Goal: Transaction & Acquisition: Purchase product/service

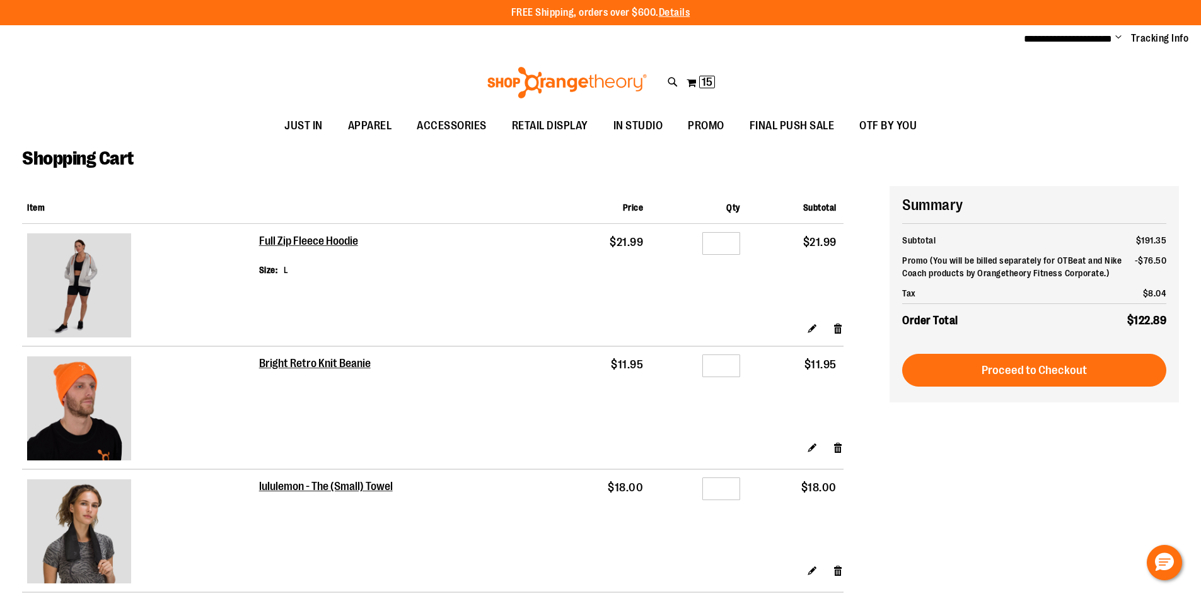
click at [1150, 595] on div at bounding box center [600, 596] width 1201 height 0
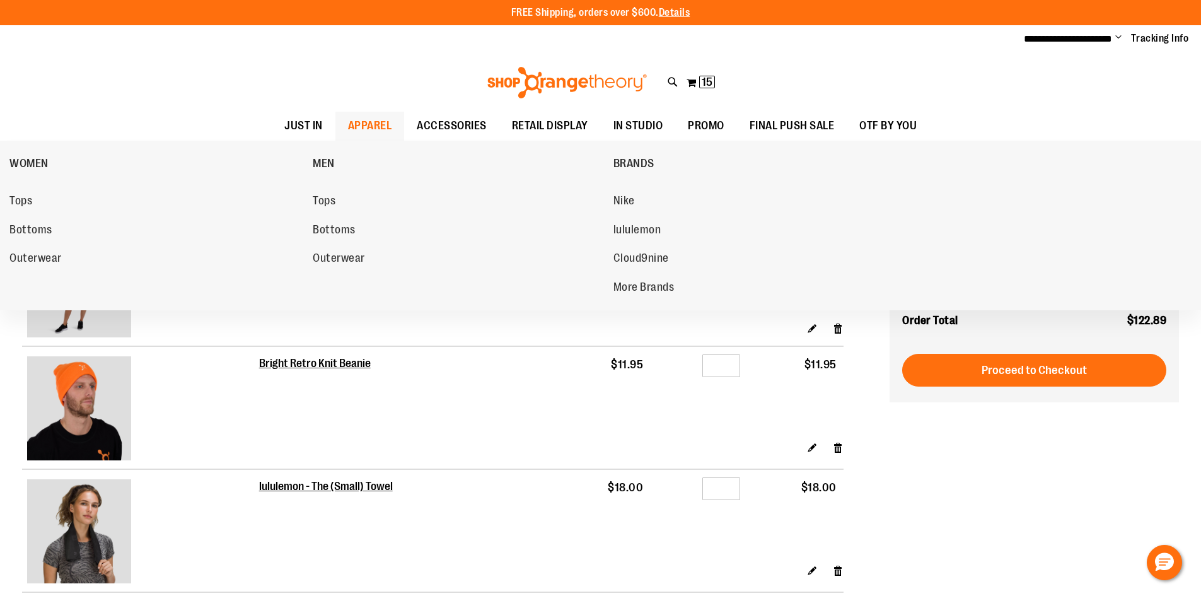
click at [4, 199] on div "WOMEN Tops Bottoms Outerwear MEN Tops Bottoms Outerwear BRANDS Nike lululemon C…" at bounding box center [600, 226] width 1201 height 170
click at [15, 200] on span "Tops" at bounding box center [20, 202] width 23 height 16
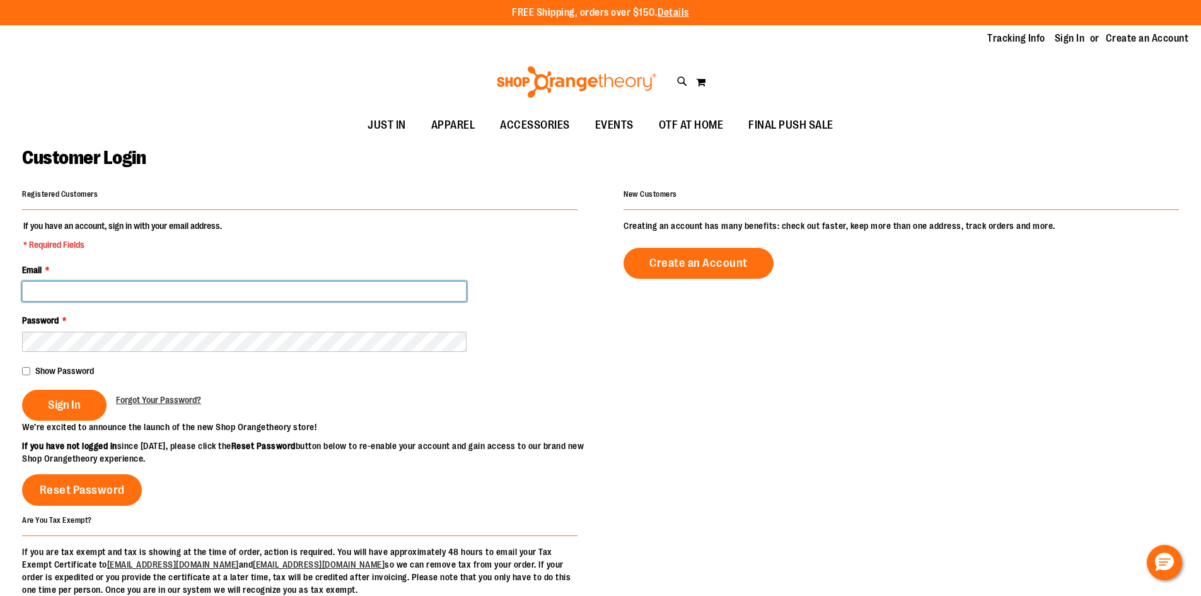
click at [81, 289] on input "Email *" at bounding box center [244, 291] width 444 height 20
type input "*"
type input "**********"
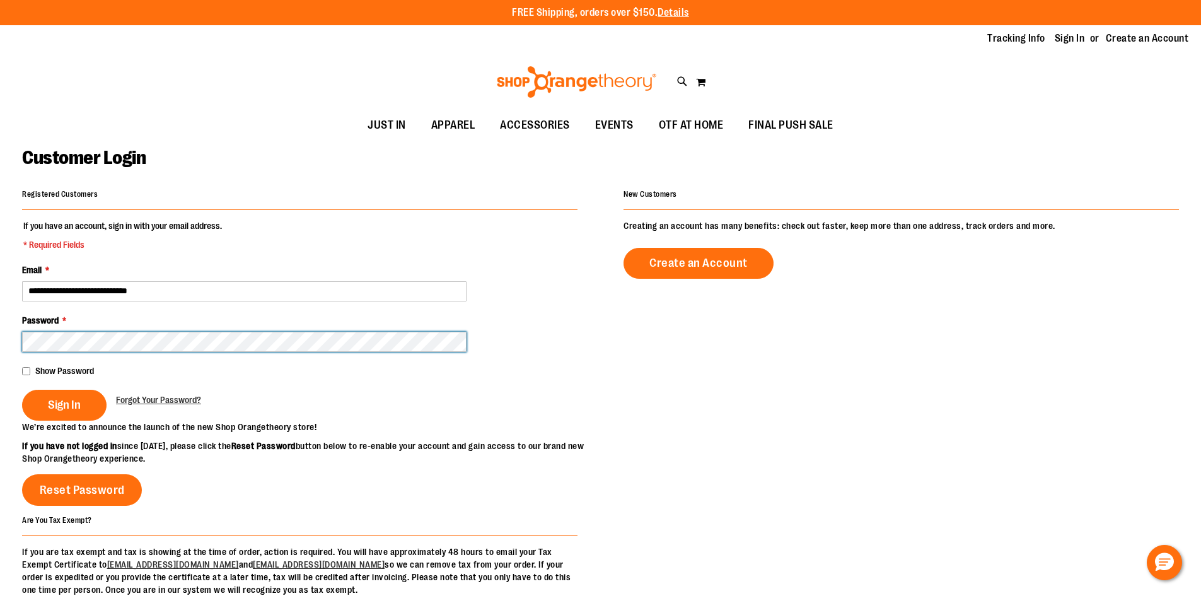
click at [22, 390] on button "Sign In" at bounding box center [64, 405] width 84 height 31
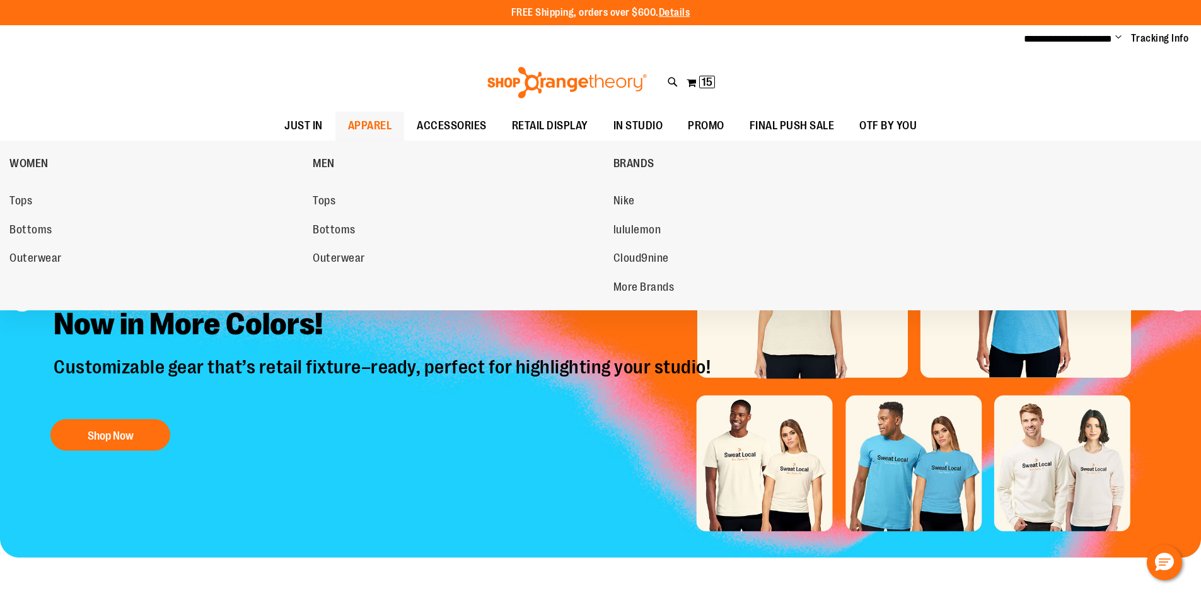
click at [369, 127] on span "APPAREL" at bounding box center [370, 126] width 44 height 28
click at [23, 206] on span "Tops" at bounding box center [20, 202] width 23 height 16
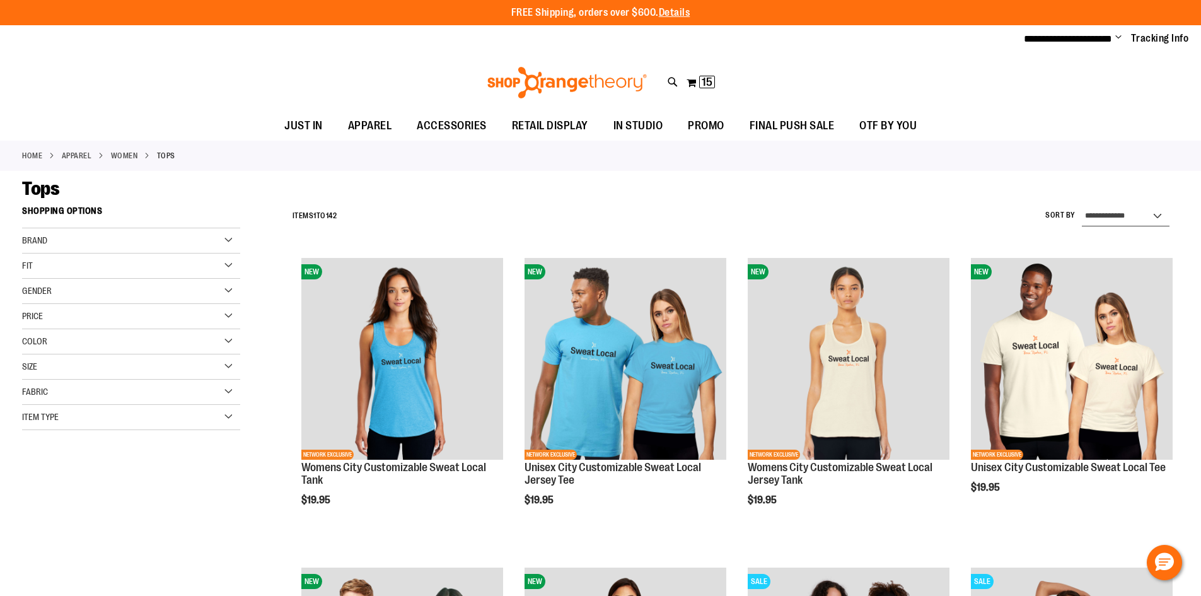
click at [1138, 212] on select "**********" at bounding box center [1126, 216] width 88 height 20
select select "*********"
click at [1082, 206] on select "**********" at bounding box center [1126, 216] width 88 height 20
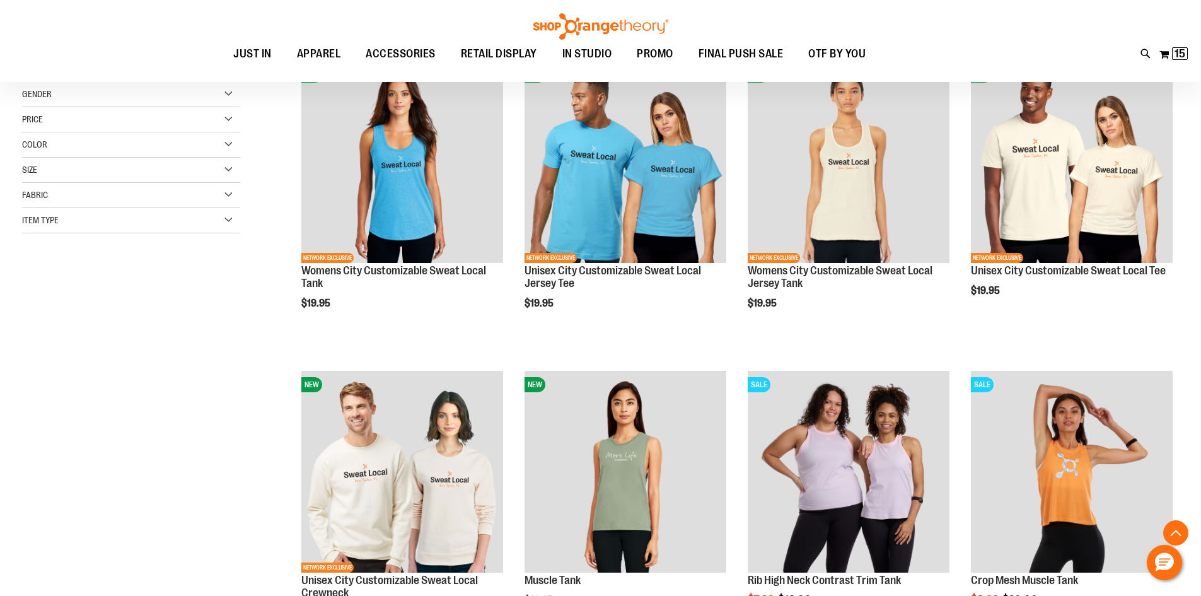
scroll to position [199, 0]
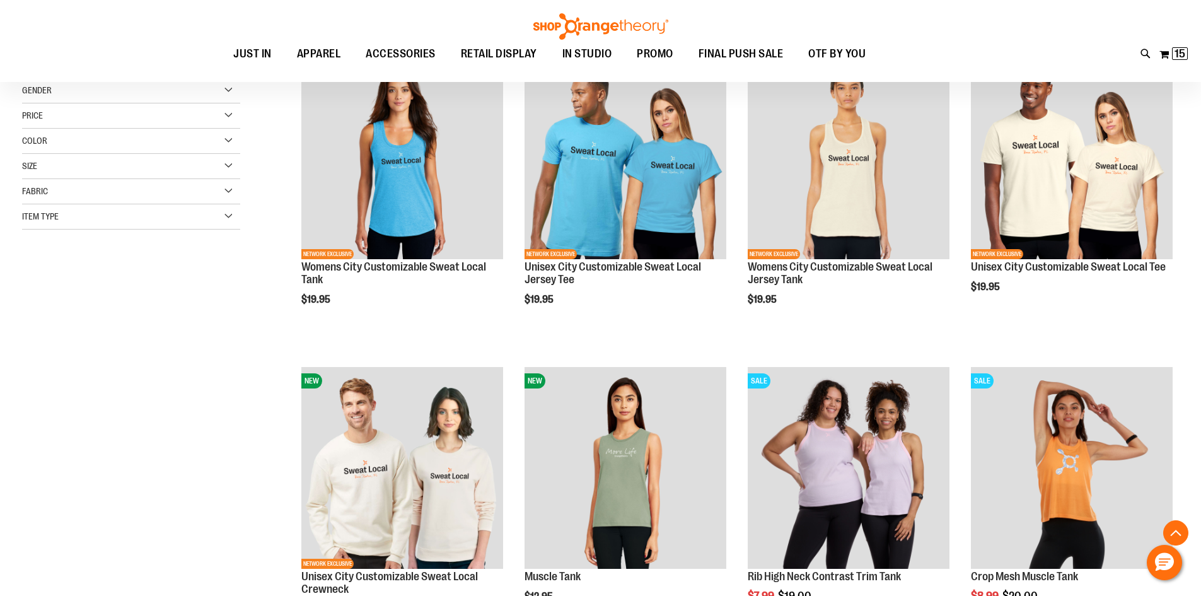
click at [1191, 253] on main "**********" at bounding box center [600, 515] width 1201 height 1091
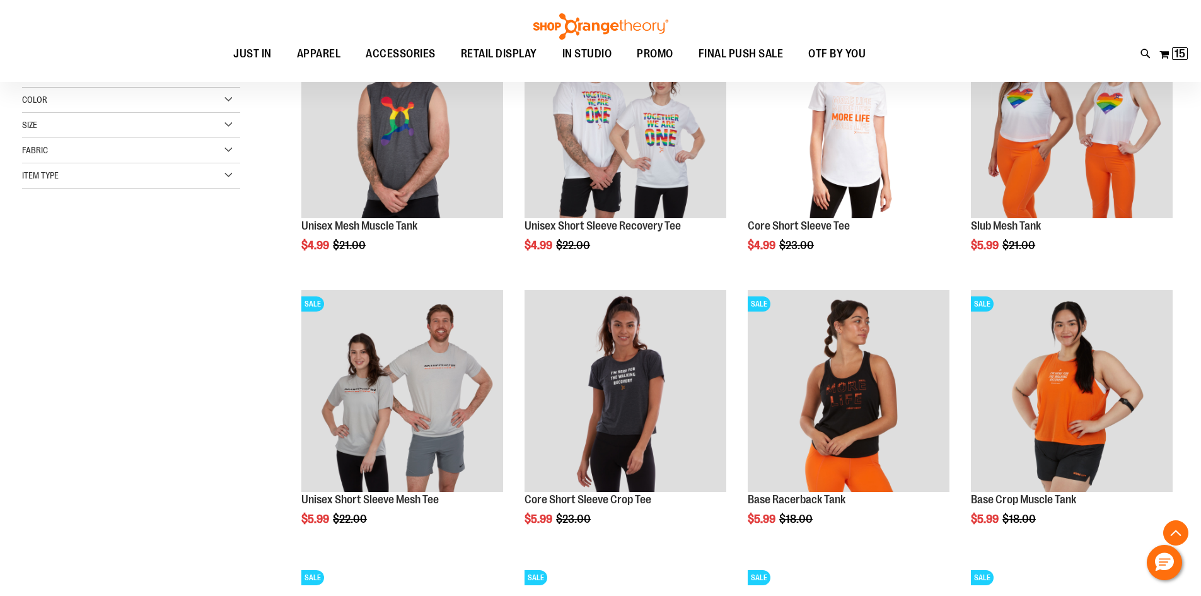
scroll to position [262, 0]
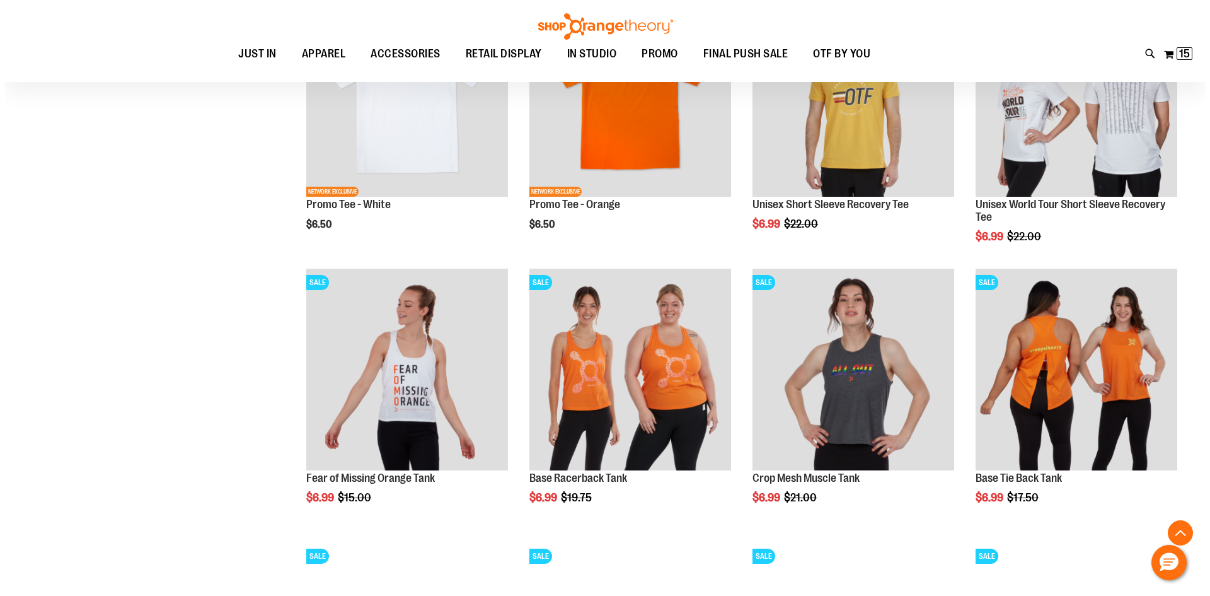
scroll to position [1145, 0]
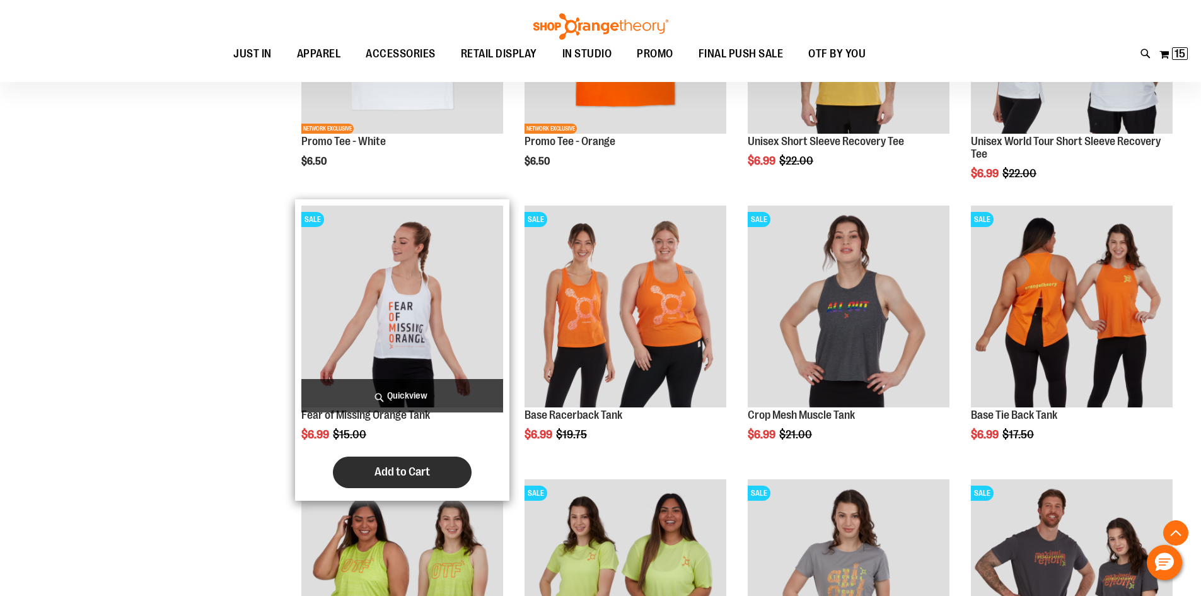
click at [388, 467] on span "Add to Cart" at bounding box center [401, 472] width 55 height 14
click at [388, 467] on form "Add to Cart" at bounding box center [402, 472] width 139 height 32
click at [371, 391] on span "Quickview" at bounding box center [402, 395] width 202 height 33
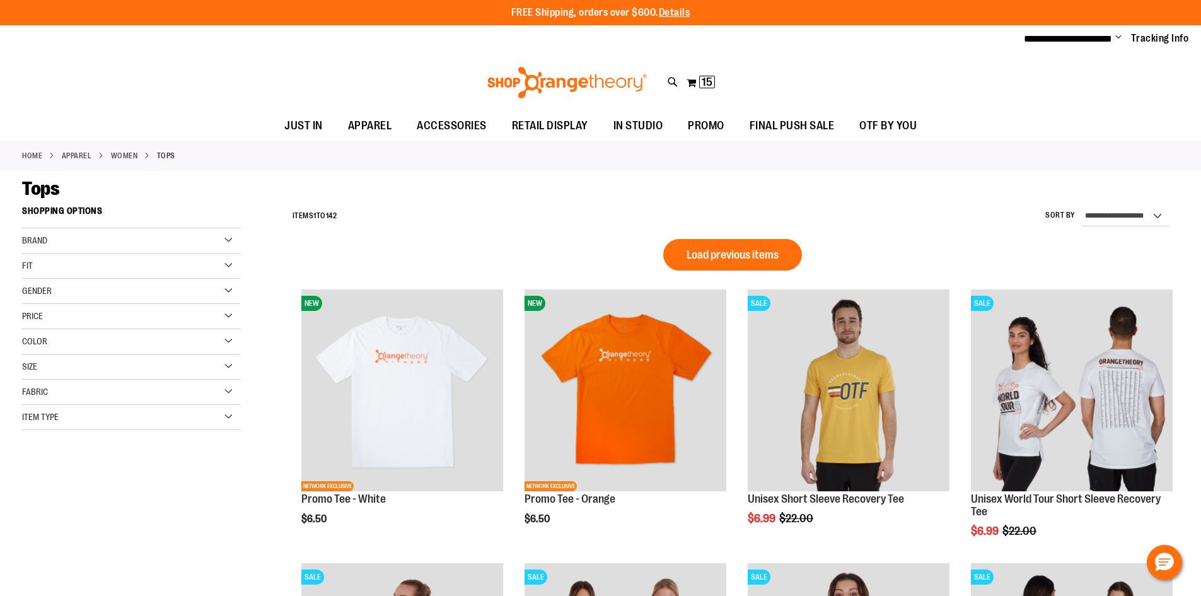
click at [52, 364] on div "Size" at bounding box center [131, 366] width 218 height 25
click at [79, 401] on div "M" at bounding box center [78, 398] width 19 height 19
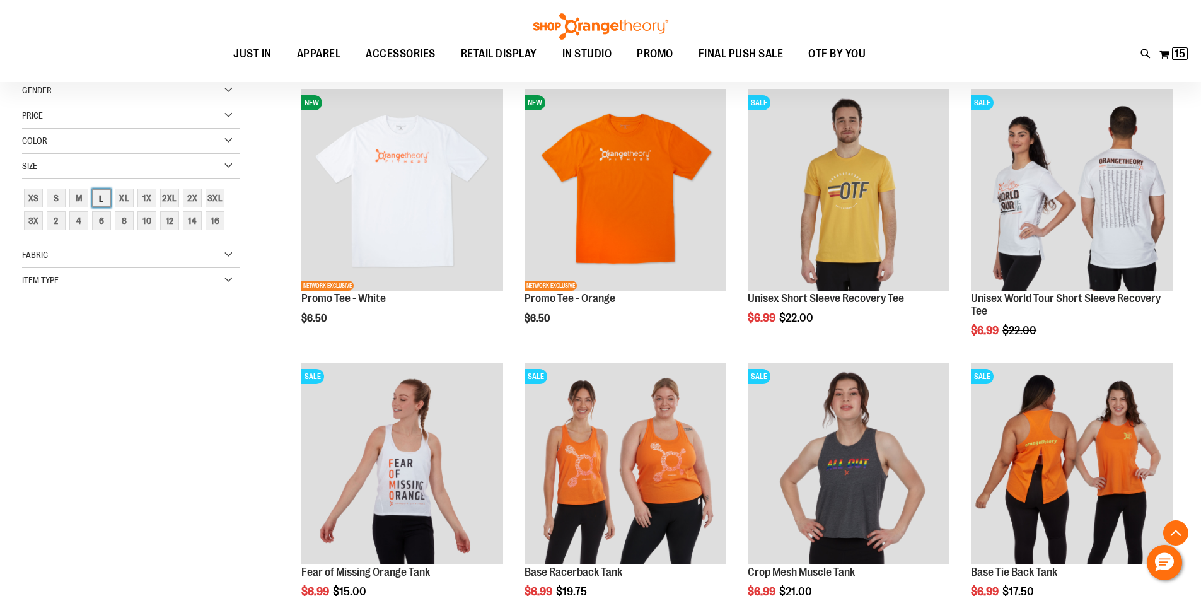
click at [98, 199] on div "L" at bounding box center [101, 197] width 19 height 19
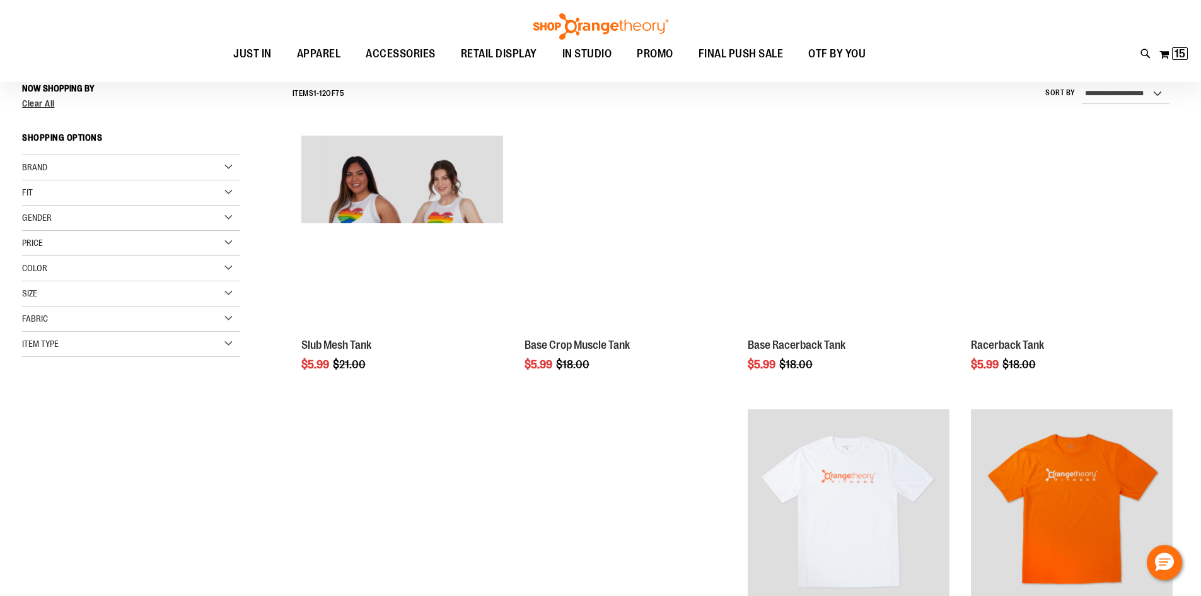
scroll to position [117, 0]
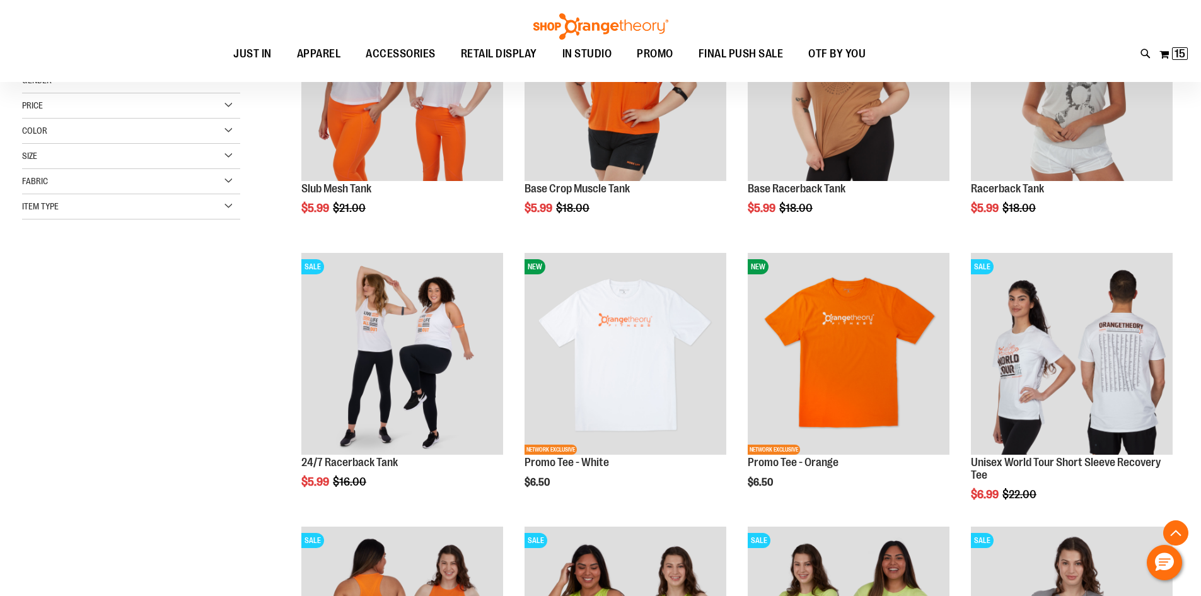
scroll to position [315, 0]
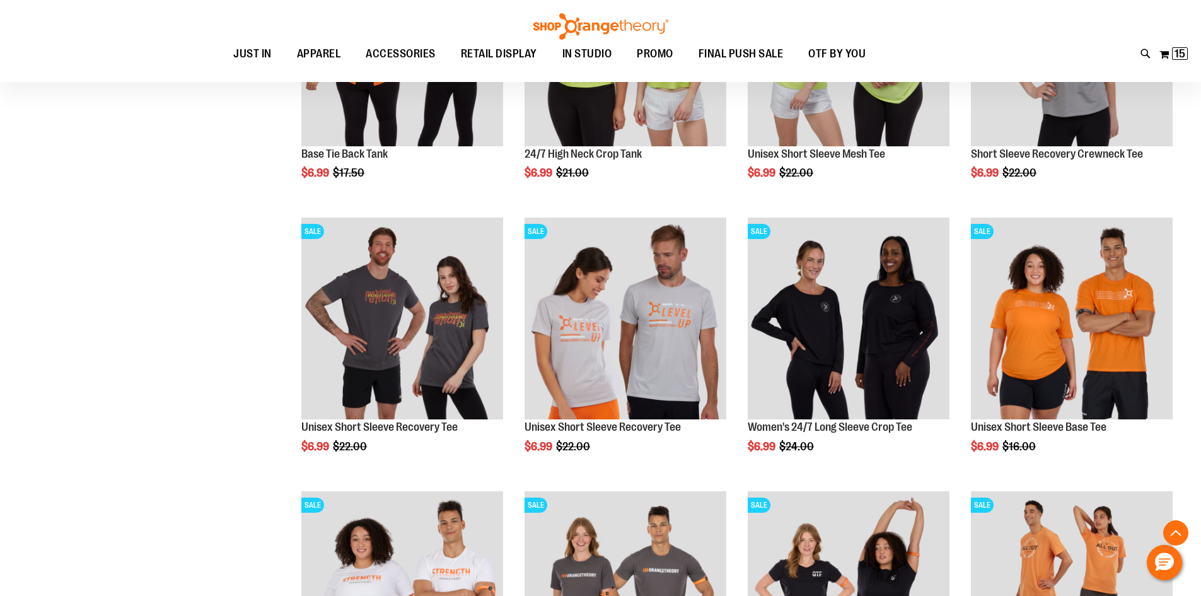
scroll to position [882, 0]
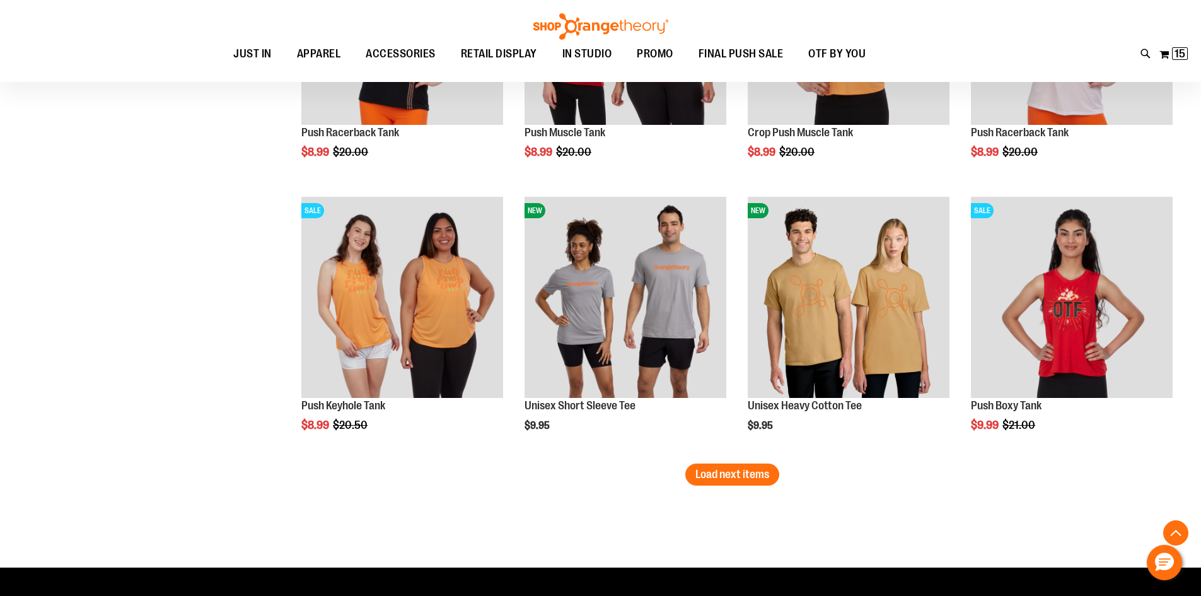
scroll to position [2269, 0]
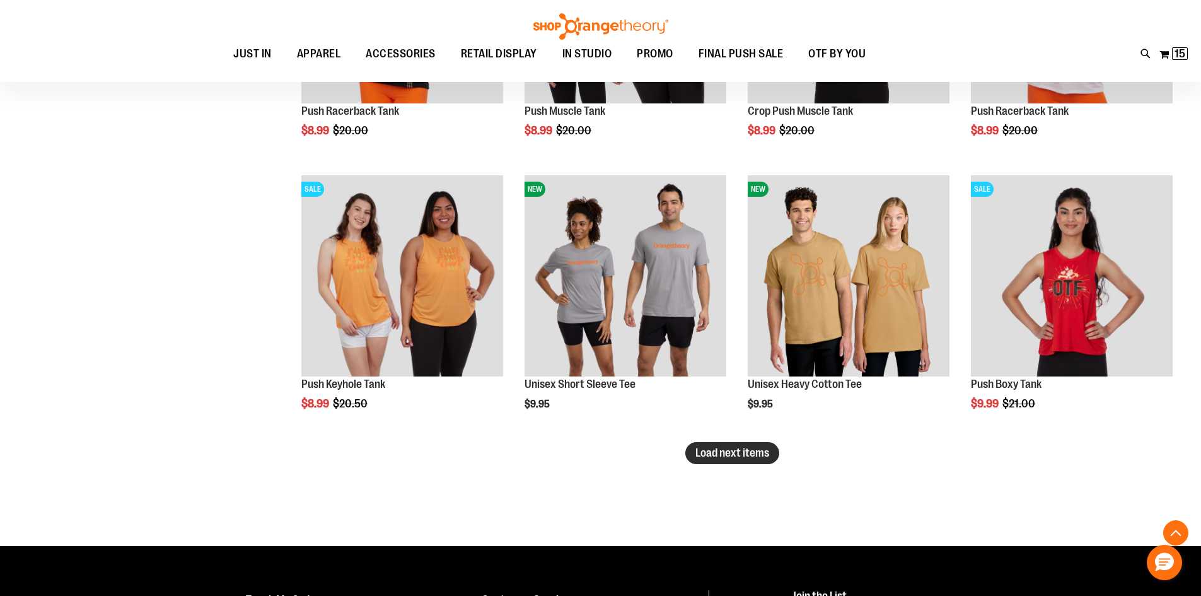
click at [712, 458] on span "Load next items" at bounding box center [732, 452] width 74 height 13
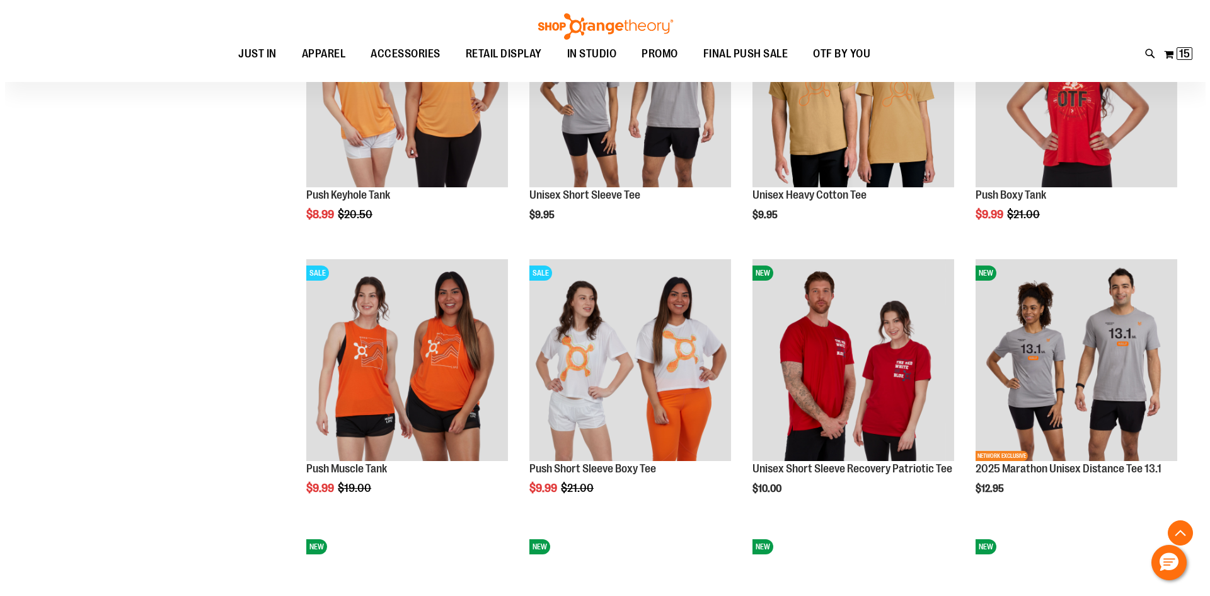
scroll to position [2521, 0]
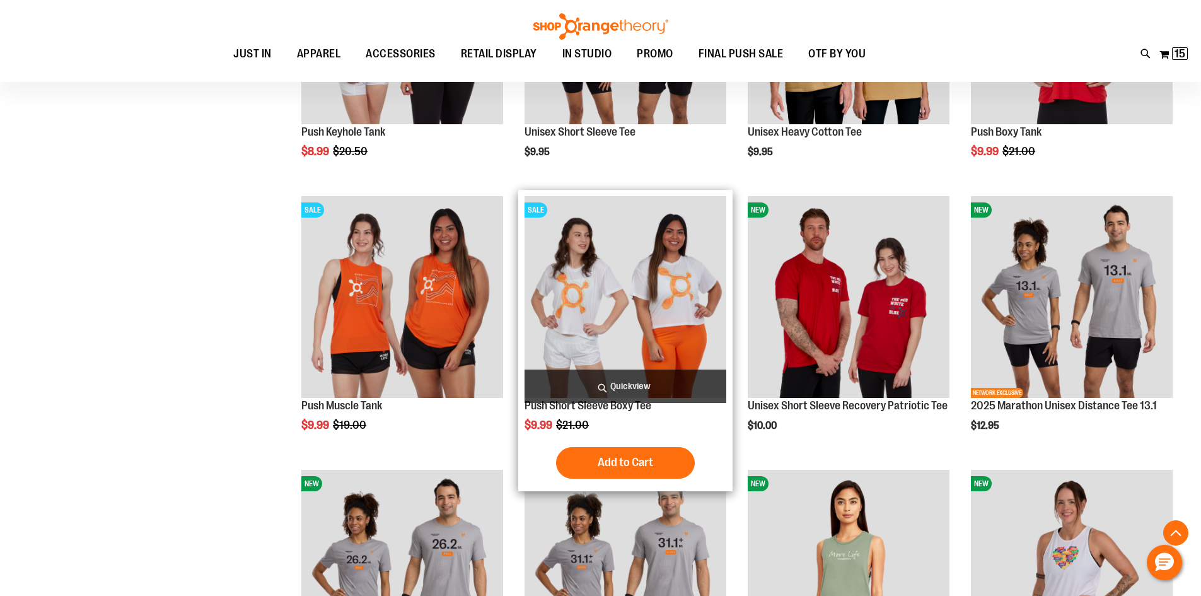
click at [591, 388] on span "Quickview" at bounding box center [625, 385] width 202 height 33
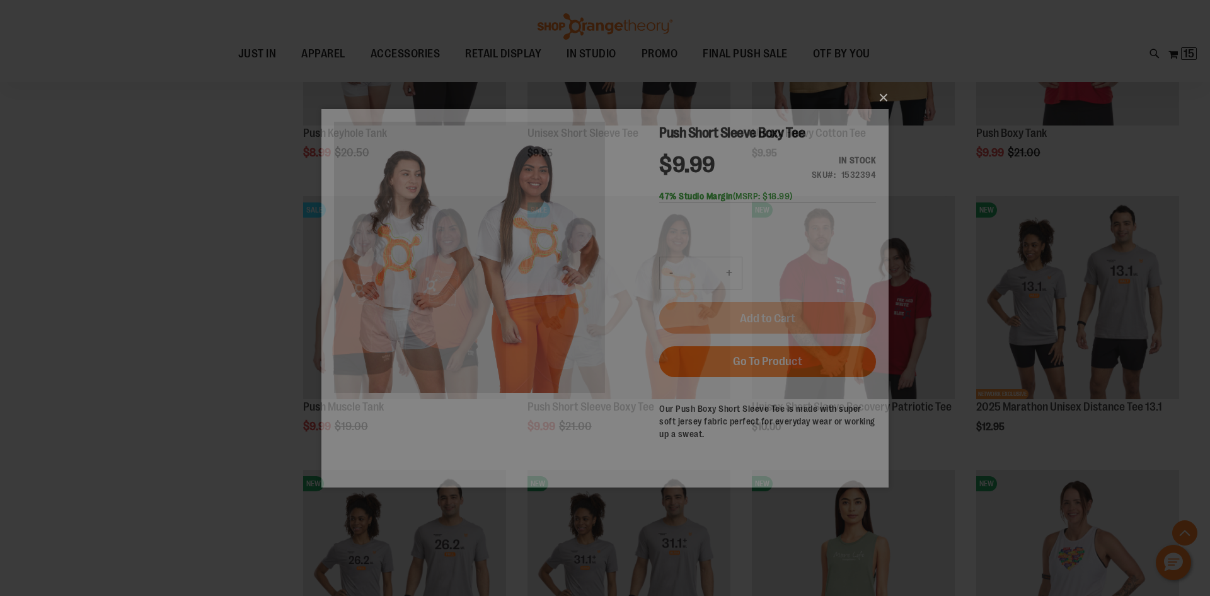
scroll to position [0, 0]
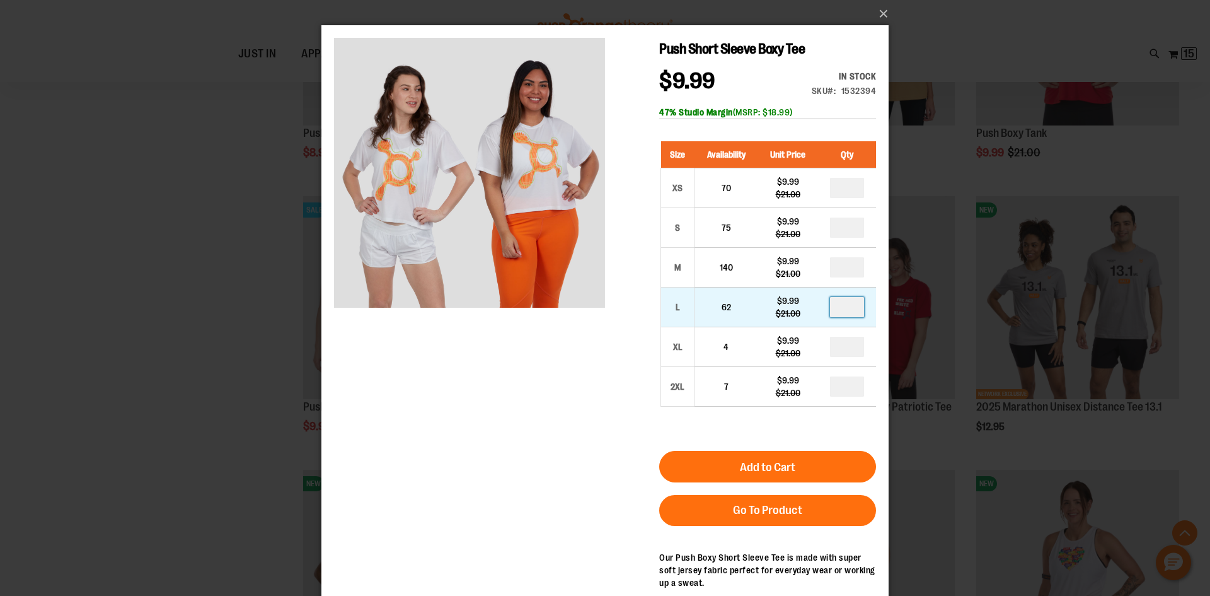
click at [852, 305] on input "number" at bounding box center [847, 307] width 34 height 20
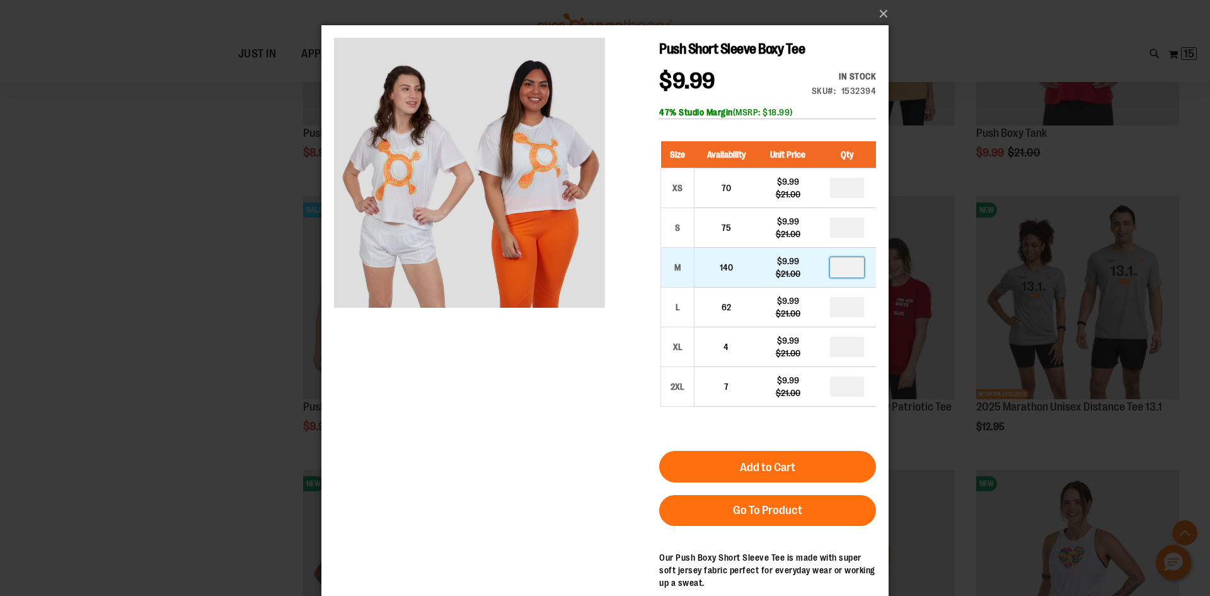
type input "*"
click at [852, 269] on input "number" at bounding box center [847, 267] width 34 height 20
type input "*"
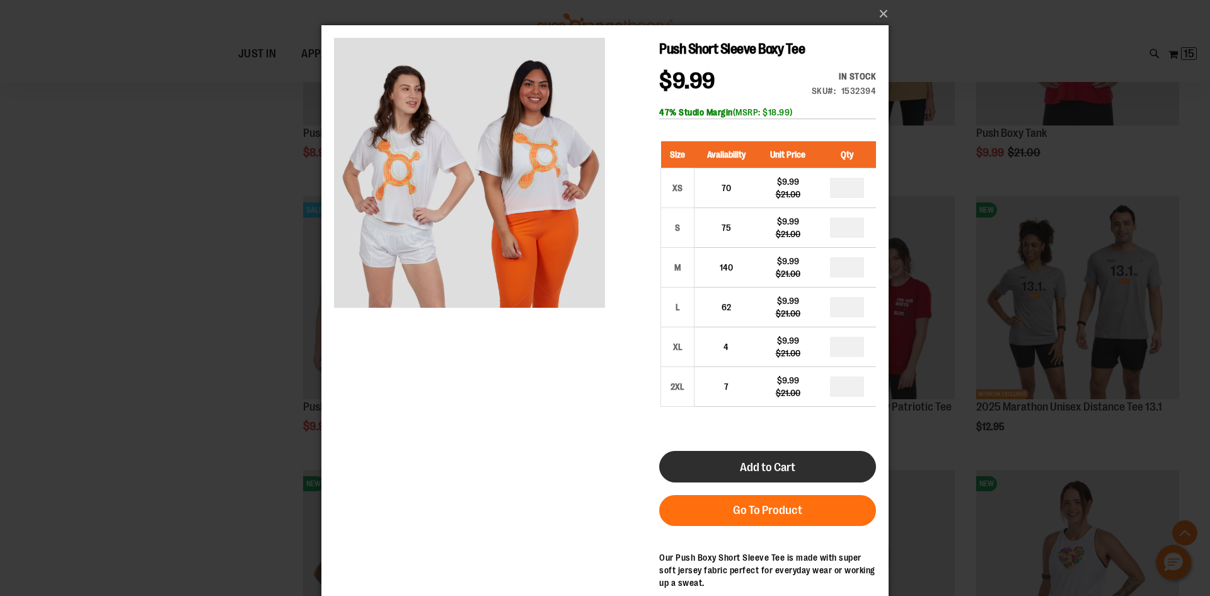
click at [716, 465] on button "Add to Cart" at bounding box center [767, 467] width 217 height 32
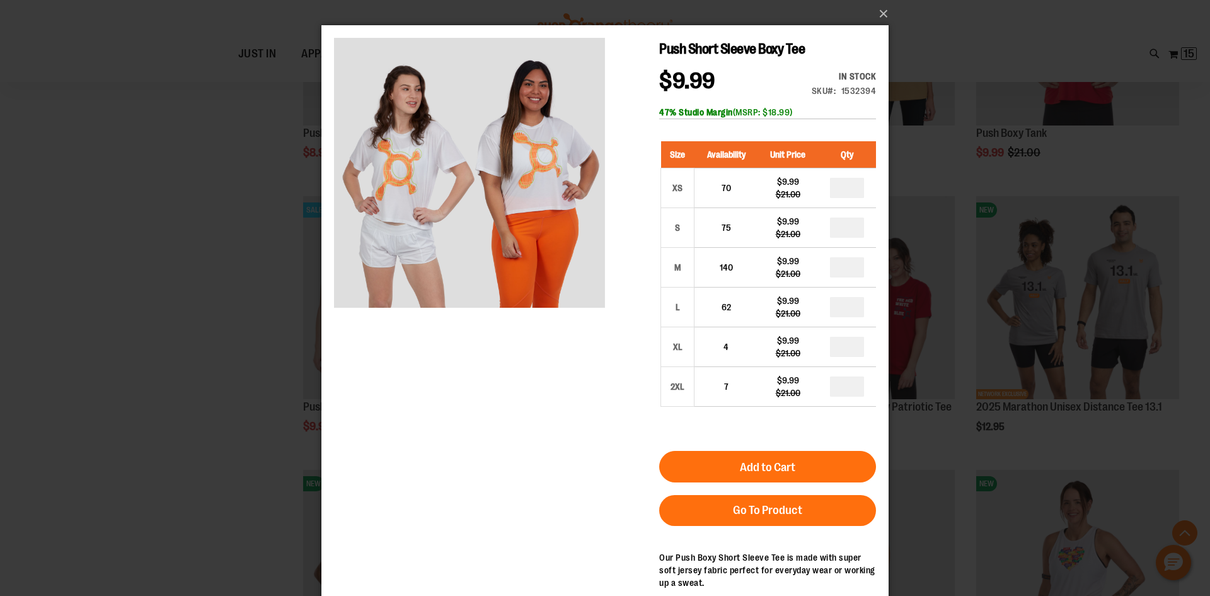
click at [178, 354] on div "×" at bounding box center [605, 298] width 1210 height 596
drag, startPoint x: 172, startPoint y: 370, endPoint x: 174, endPoint y: 364, distance: 6.6
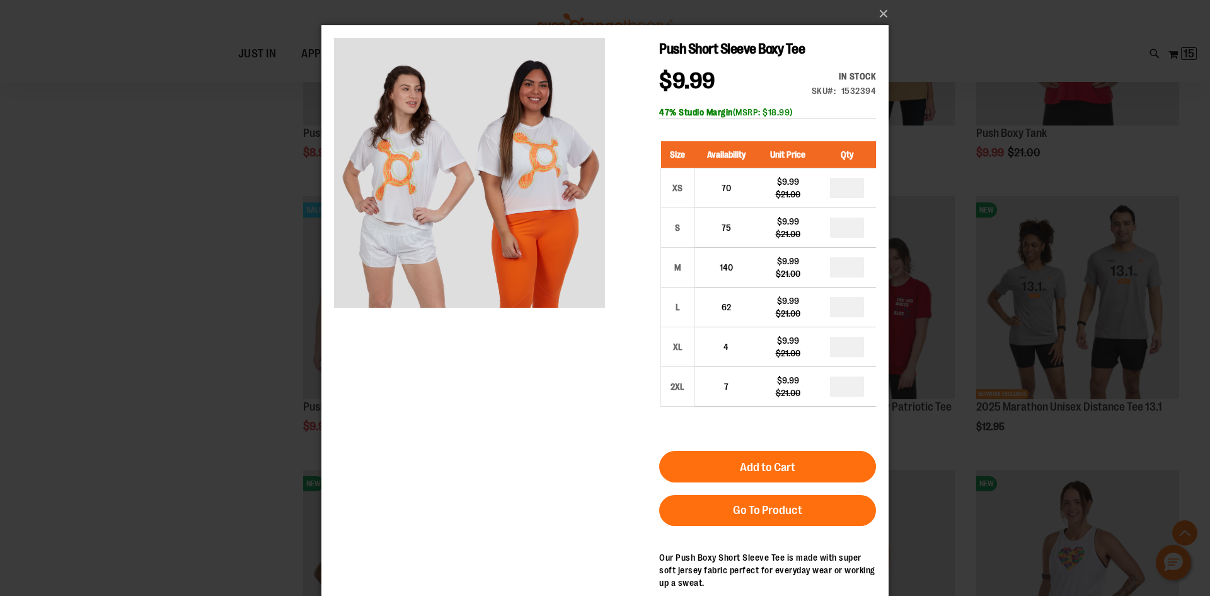
click at [171, 369] on div "×" at bounding box center [605, 298] width 1210 height 596
click at [886, 13] on button "×" at bounding box center [608, 14] width 567 height 28
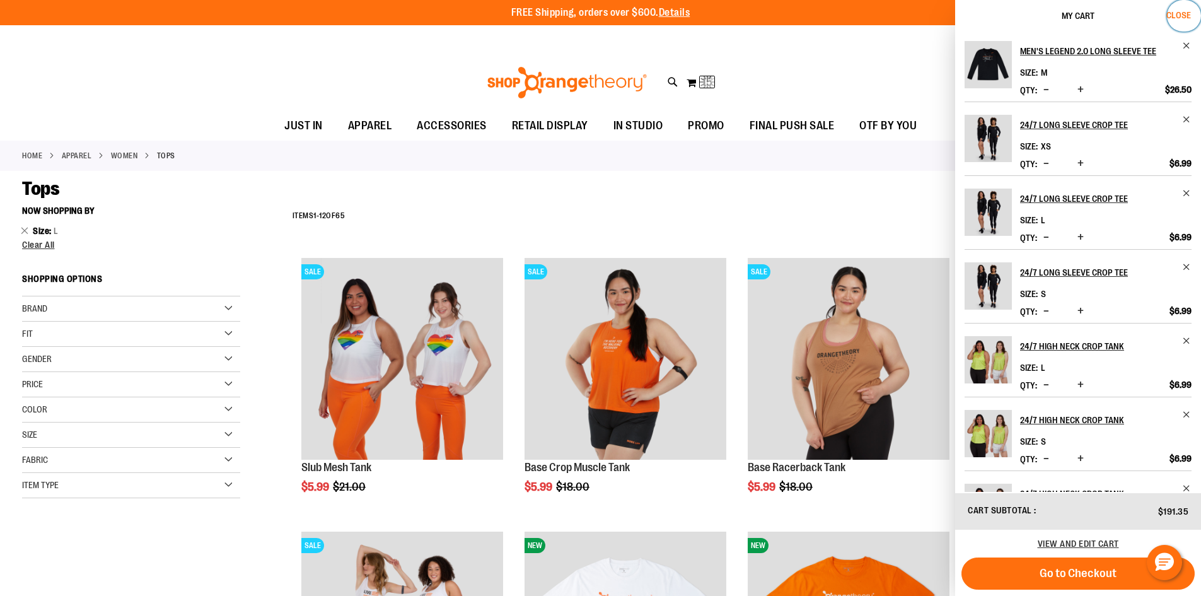
click at [1185, 14] on span "Close" at bounding box center [1178, 15] width 25 height 10
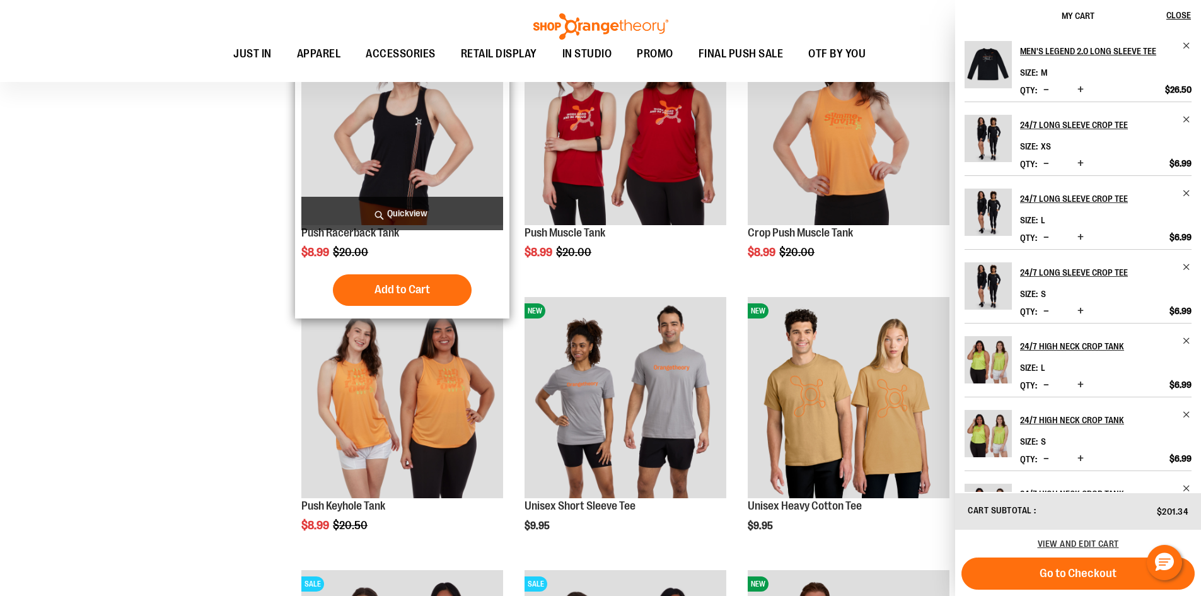
scroll to position [1969, 0]
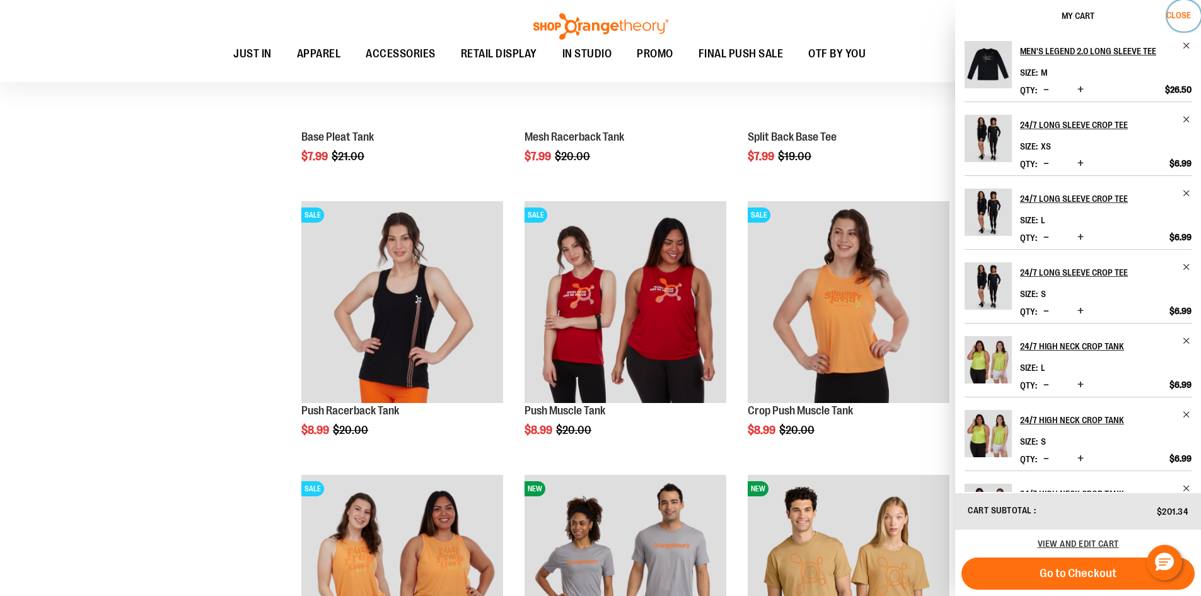
click at [1189, 14] on span "Close" at bounding box center [1178, 15] width 25 height 10
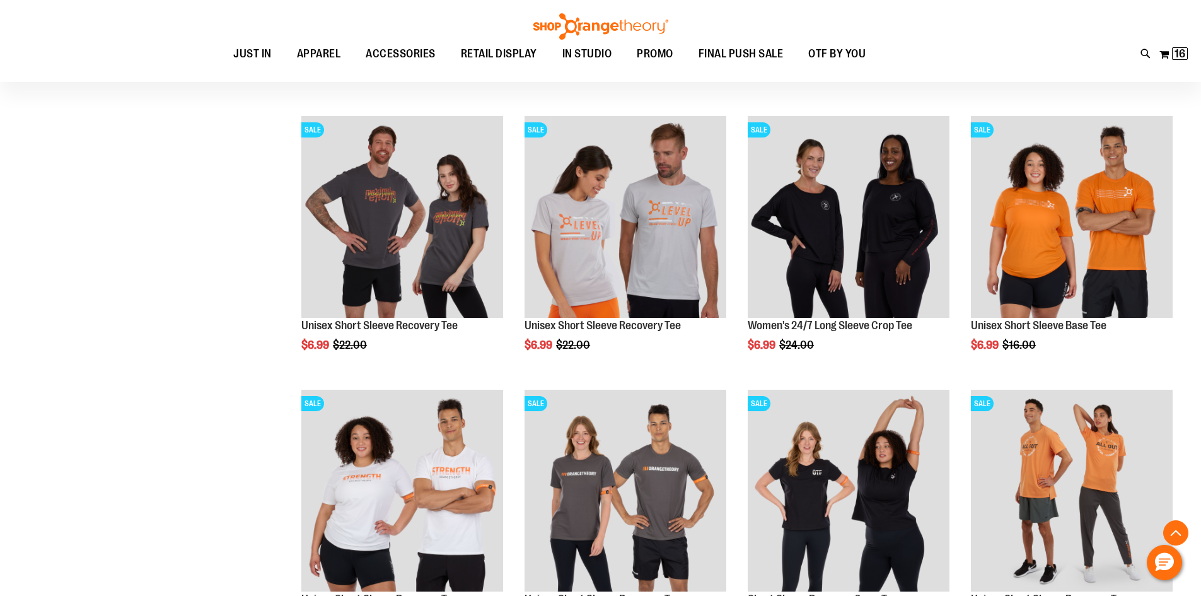
scroll to position [456, 0]
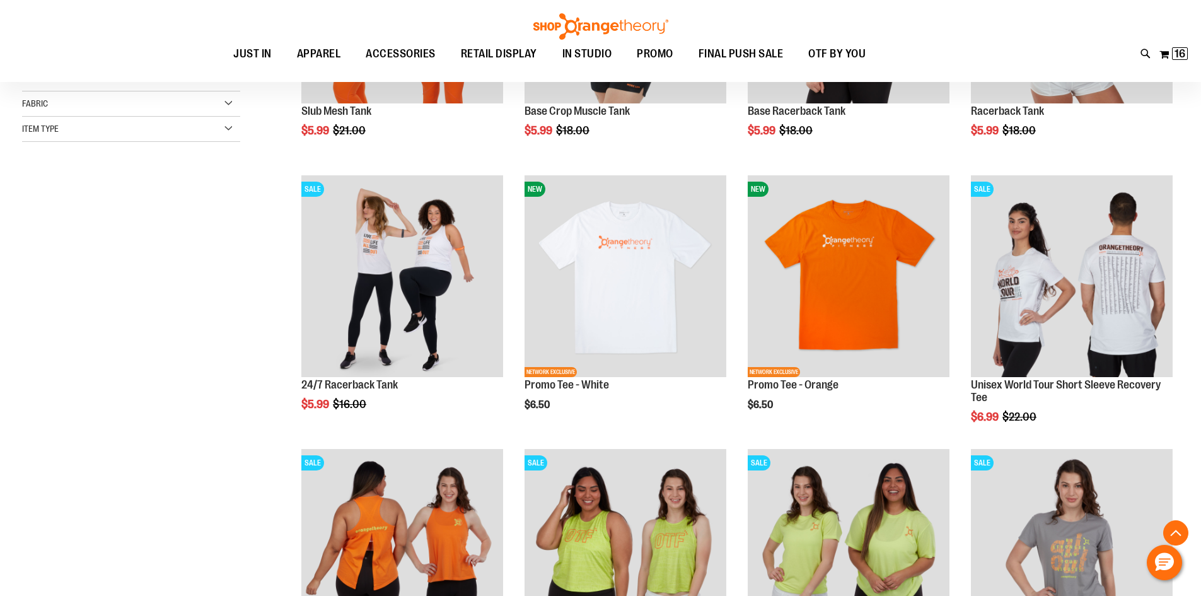
scroll to position [378, 0]
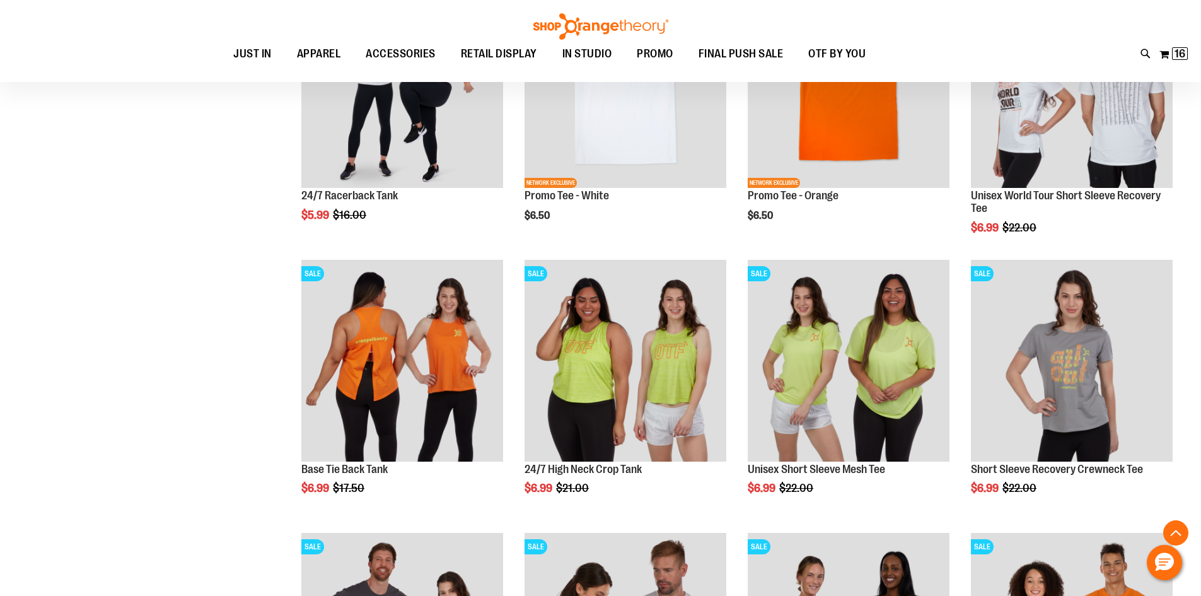
scroll to position [567, 0]
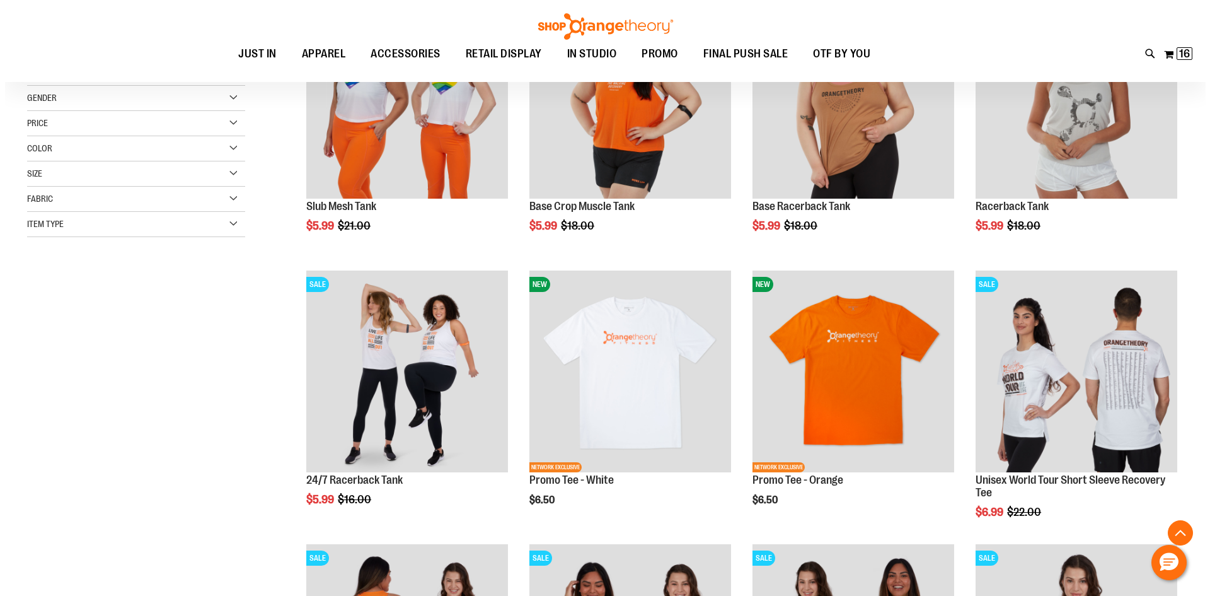
scroll to position [252, 0]
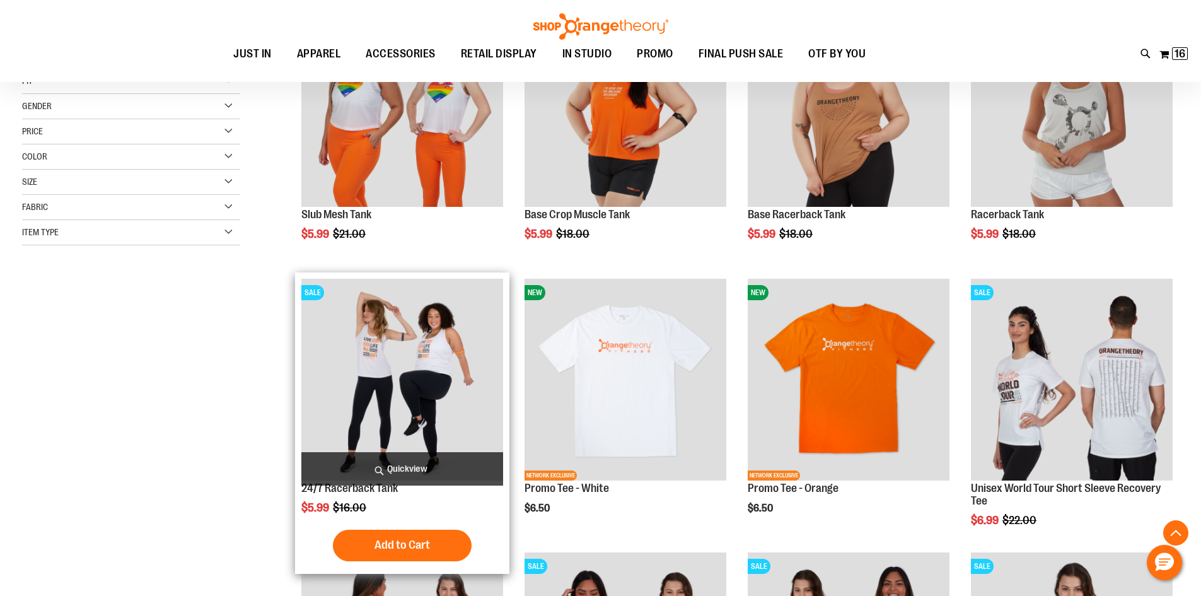
click at [438, 460] on span "Quickview" at bounding box center [402, 468] width 202 height 33
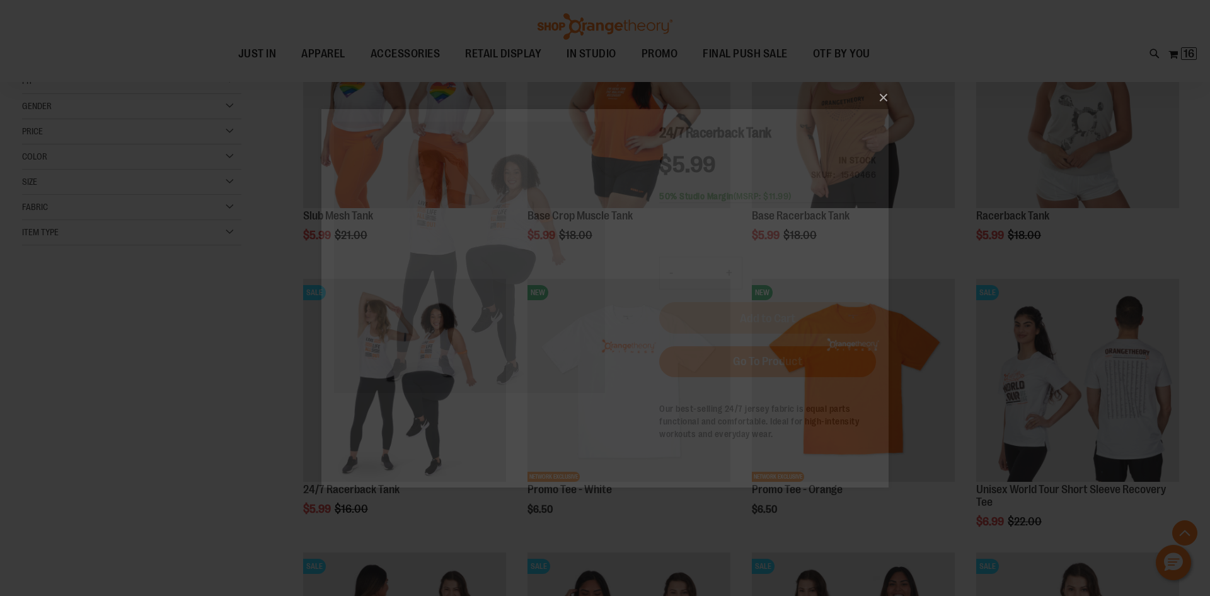
scroll to position [0, 0]
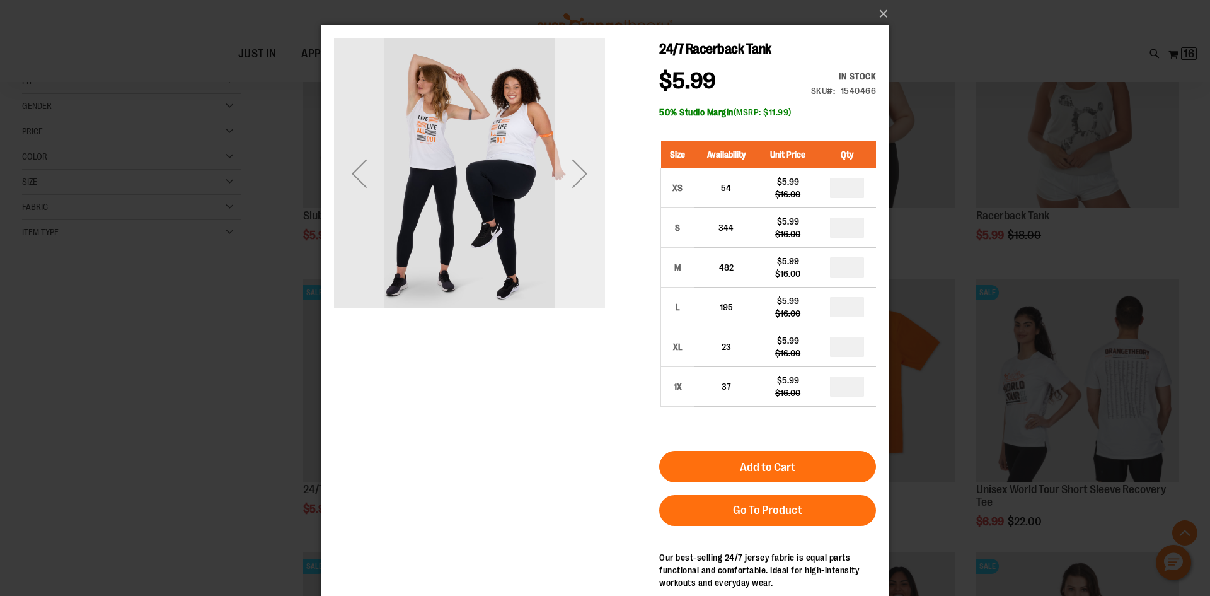
click at [579, 165] on div "Next" at bounding box center [580, 173] width 50 height 50
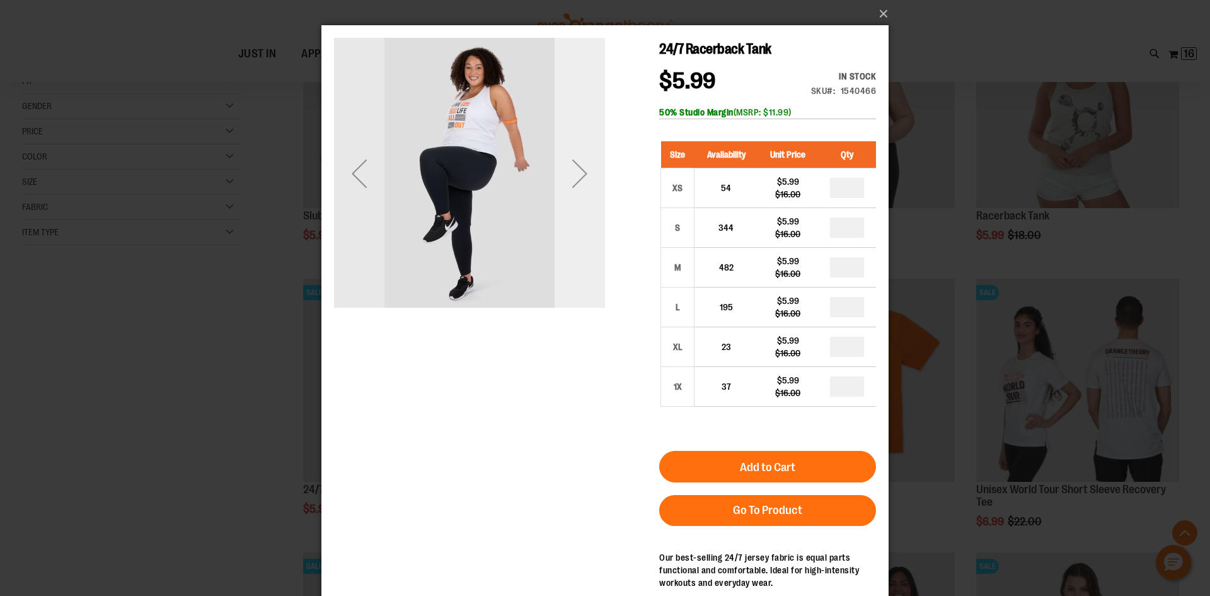
click at [579, 165] on div "Next" at bounding box center [580, 173] width 50 height 50
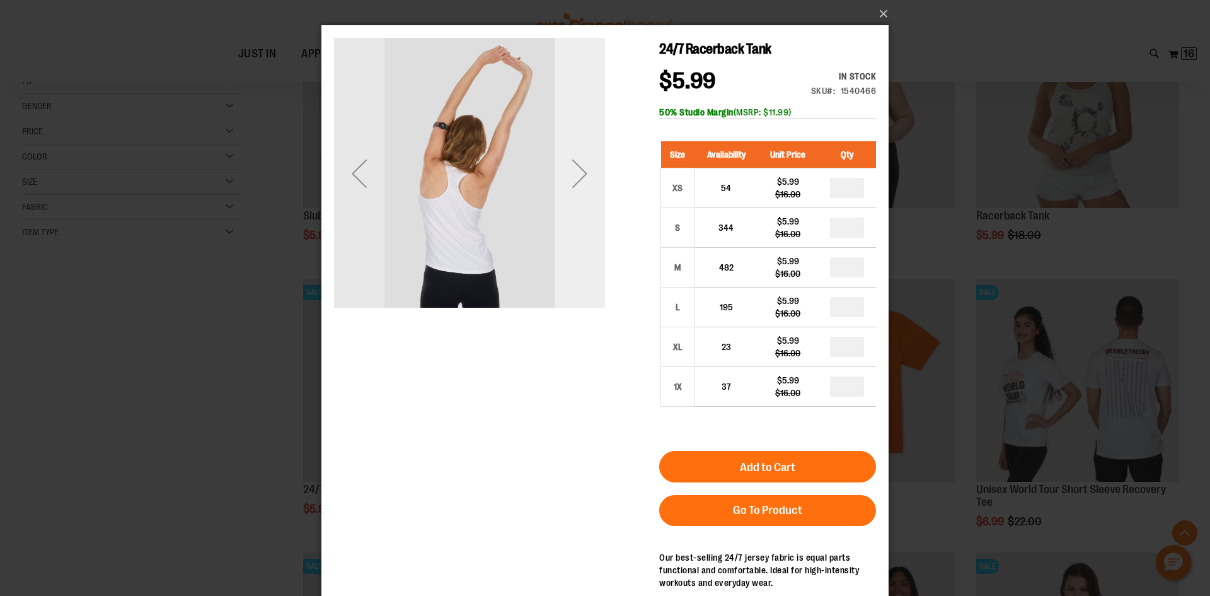
click at [579, 165] on div "Next" at bounding box center [580, 173] width 50 height 50
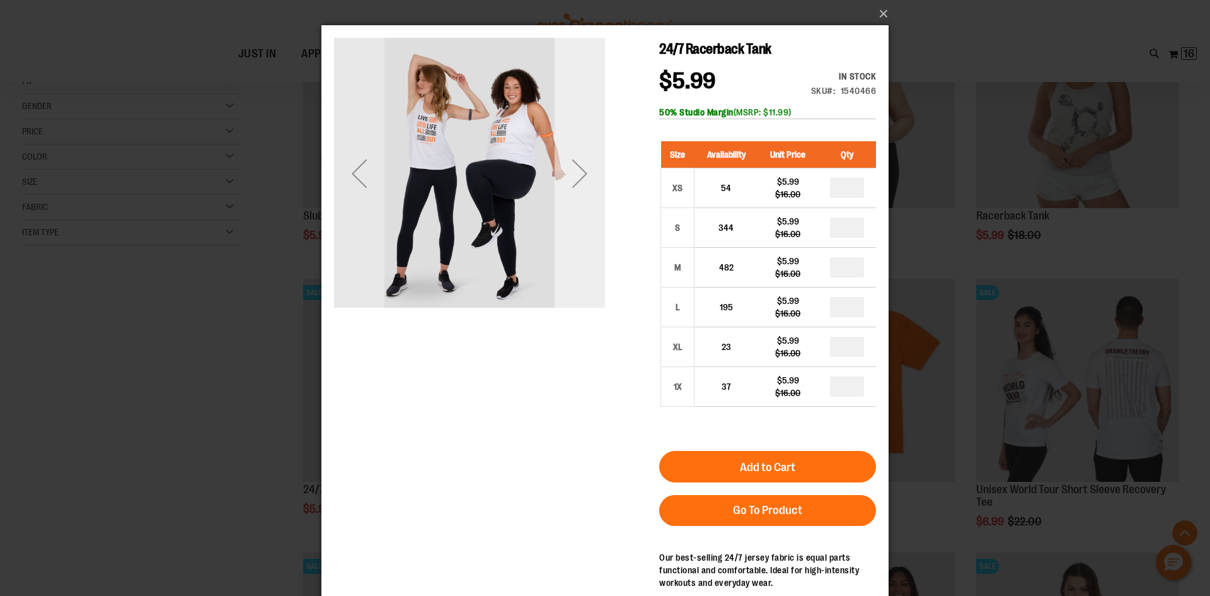
click at [579, 165] on div "Next" at bounding box center [580, 173] width 50 height 50
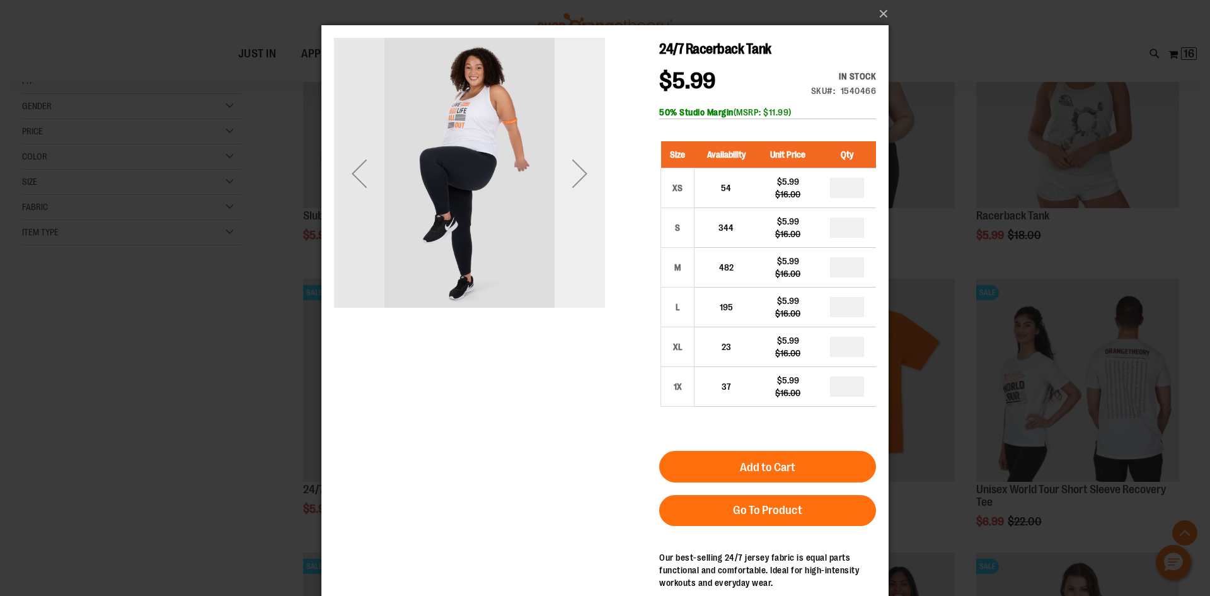
click at [579, 165] on div "Next" at bounding box center [580, 173] width 50 height 50
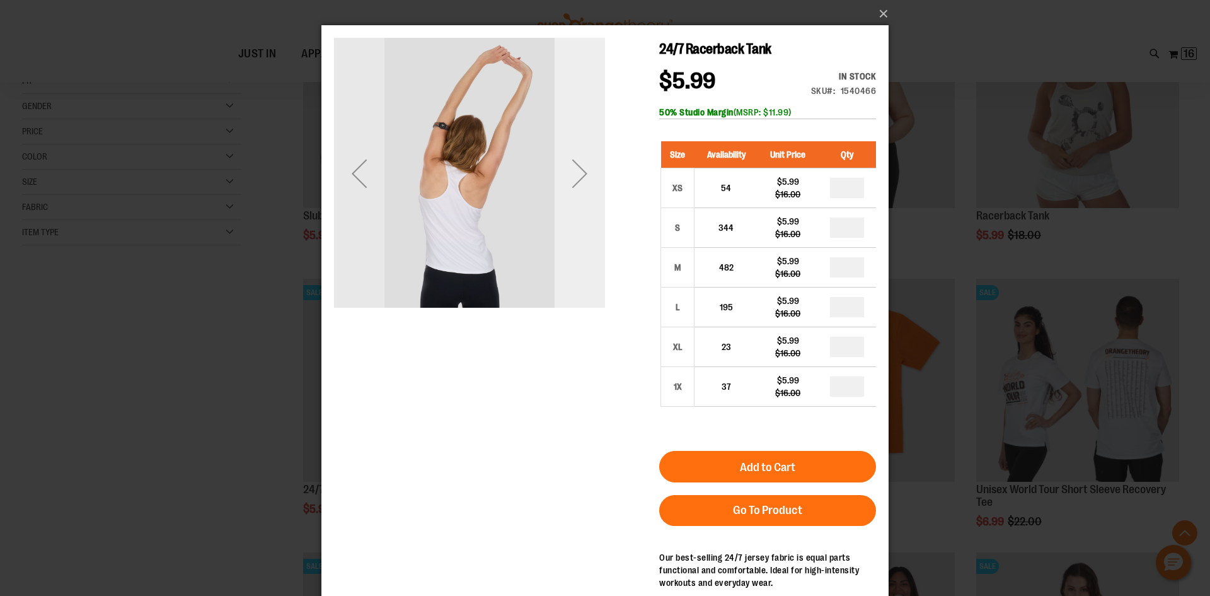
click at [579, 165] on div "Next" at bounding box center [580, 173] width 50 height 50
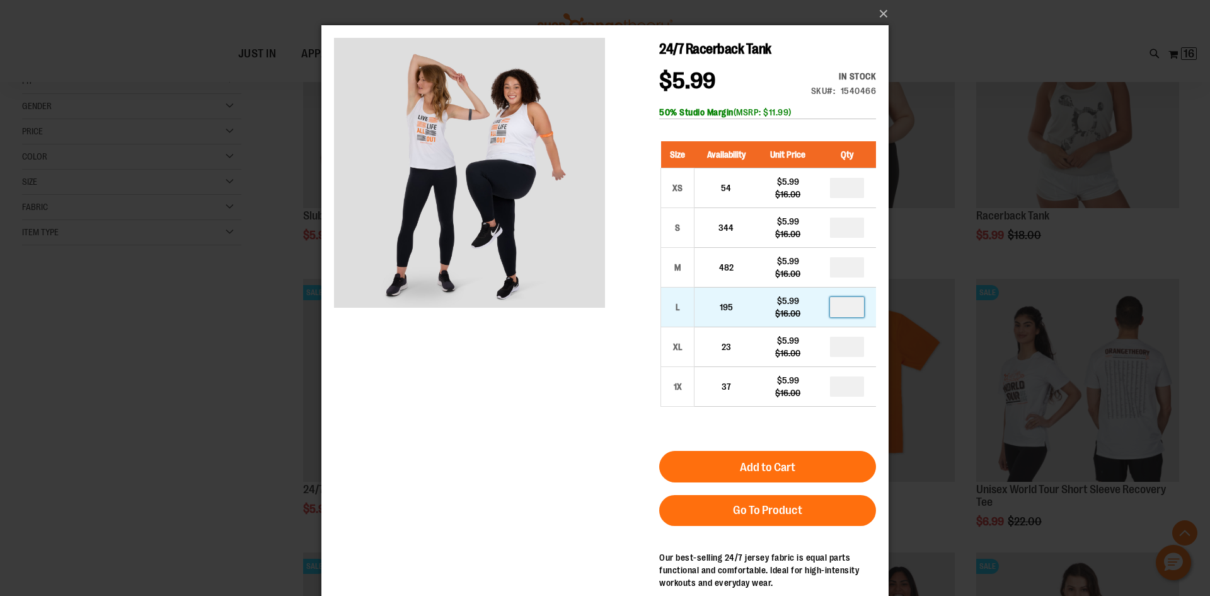
click at [852, 303] on input "number" at bounding box center [847, 307] width 34 height 20
type input "*"
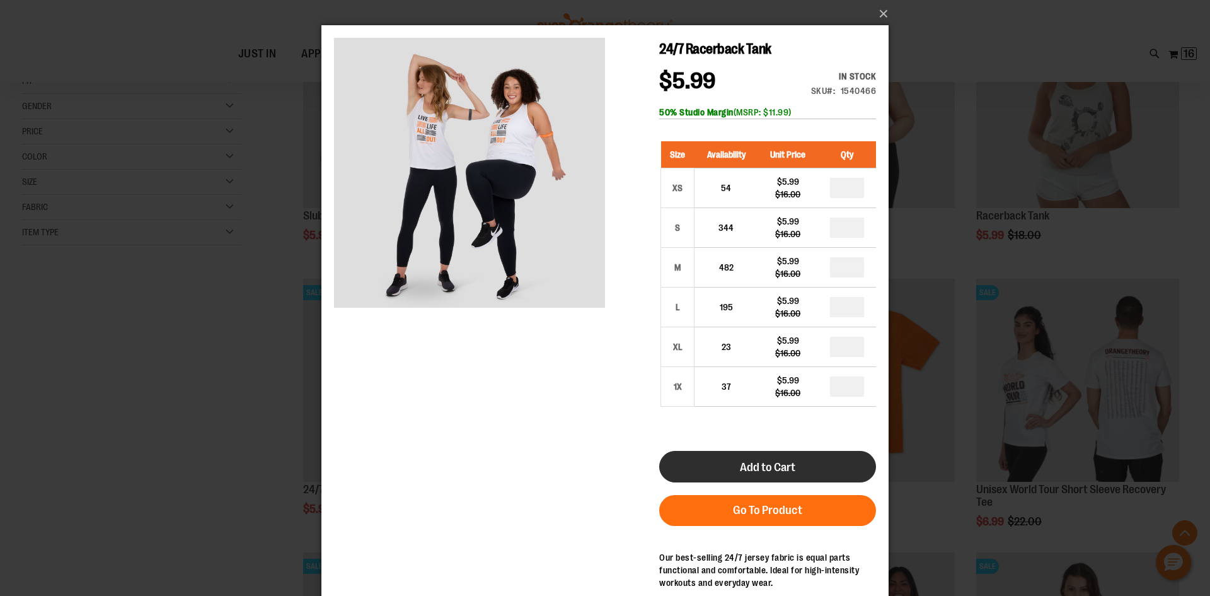
click at [763, 468] on span "Add to Cart" at bounding box center [767, 467] width 55 height 14
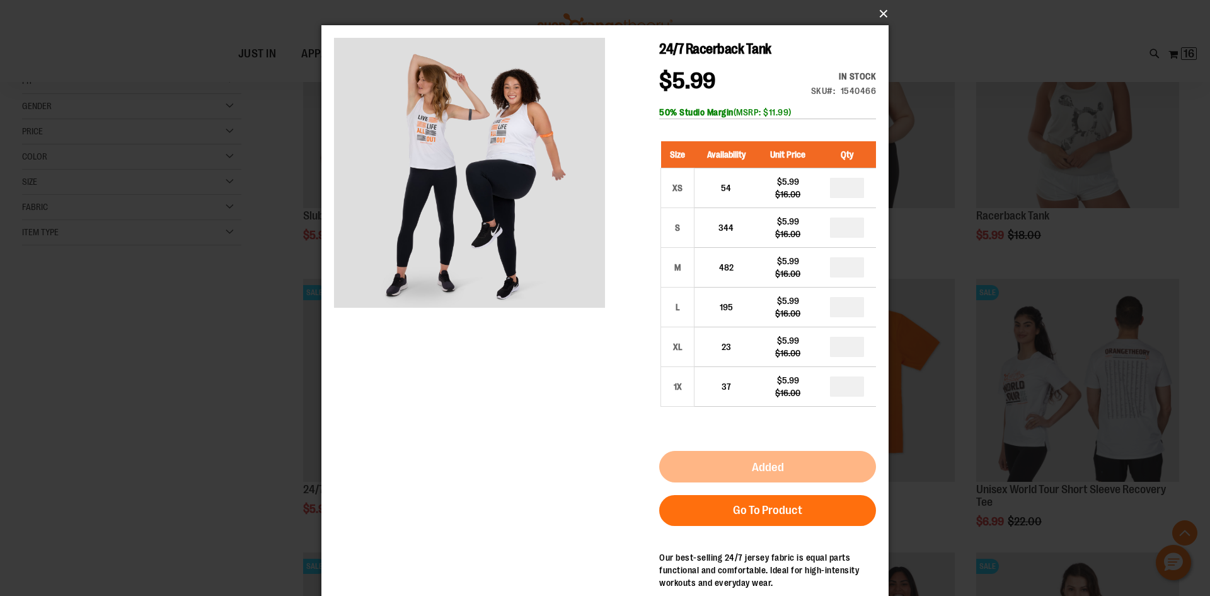
click at [884, 9] on button "×" at bounding box center [608, 14] width 567 height 28
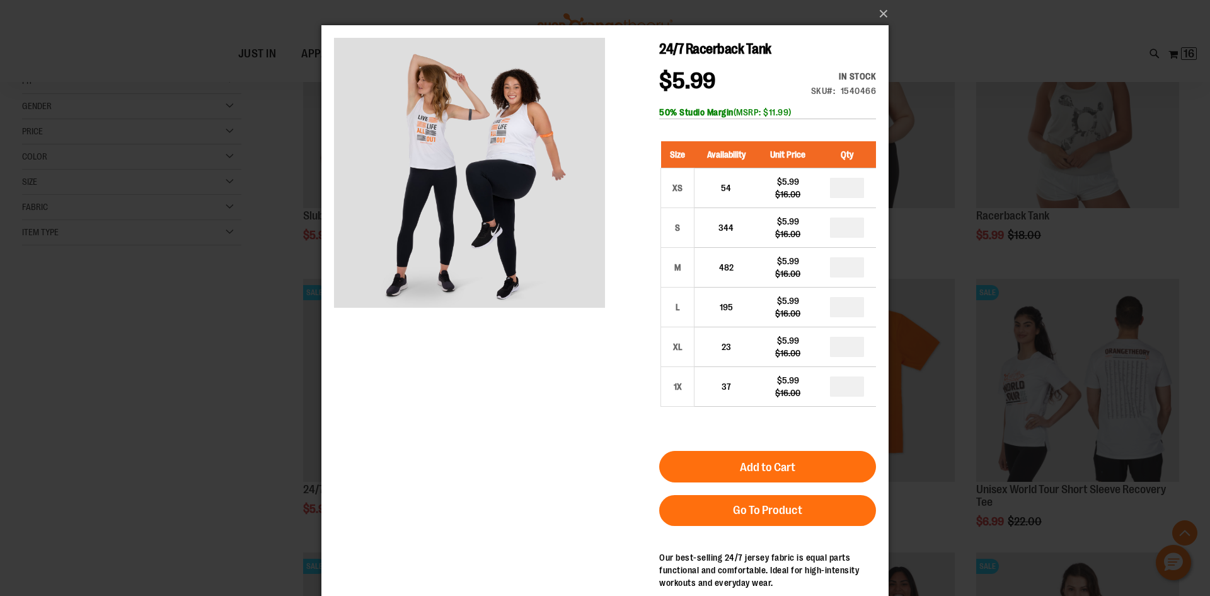
click at [260, 311] on div "×" at bounding box center [605, 298] width 1210 height 596
click at [239, 285] on div "×" at bounding box center [605, 298] width 1210 height 596
click at [880, 9] on button "×" at bounding box center [608, 14] width 567 height 28
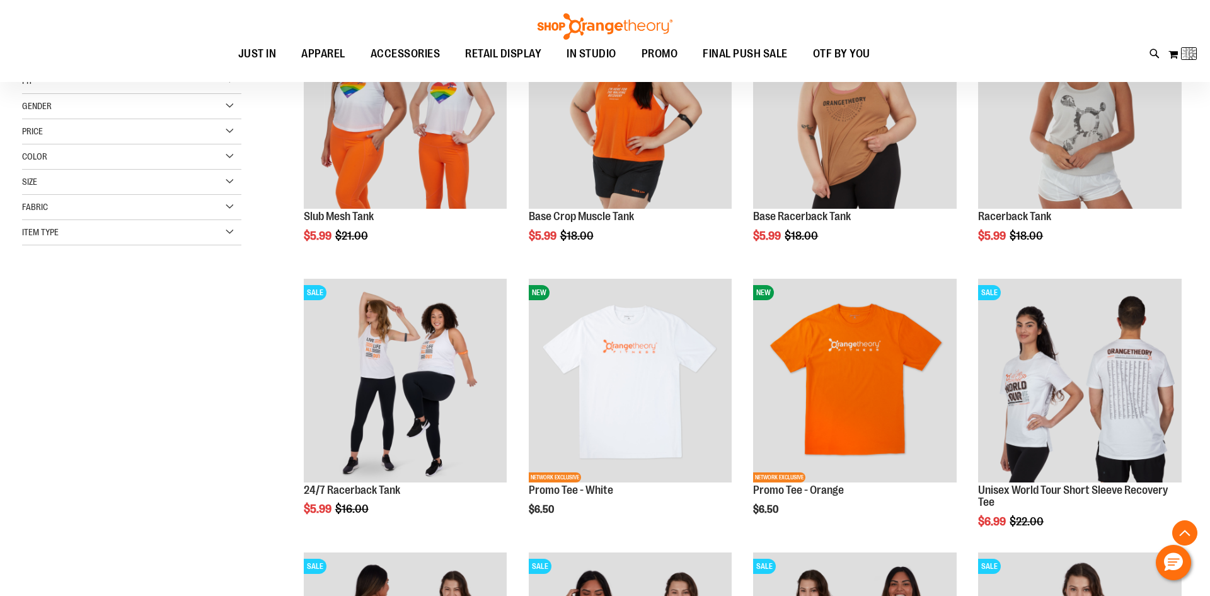
click at [882, 13] on div "Toggle Nav Search Popular Suggestions Advanced Search" at bounding box center [605, 41] width 1210 height 82
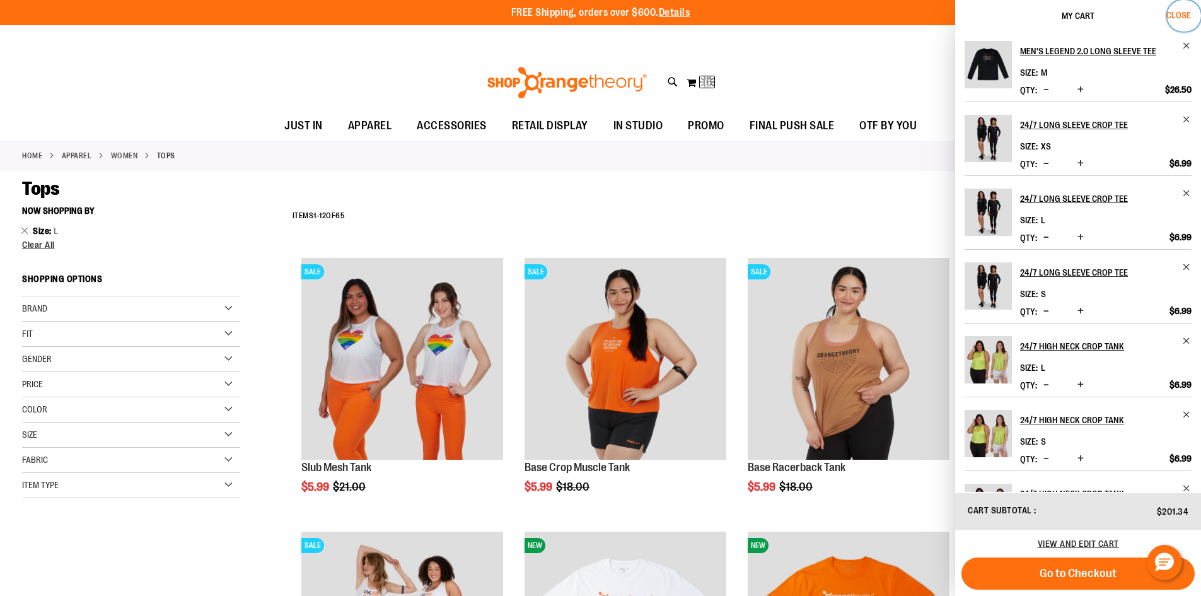
click at [1175, 14] on span "Close" at bounding box center [1178, 15] width 25 height 10
click at [1175, 14] on div "FREE Shipping, orders over $600. Details To order the Spring Dri Tri event bund…" at bounding box center [600, 12] width 1201 height 25
click at [1175, 14] on span "Close" at bounding box center [1178, 15] width 25 height 10
click at [1175, 14] on div "FREE Shipping, orders over $600. Details To order the Spring Dri Tri event bund…" at bounding box center [600, 12] width 1201 height 25
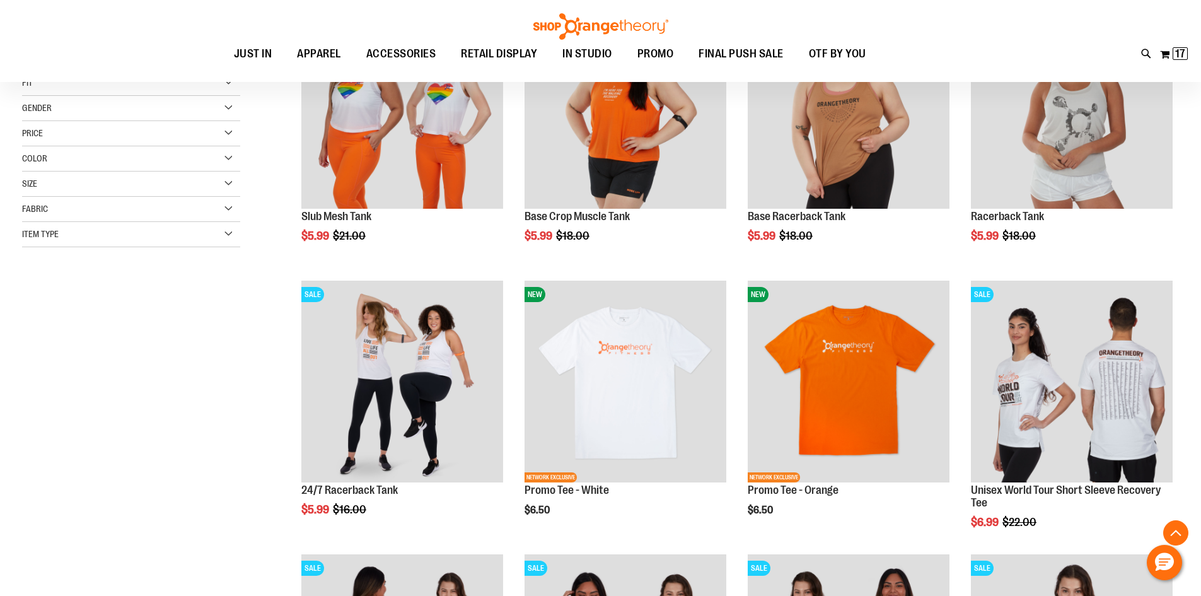
scroll to position [252, 0]
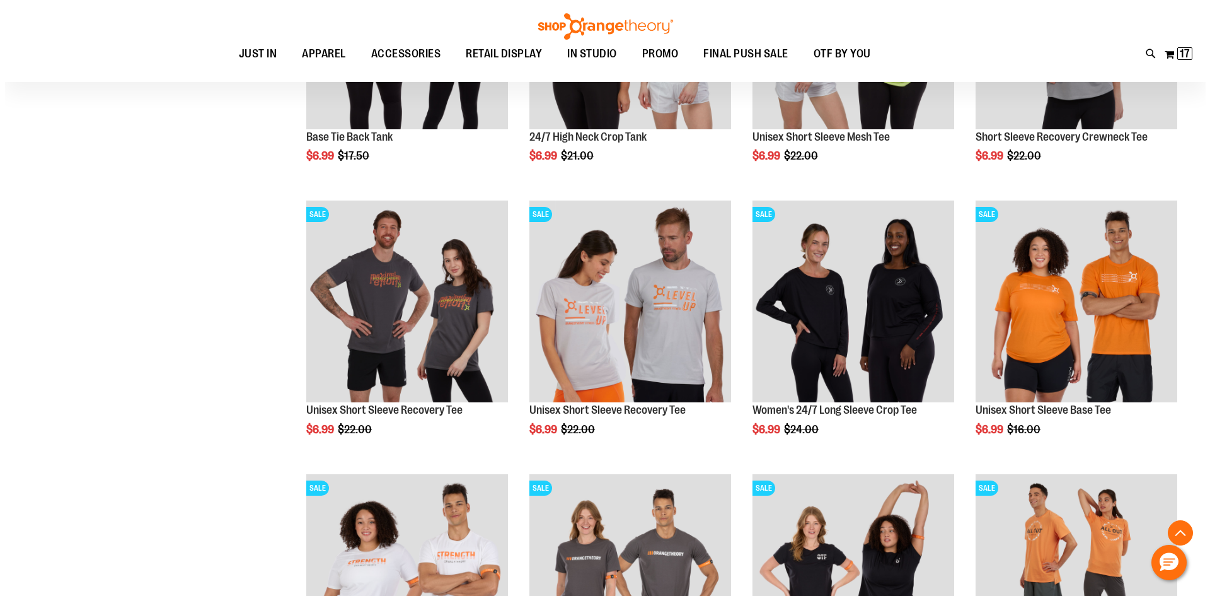
scroll to position [882, 0]
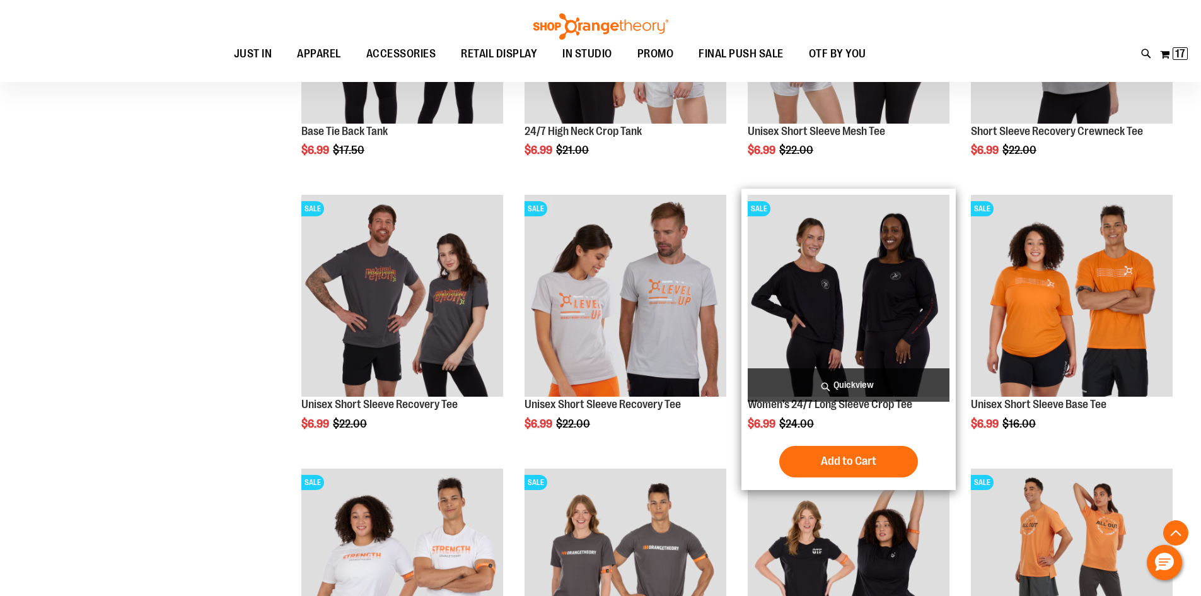
click at [823, 376] on span "Quickview" at bounding box center [849, 384] width 202 height 33
click at [833, 381] on span "Quickview" at bounding box center [849, 384] width 202 height 33
click at [804, 390] on span "Quickview" at bounding box center [849, 384] width 202 height 33
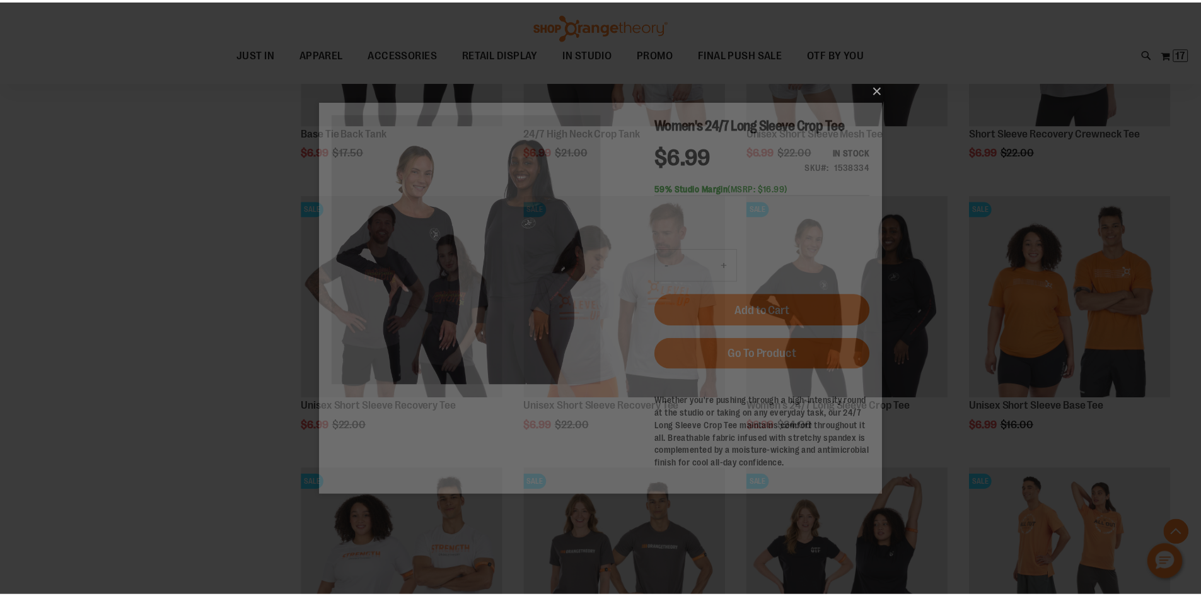
scroll to position [0, 0]
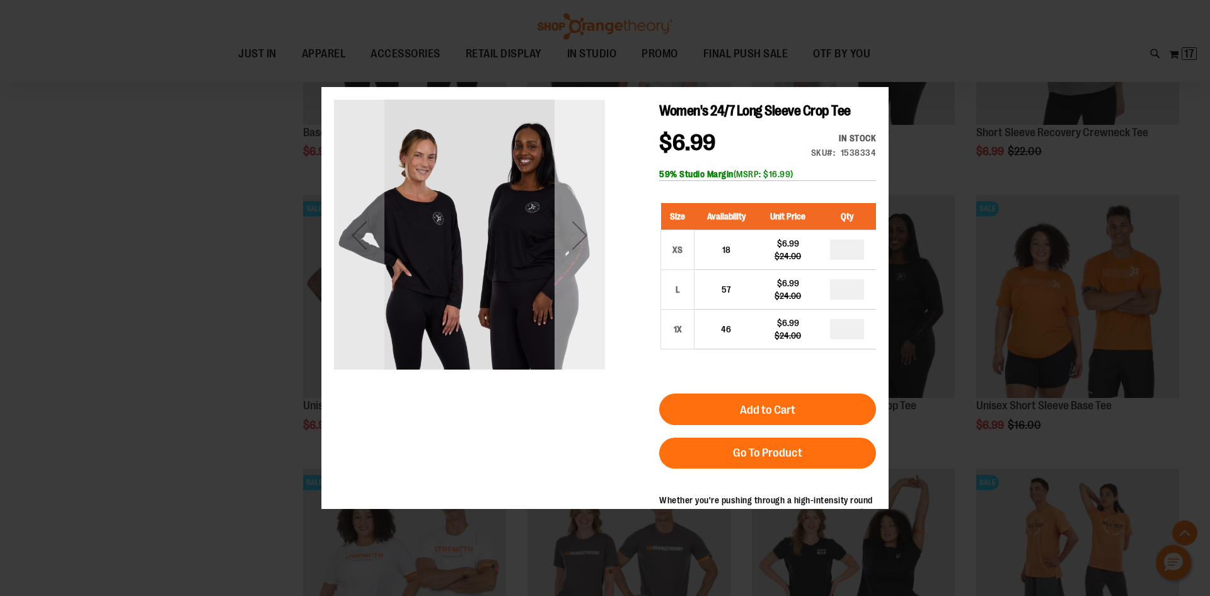
click at [601, 303] on div "Next" at bounding box center [580, 234] width 50 height 271
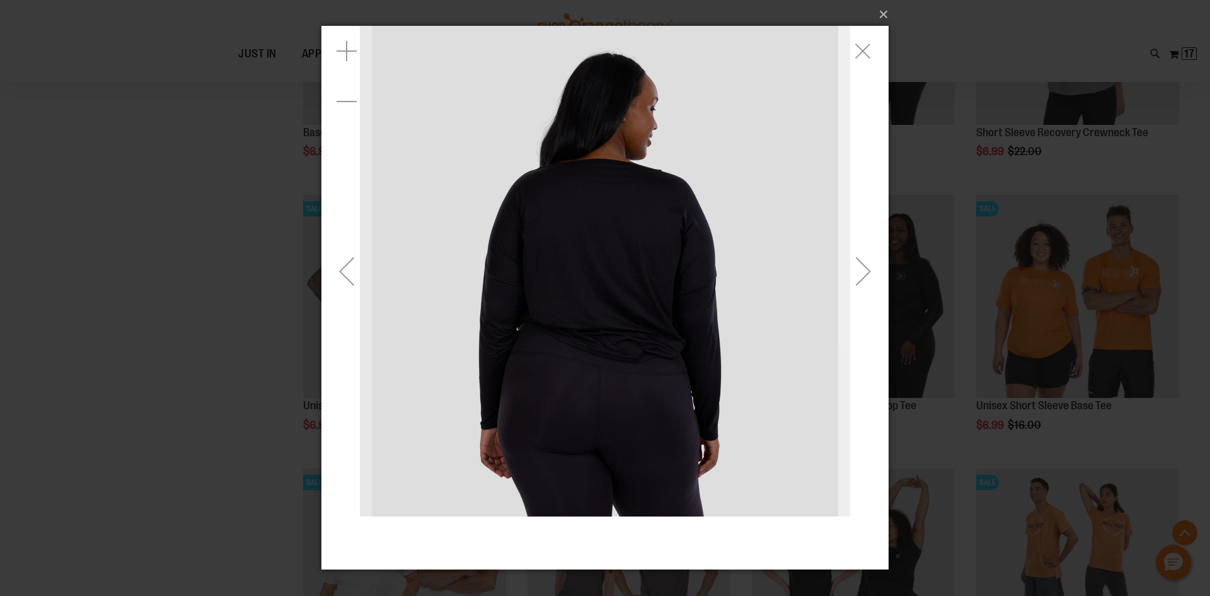
click at [861, 271] on div "Next" at bounding box center [863, 271] width 50 height 50
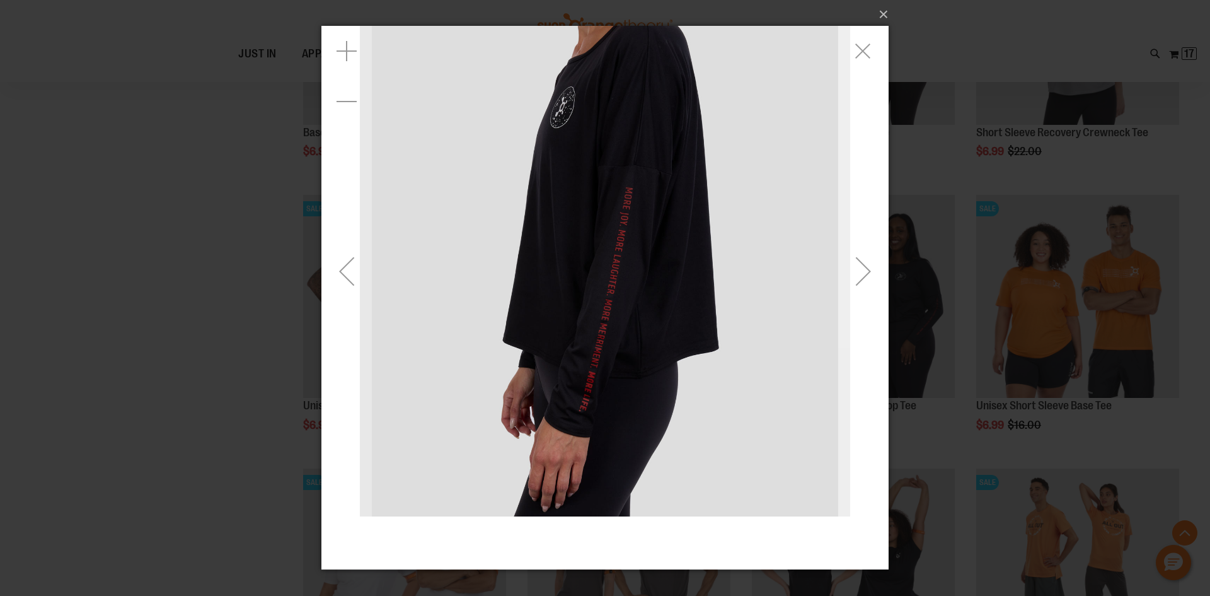
click at [861, 271] on div "Next" at bounding box center [863, 271] width 50 height 50
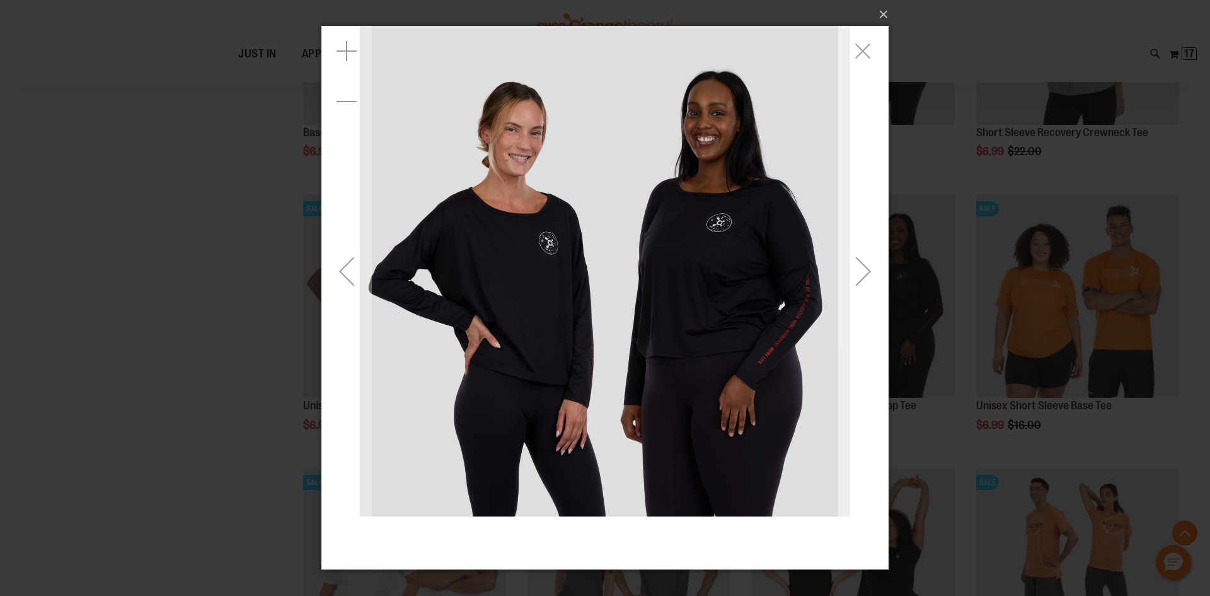
click at [861, 272] on div "Next" at bounding box center [863, 271] width 50 height 50
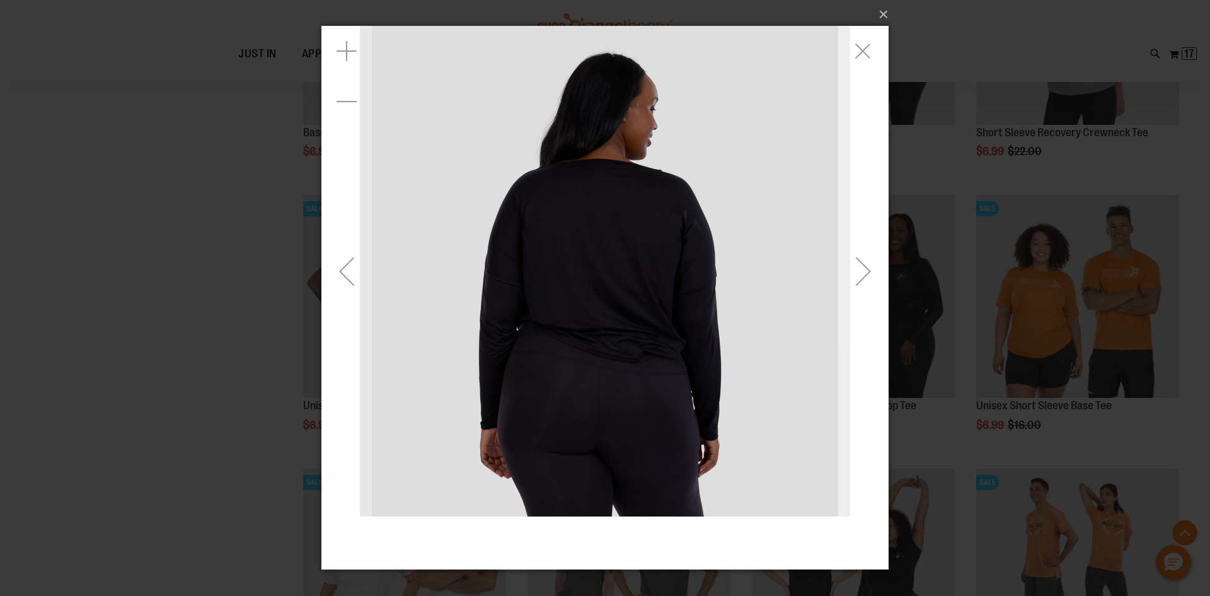
click at [861, 272] on div "Next" at bounding box center [863, 271] width 50 height 50
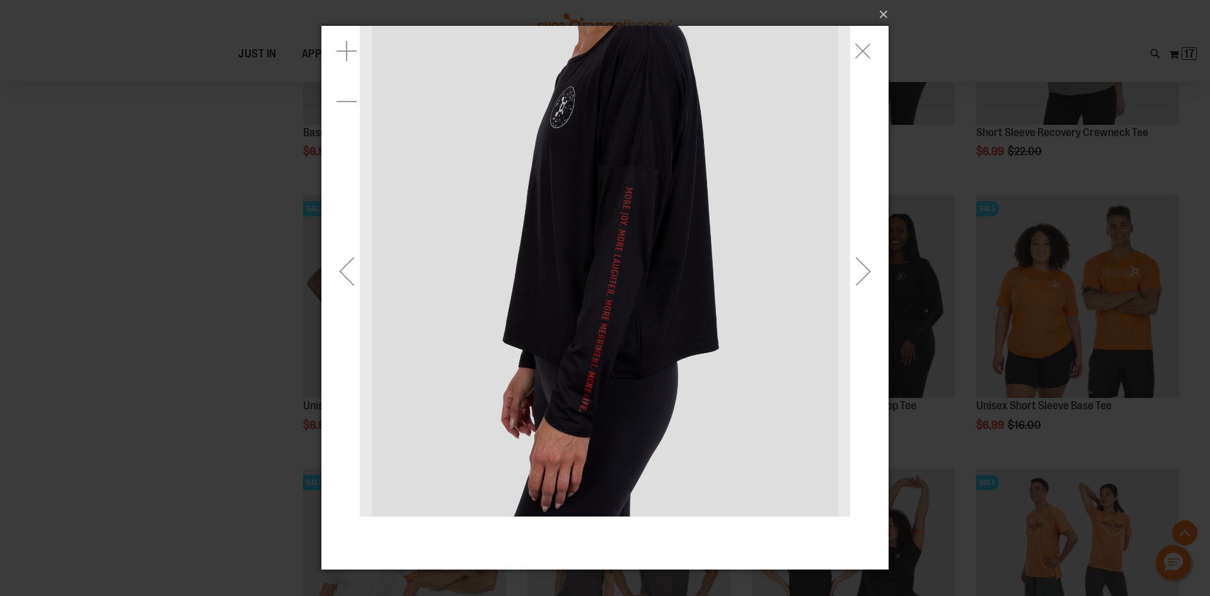
click at [867, 46] on h1 "Women's 24/7 Long Sleeve Crop Tee" at bounding box center [767, 49] width 217 height 23
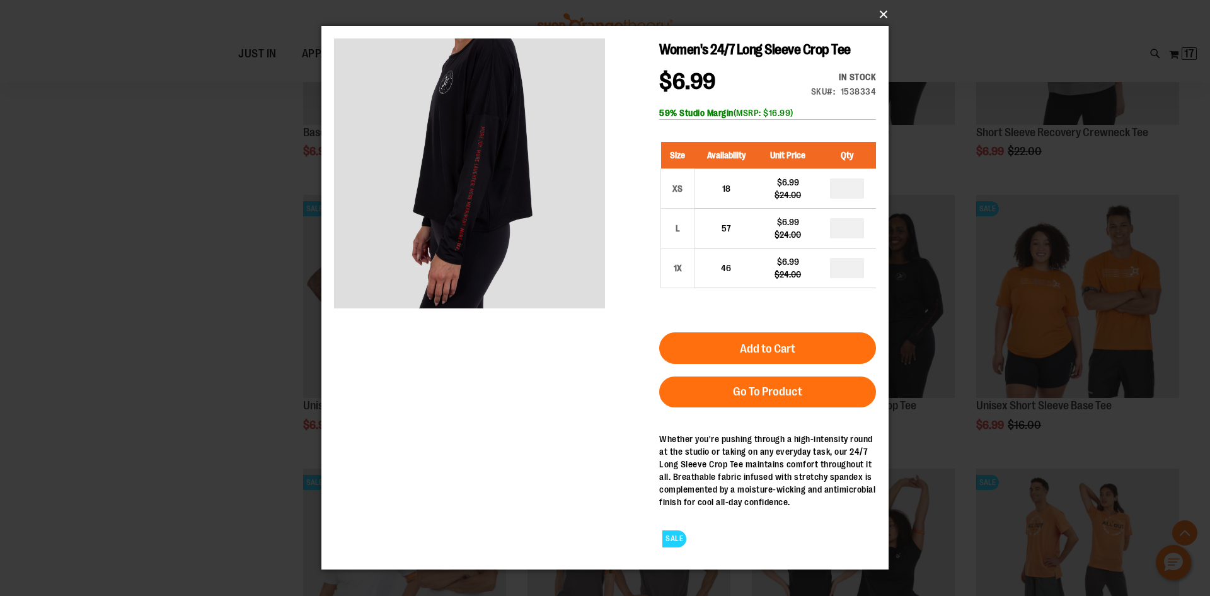
click at [881, 13] on button "×" at bounding box center [608, 15] width 567 height 28
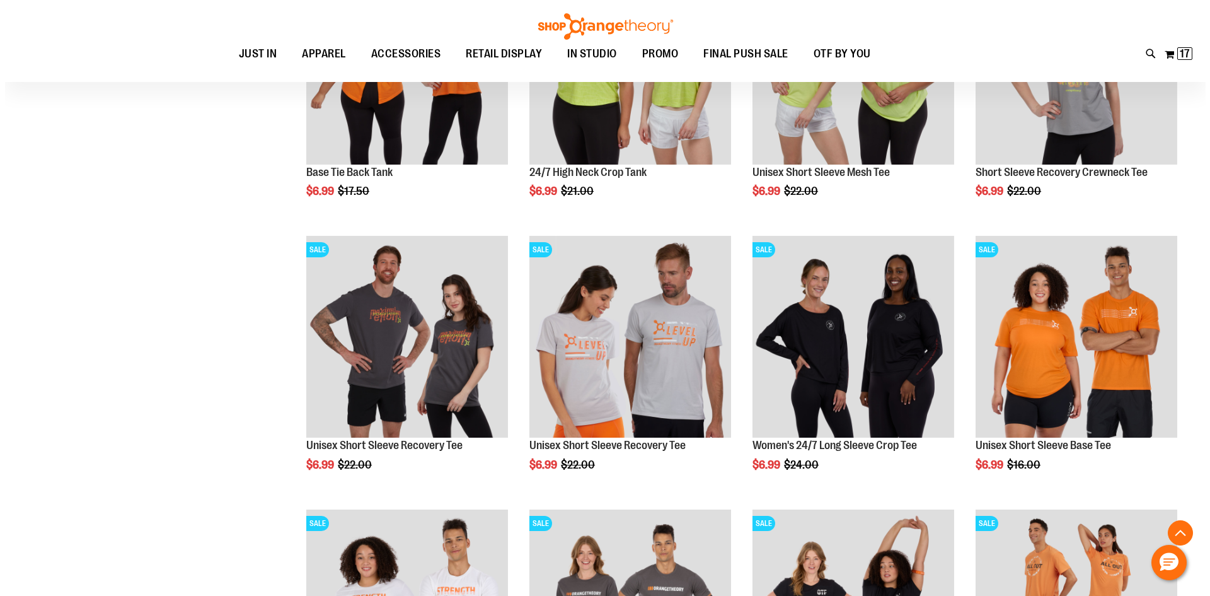
scroll to position [819, 0]
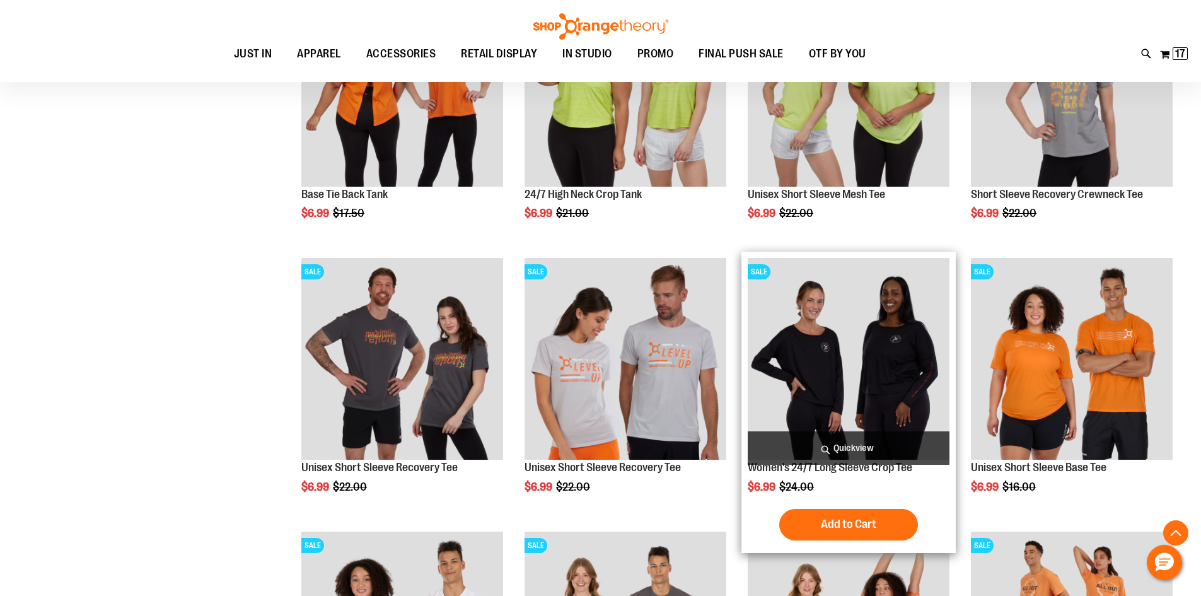
click at [799, 443] on span "Quickview" at bounding box center [849, 447] width 202 height 33
click at [835, 447] on span "Quickview" at bounding box center [849, 447] width 202 height 33
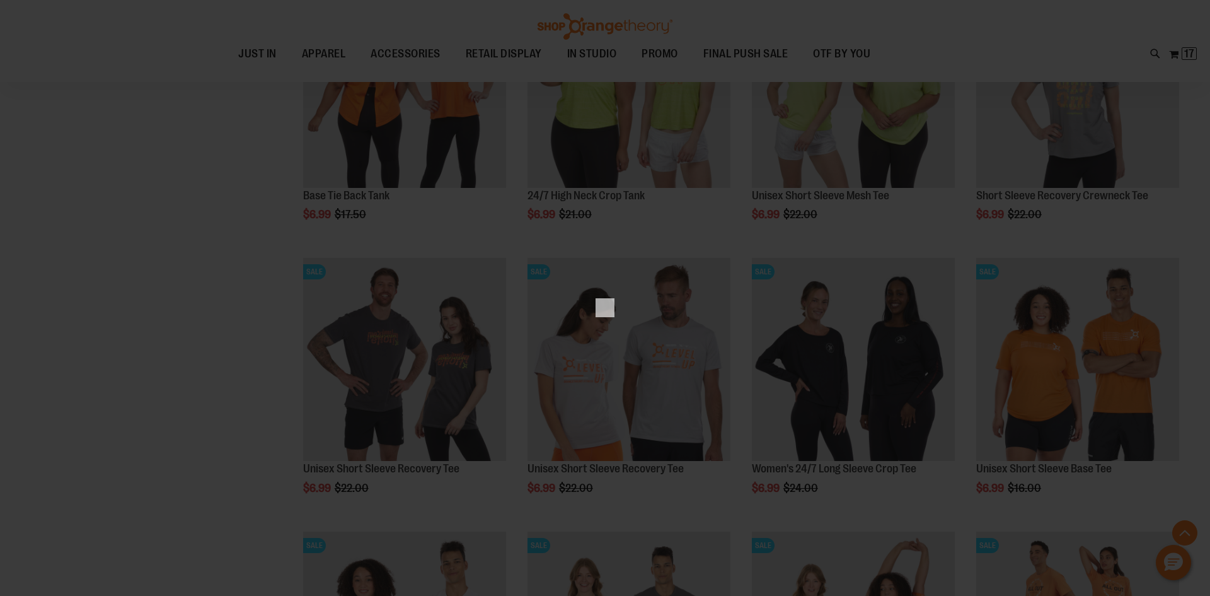
scroll to position [0, 0]
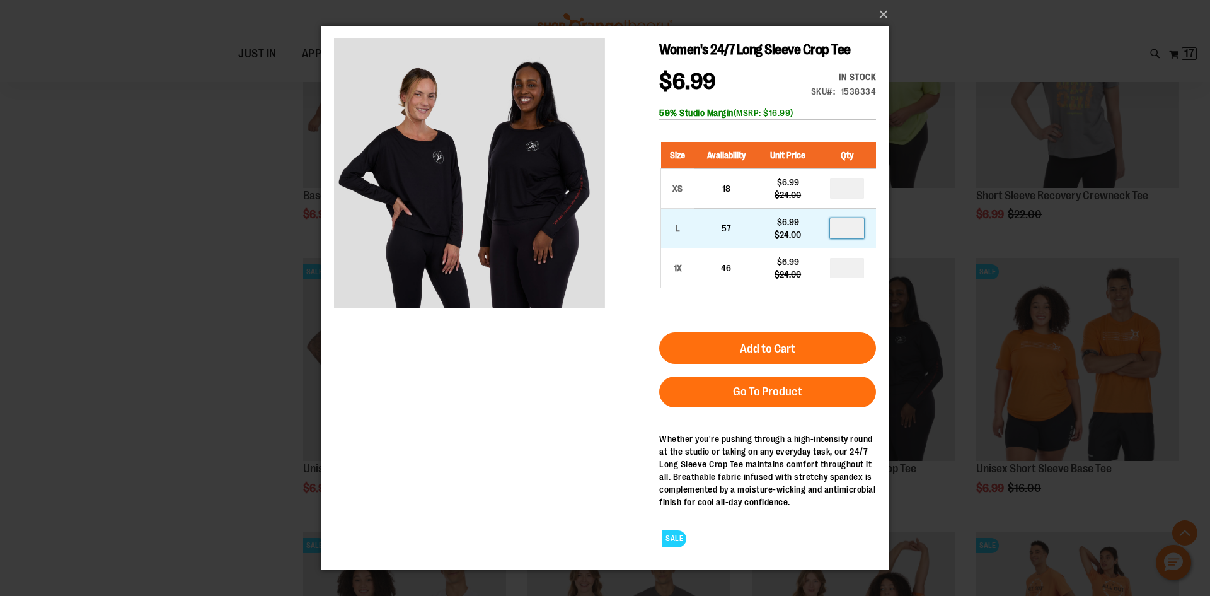
click at [853, 231] on input "number" at bounding box center [847, 228] width 34 height 20
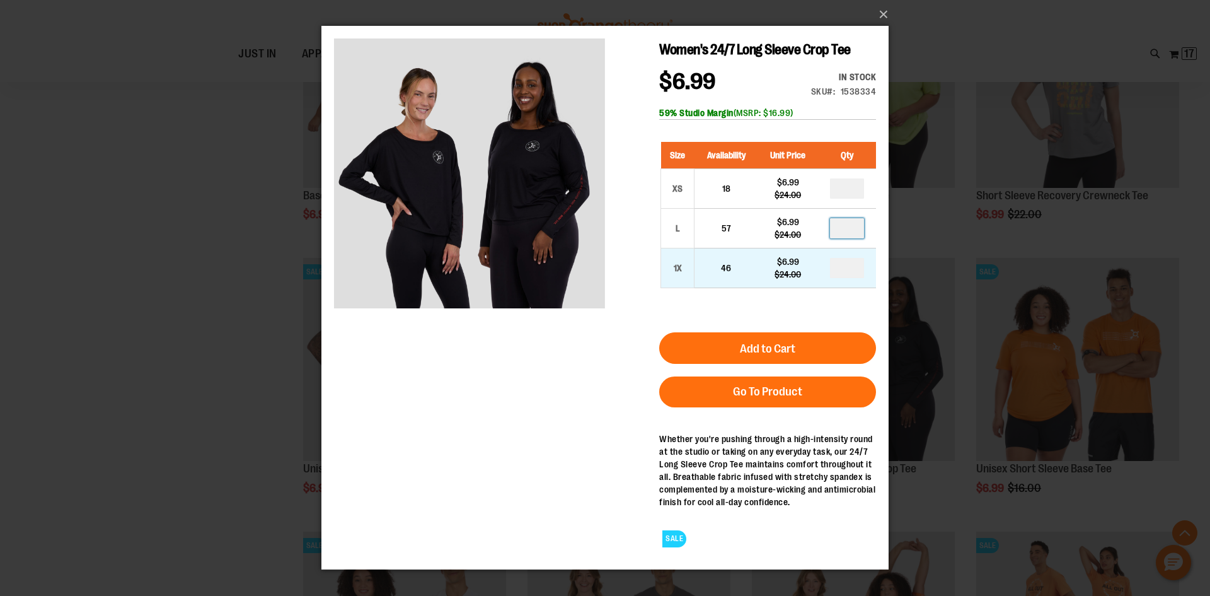
type input "*"
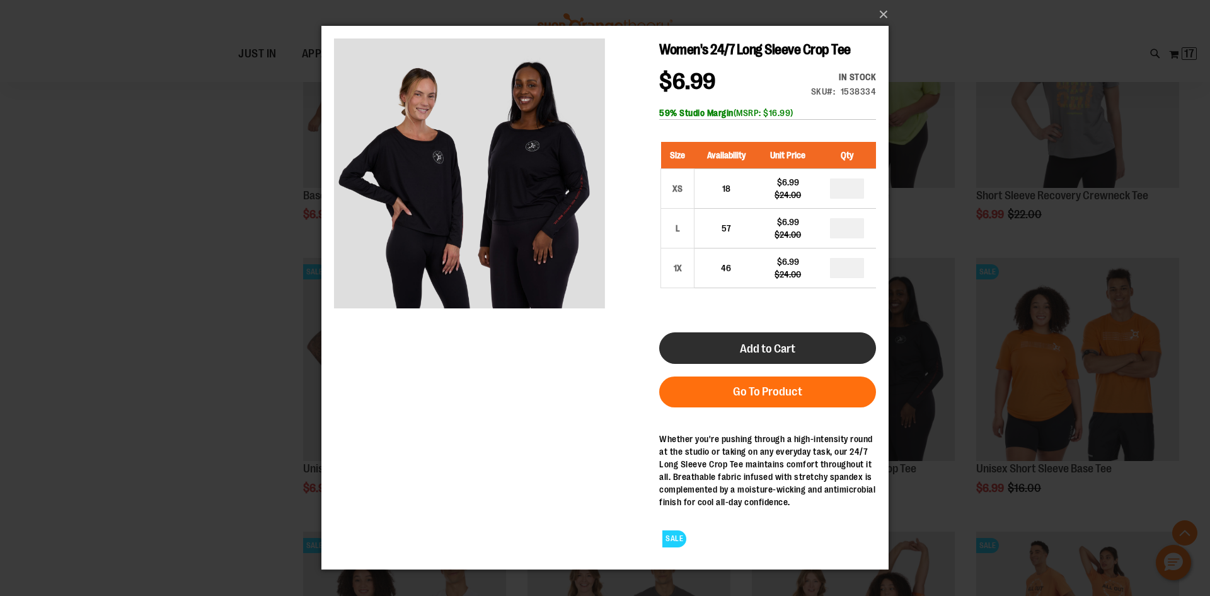
click at [778, 344] on span "Add to Cart" at bounding box center [767, 349] width 55 height 14
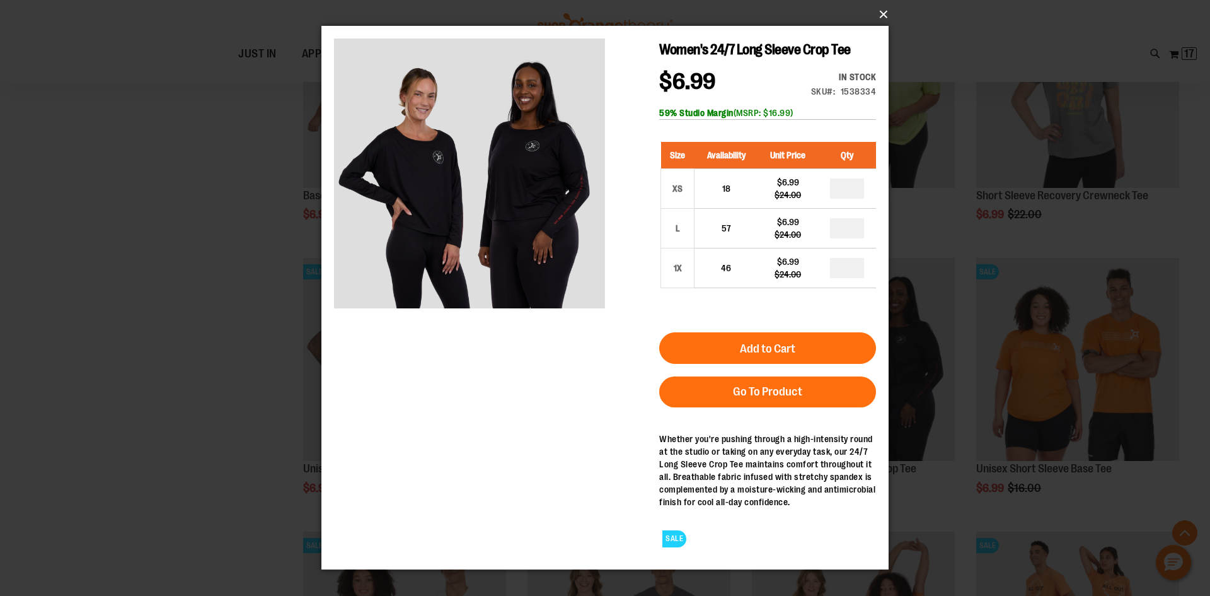
click at [884, 13] on button "×" at bounding box center [608, 15] width 567 height 28
click at [882, 10] on button "×" at bounding box center [608, 15] width 567 height 28
click at [148, 369] on div "×" at bounding box center [605, 298] width 1210 height 596
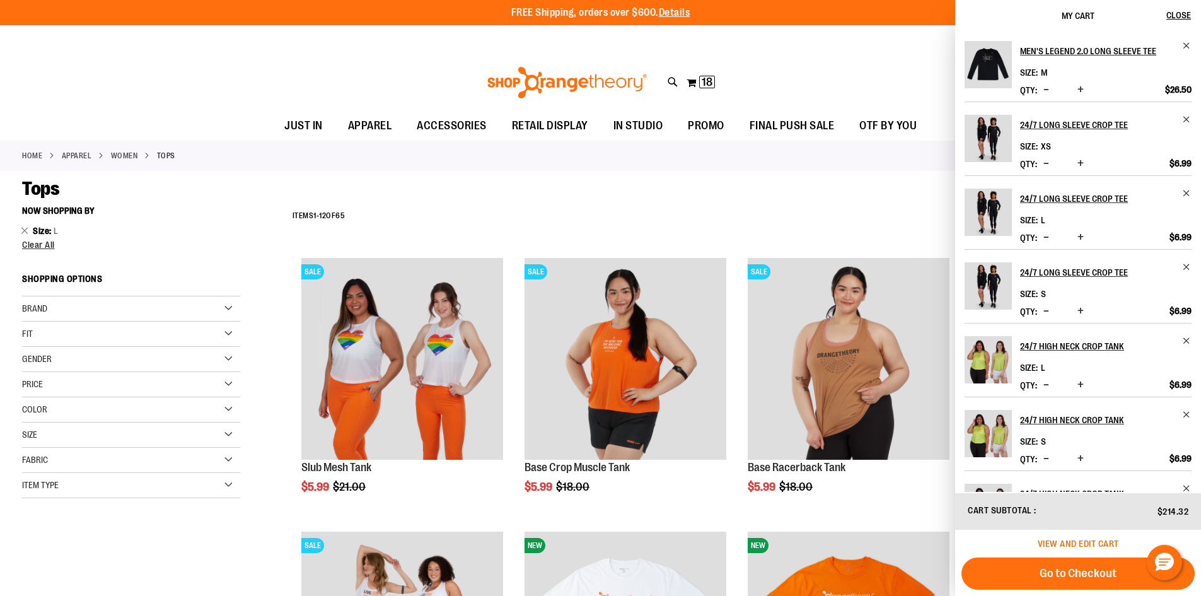
click at [1075, 544] on span "View and edit cart" at bounding box center [1078, 543] width 81 height 10
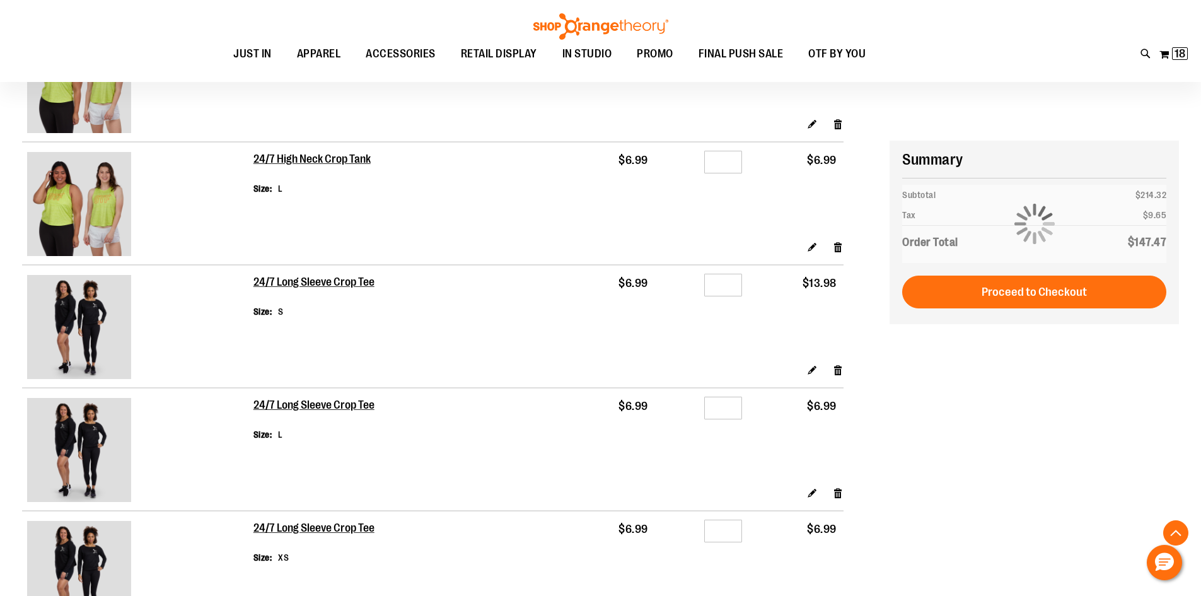
scroll to position [693, 0]
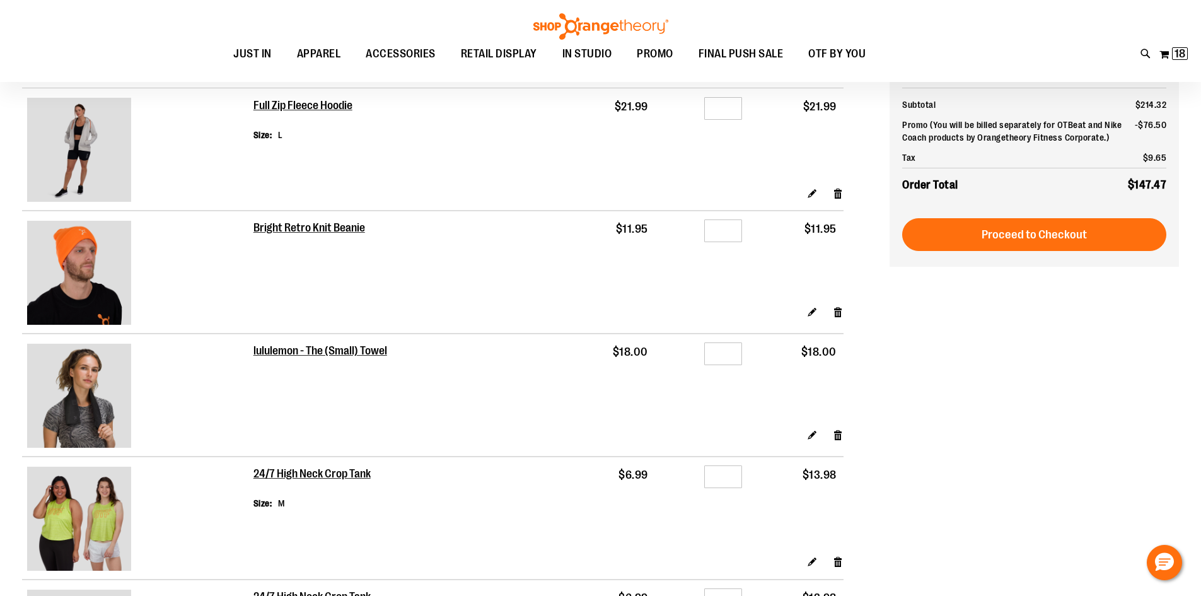
scroll to position [0, 0]
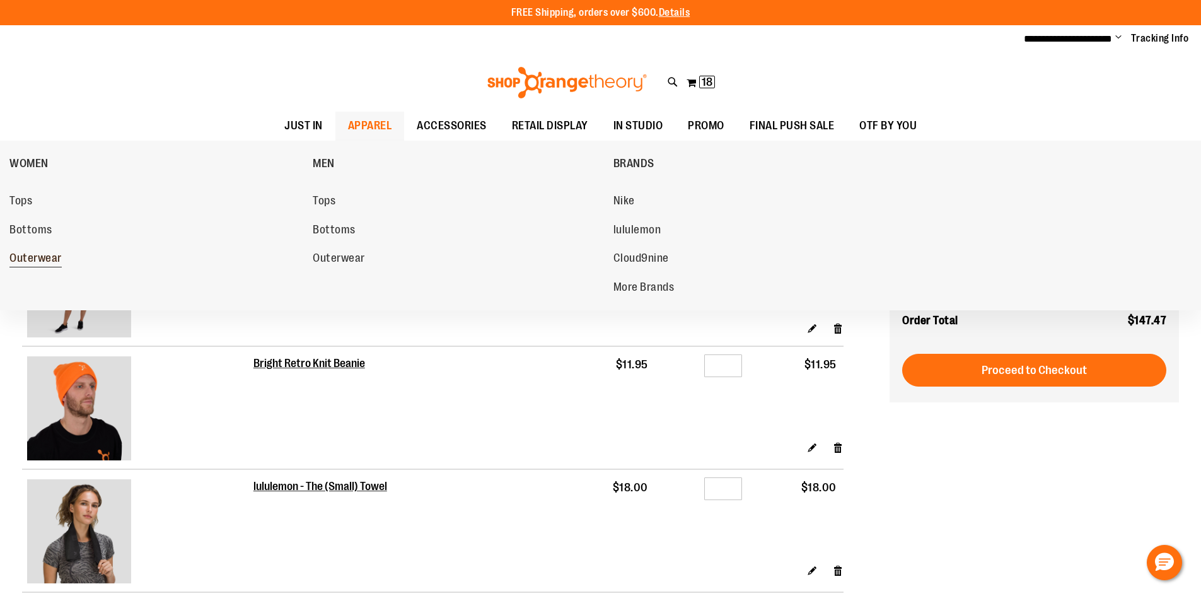
click at [26, 258] on span "Outerwear" at bounding box center [35, 260] width 52 height 16
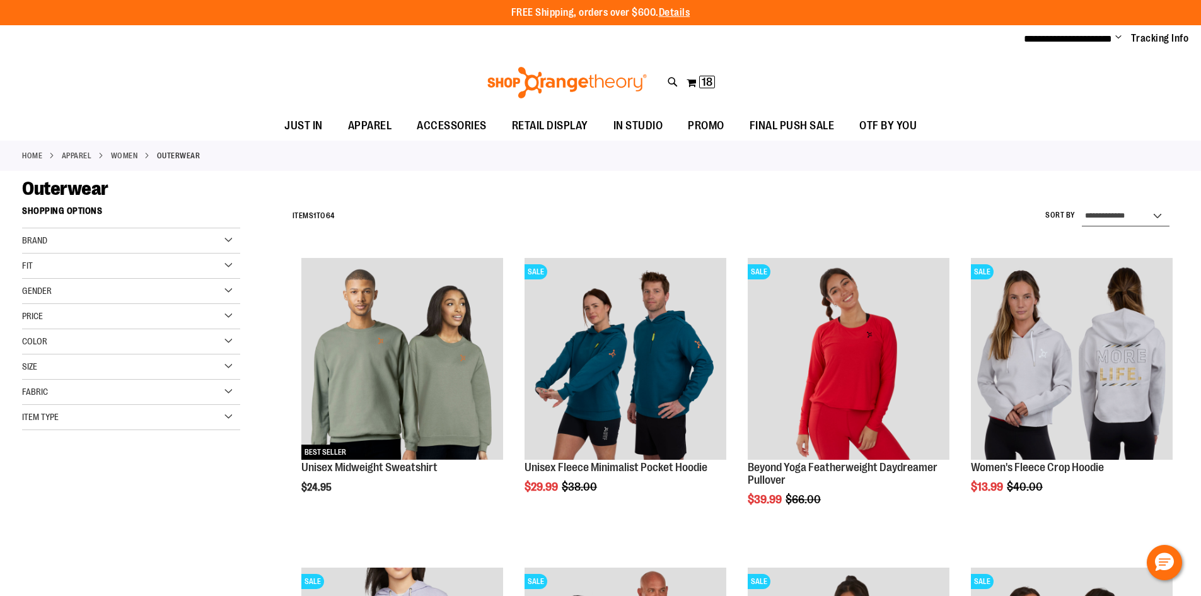
click at [1118, 216] on select "**********" at bounding box center [1126, 216] width 88 height 20
select select "*********"
click at [1082, 206] on select "**********" at bounding box center [1126, 216] width 88 height 20
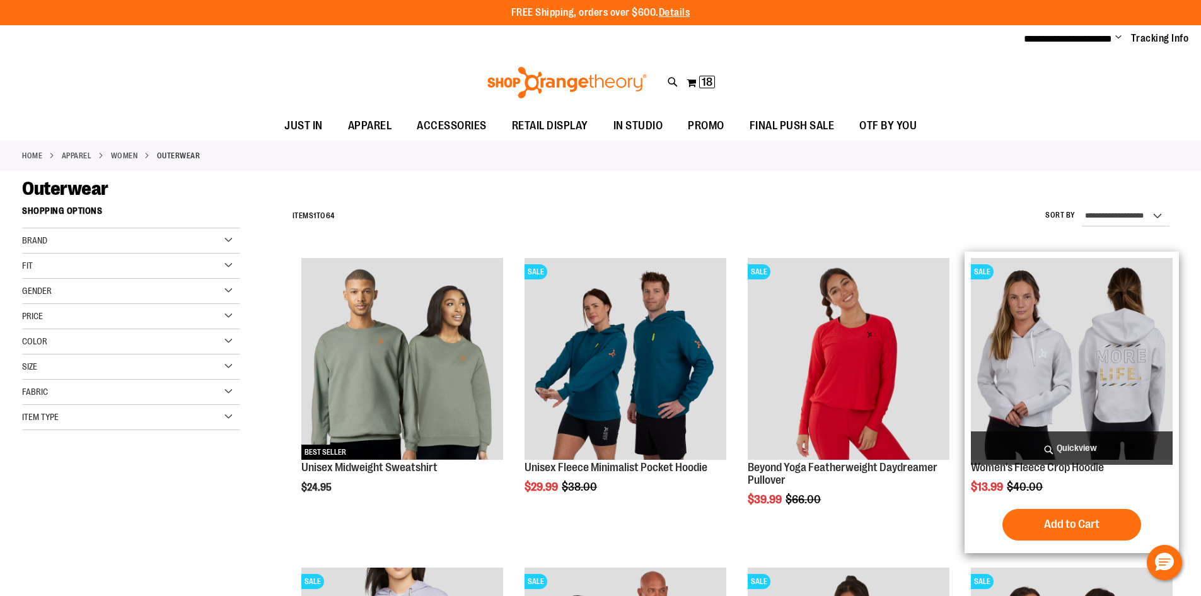
click at [1133, 258] on img "product" at bounding box center [1072, 359] width 202 height 202
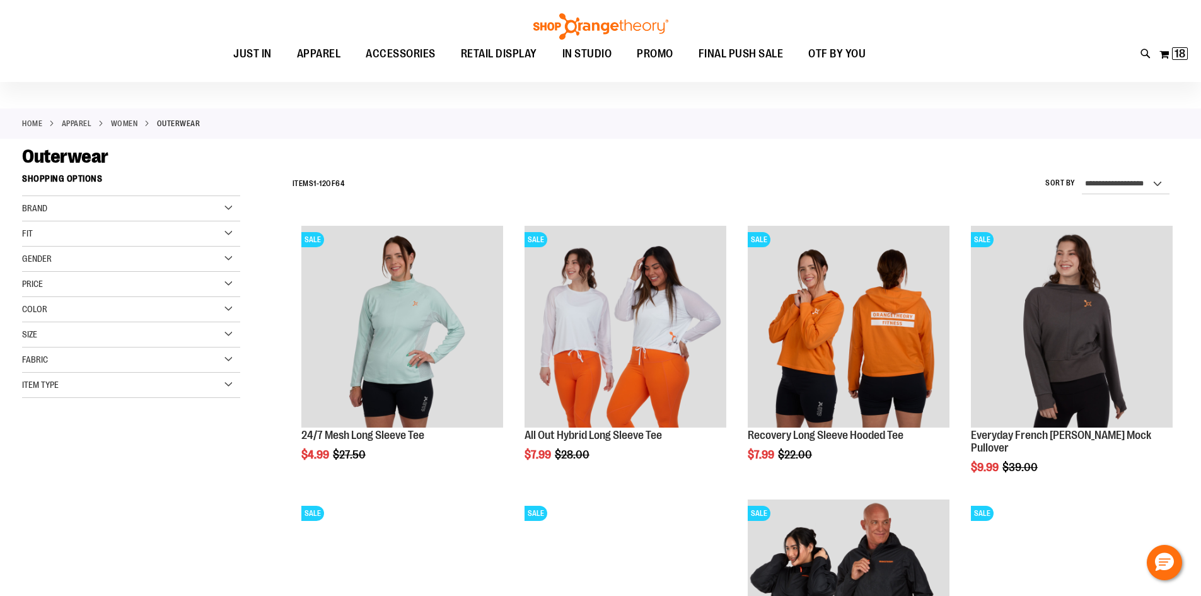
scroll to position [62, 0]
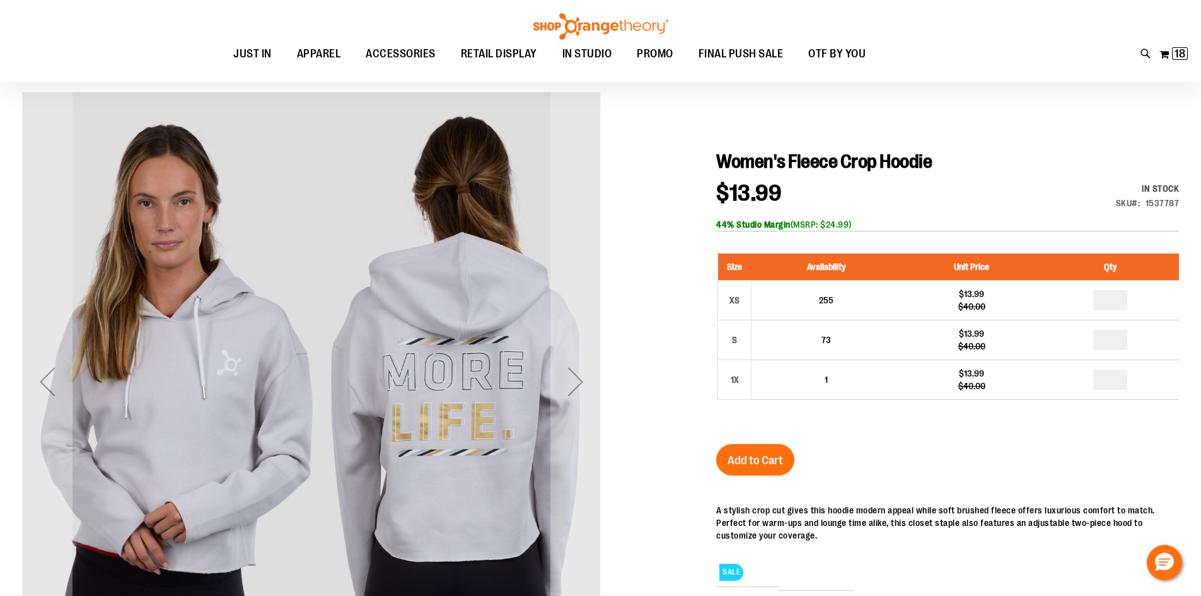
scroll to position [125, 0]
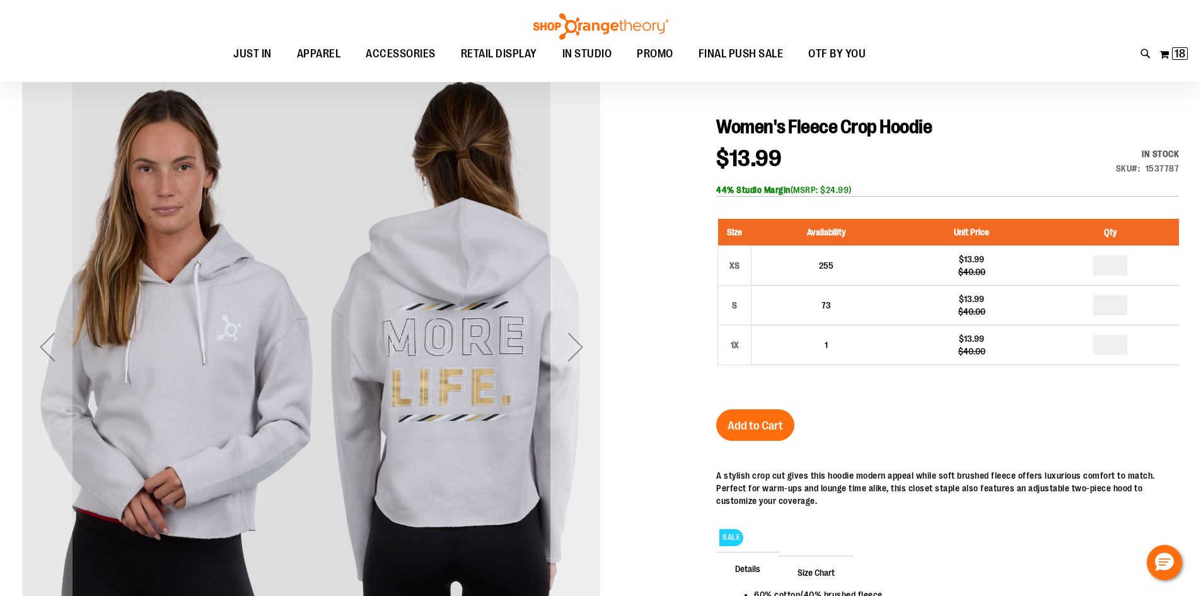
click at [576, 339] on div "Next" at bounding box center [575, 346] width 50 height 50
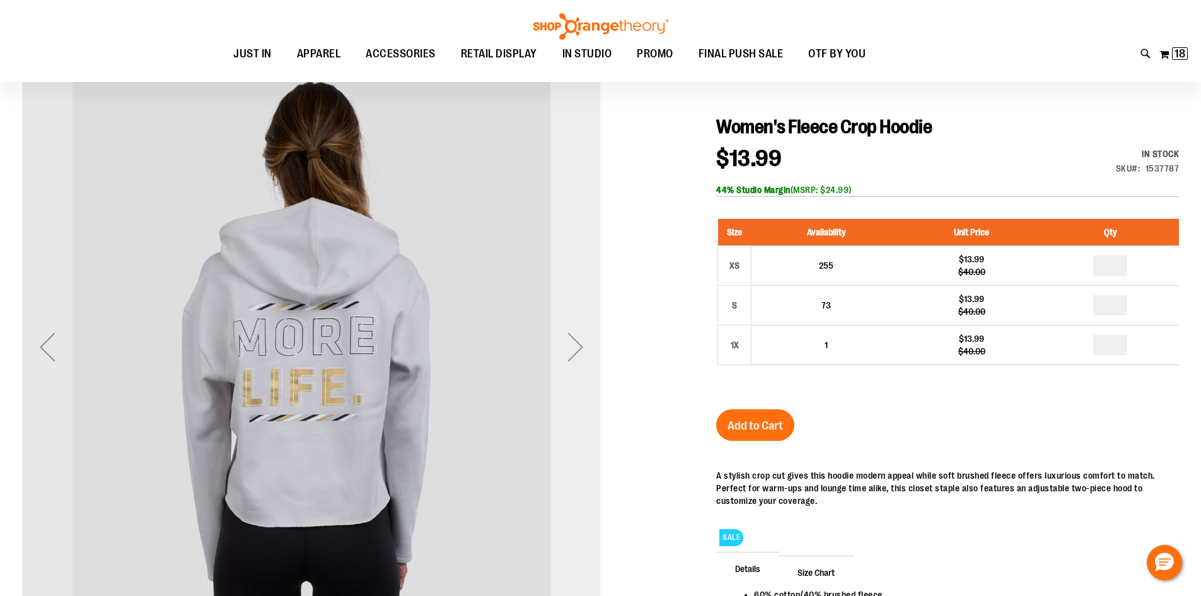
click at [576, 339] on div "Next" at bounding box center [575, 346] width 50 height 50
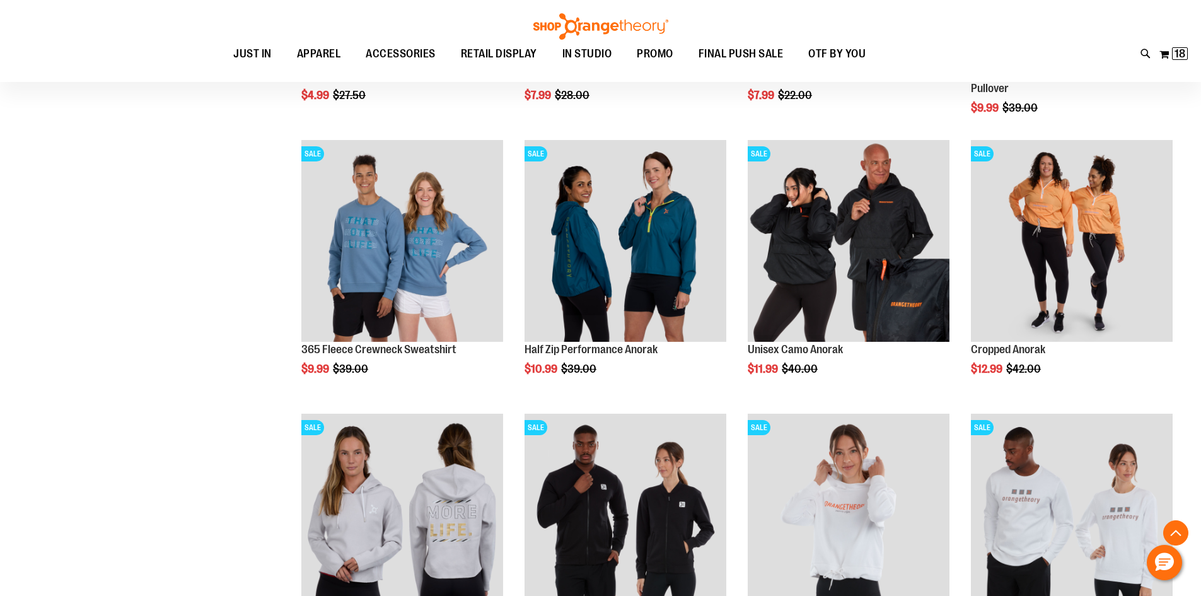
scroll to position [252, 0]
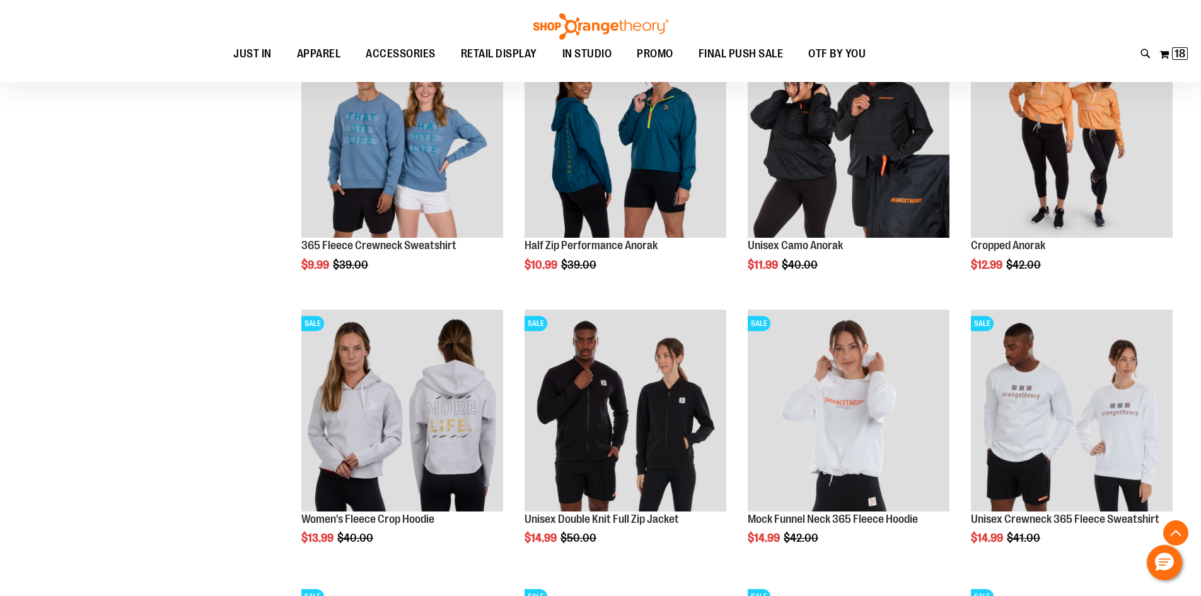
scroll to position [378, 0]
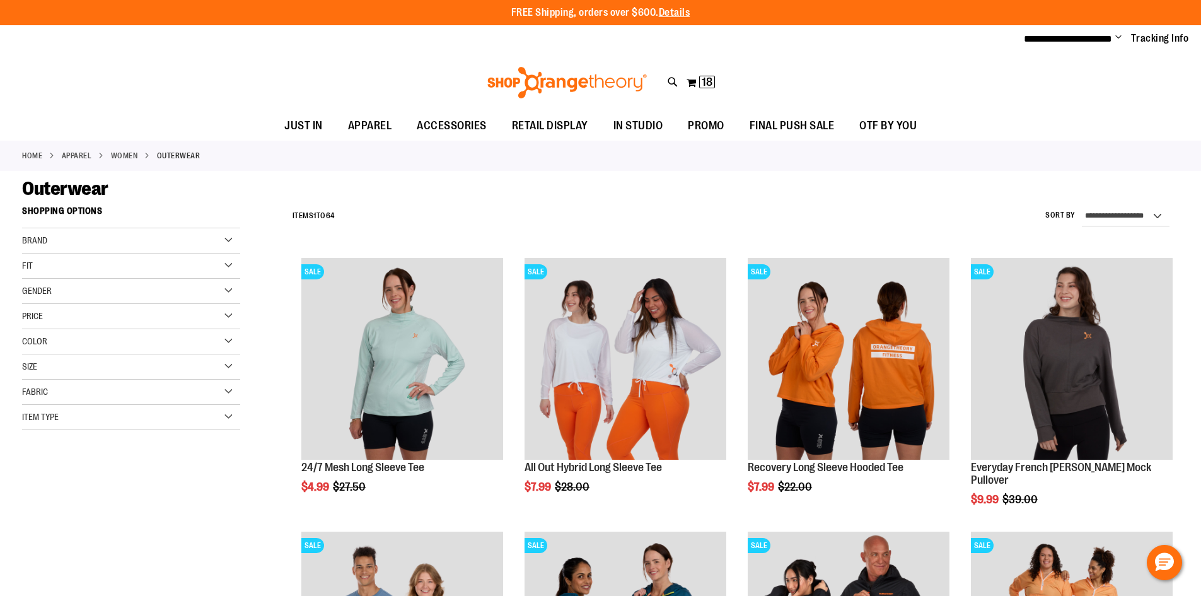
click at [45, 367] on div "Size" at bounding box center [131, 366] width 218 height 25
click at [120, 402] on div "M/L" at bounding box center [124, 398] width 19 height 19
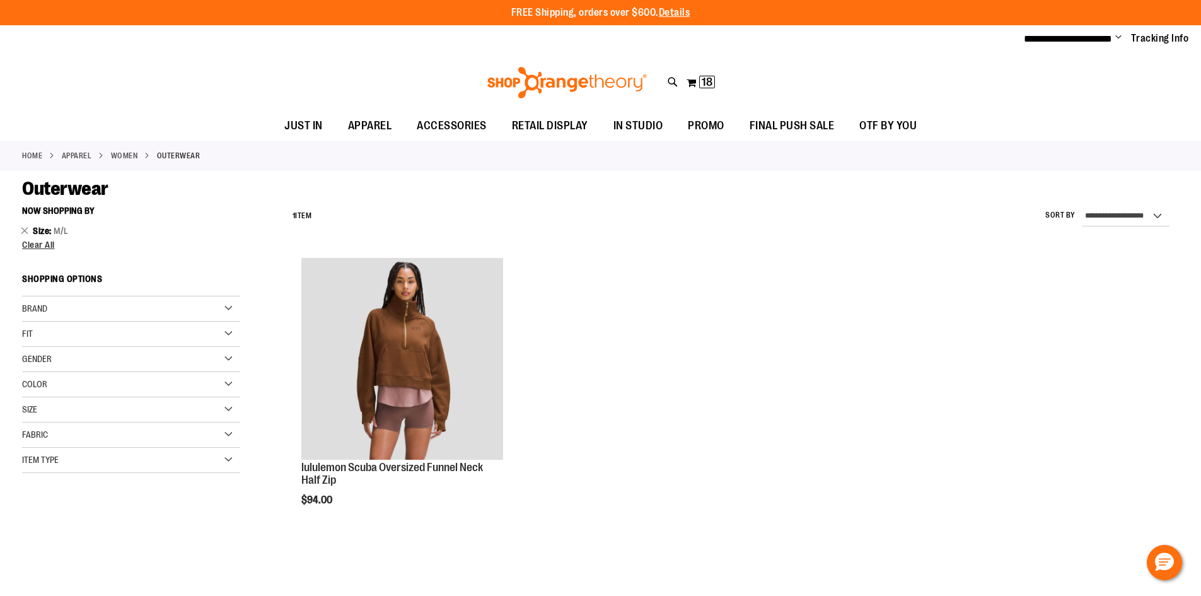
click at [41, 415] on div "Size" at bounding box center [131, 409] width 218 height 25
click at [151, 442] on div "L" at bounding box center [146, 441] width 19 height 19
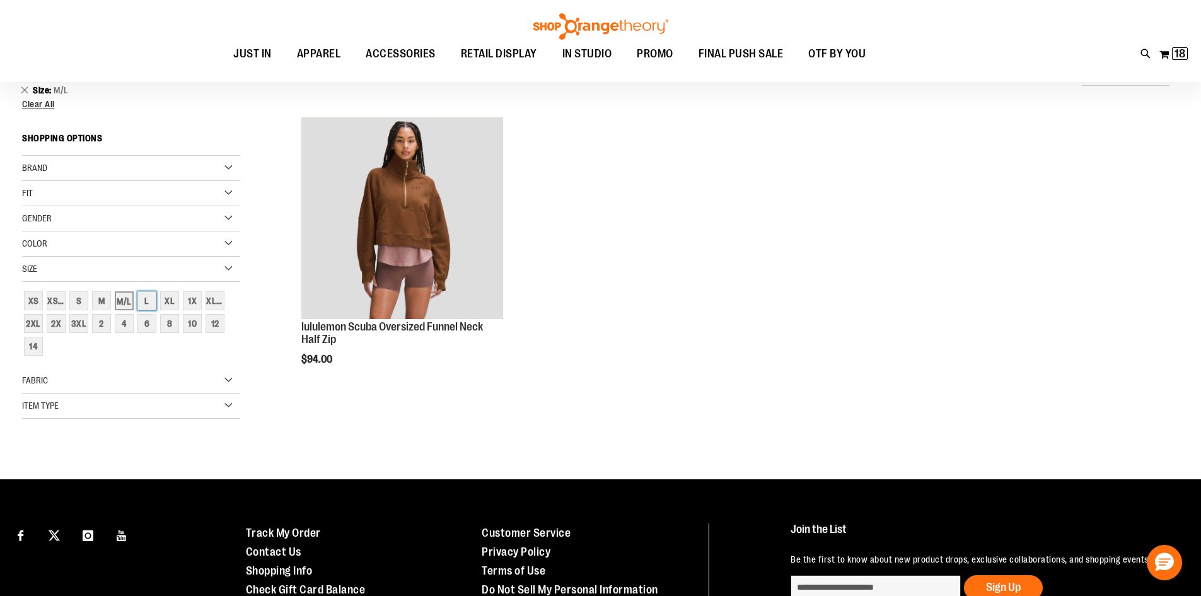
scroll to position [119, 0]
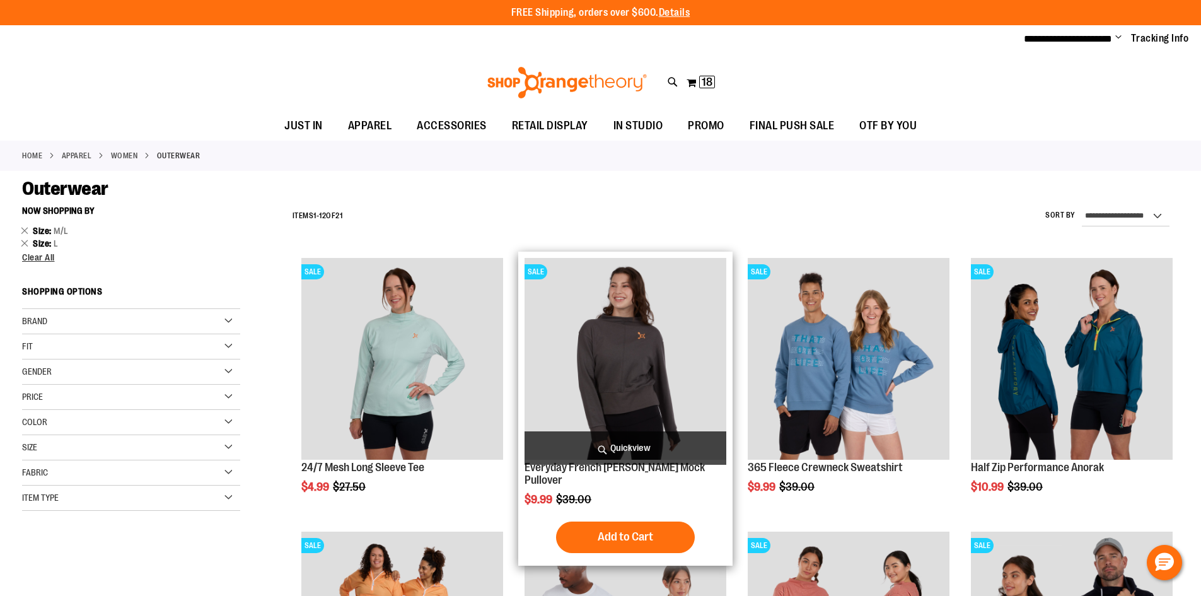
click at [591, 447] on span "Quickview" at bounding box center [625, 447] width 202 height 33
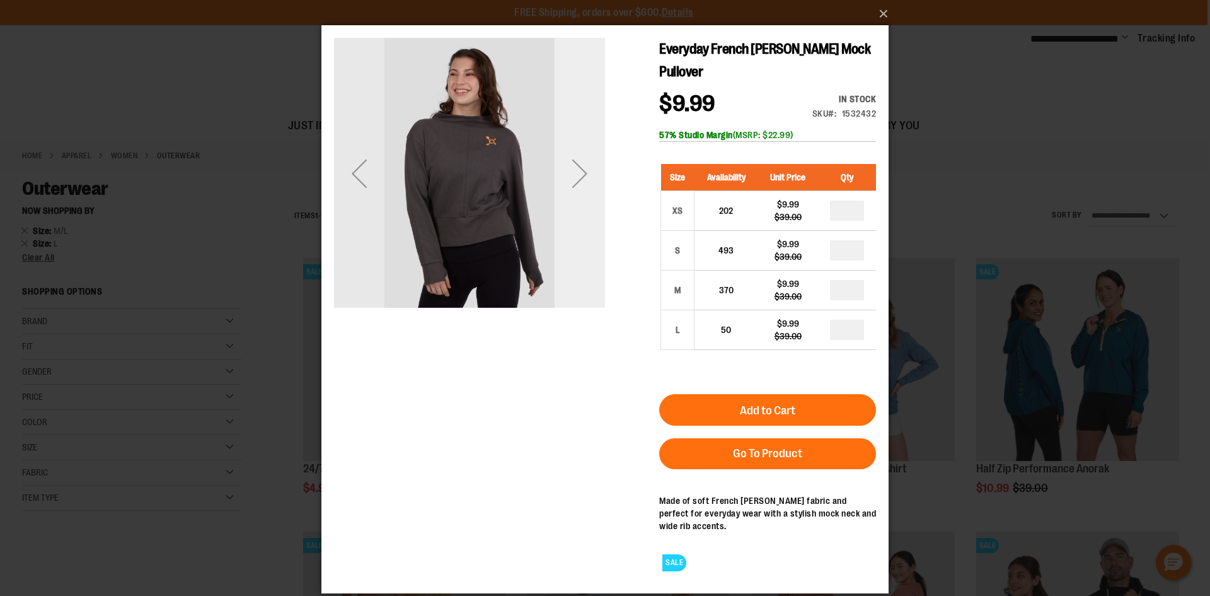
click at [566, 253] on div "Next" at bounding box center [580, 173] width 50 height 271
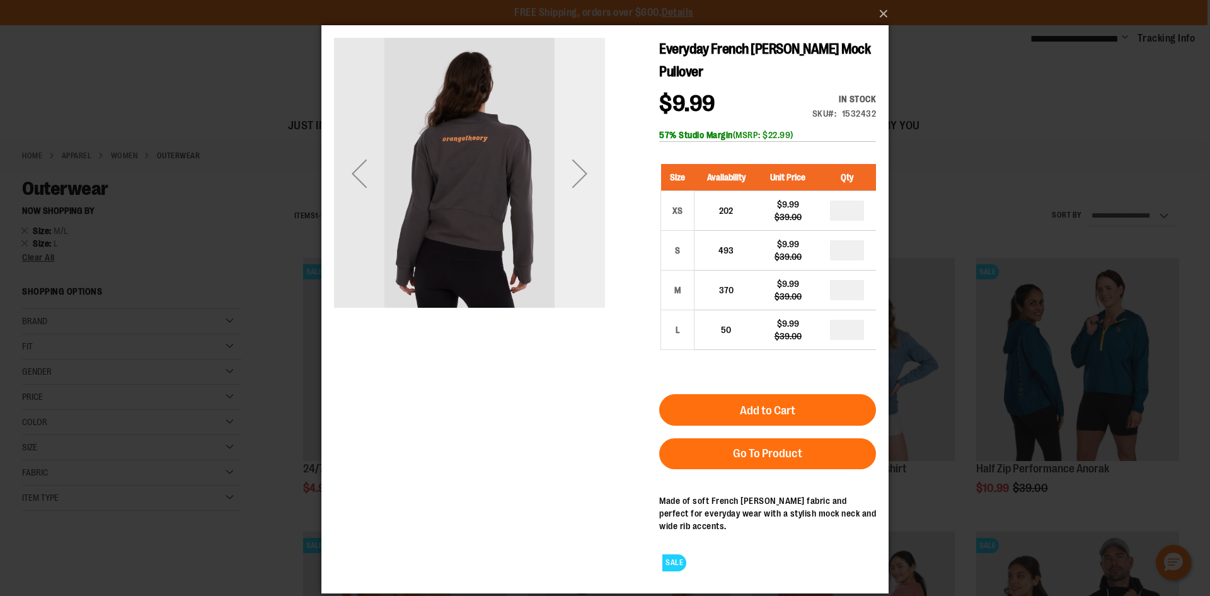
click at [566, 253] on div "Next" at bounding box center [580, 173] width 50 height 271
drag, startPoint x: 566, startPoint y: 170, endPoint x: 566, endPoint y: 253, distance: 83.2
click at [566, 253] on div "Next" at bounding box center [580, 173] width 50 height 271
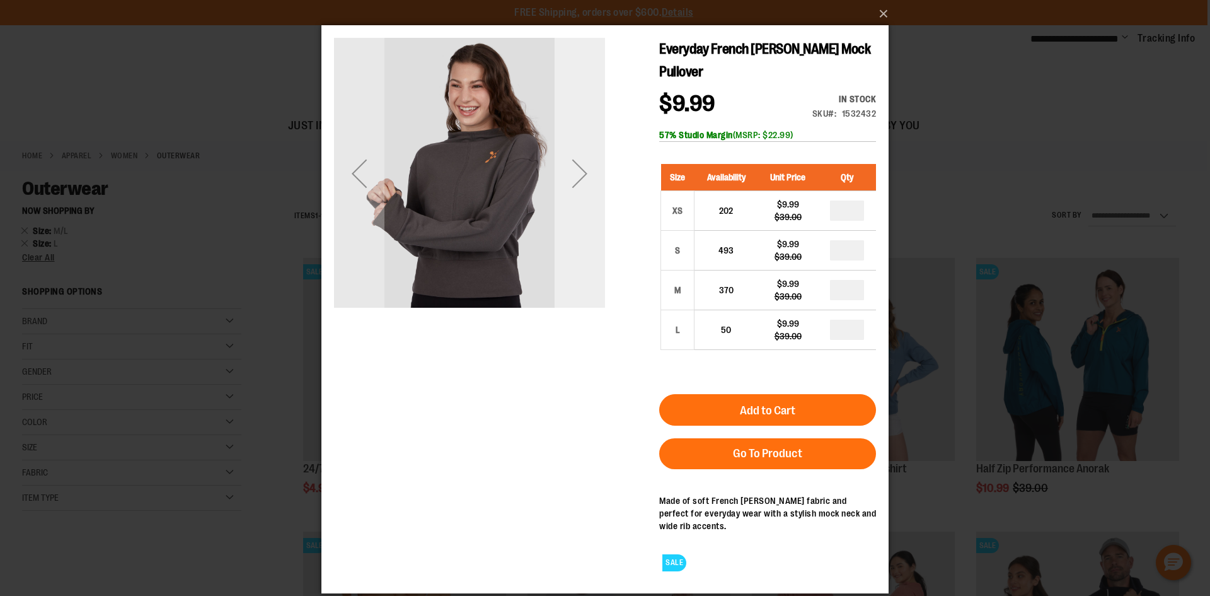
click at [566, 253] on div "Next" at bounding box center [580, 173] width 50 height 271
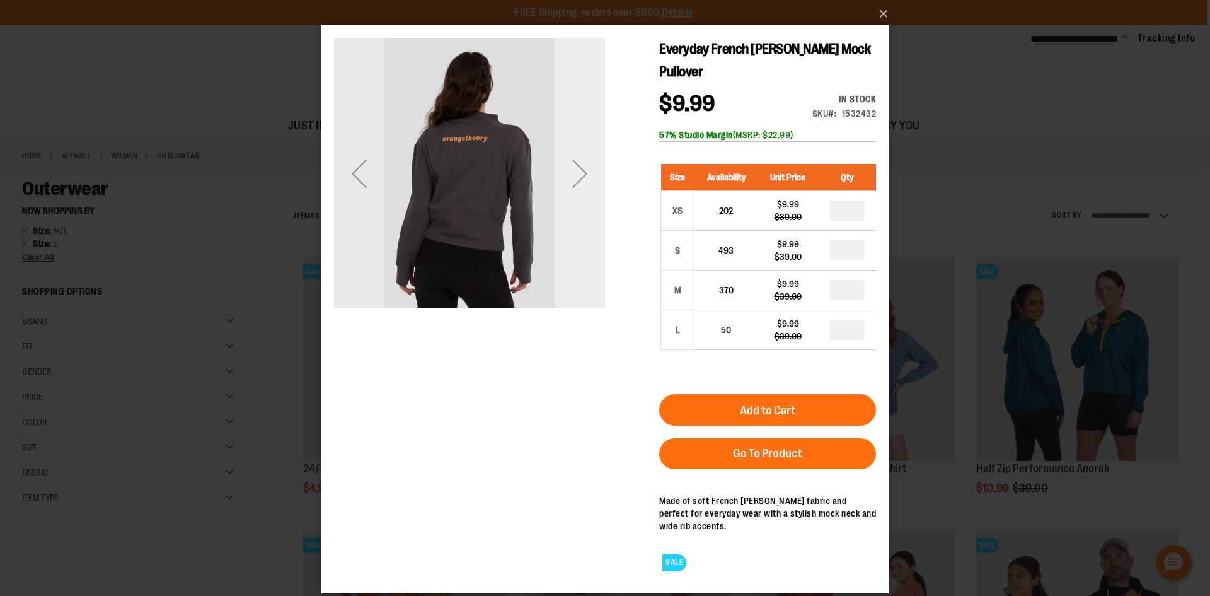
click at [566, 253] on div "Next" at bounding box center [580, 173] width 50 height 271
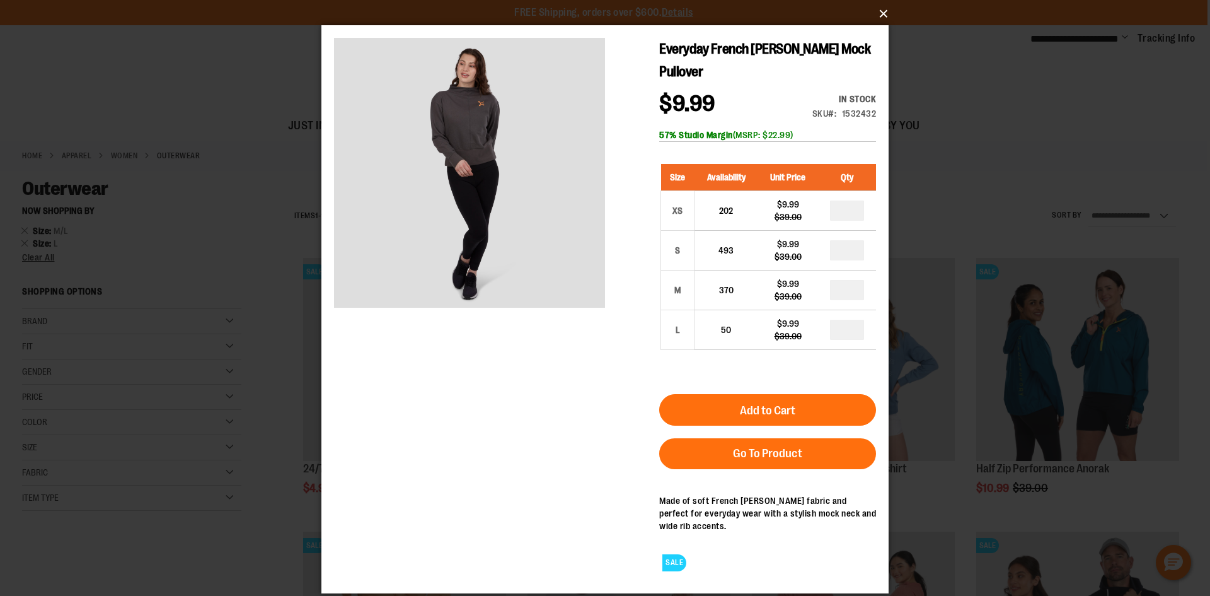
click at [882, 11] on button "×" at bounding box center [608, 14] width 567 height 28
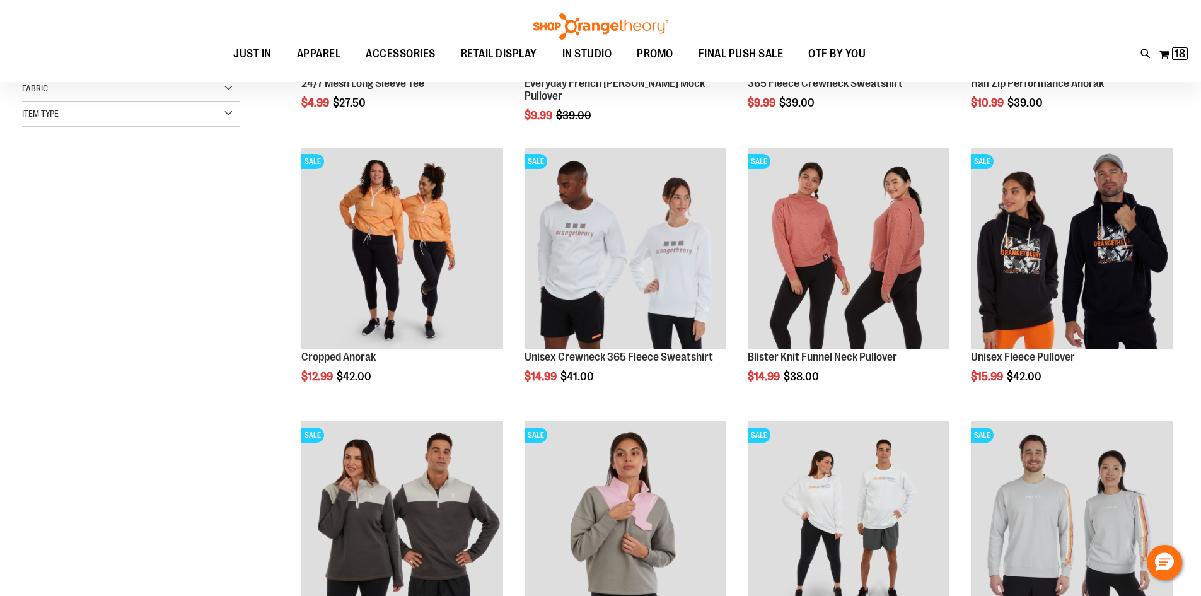
scroll to position [252, 0]
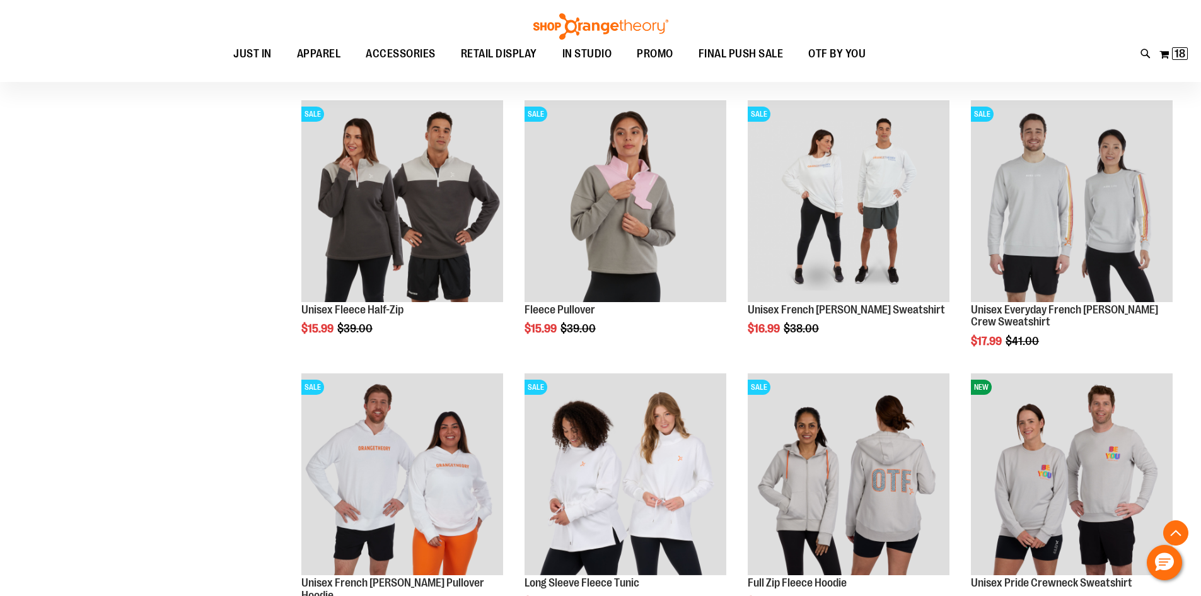
scroll to position [567, 0]
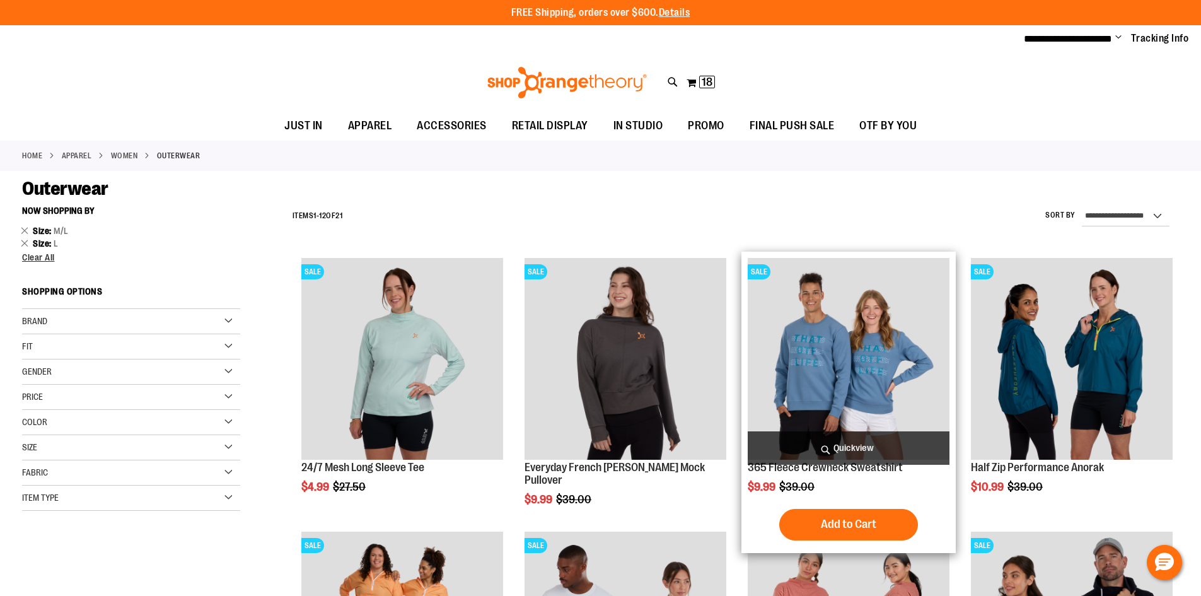
click at [876, 439] on span "Quickview" at bounding box center [849, 447] width 202 height 33
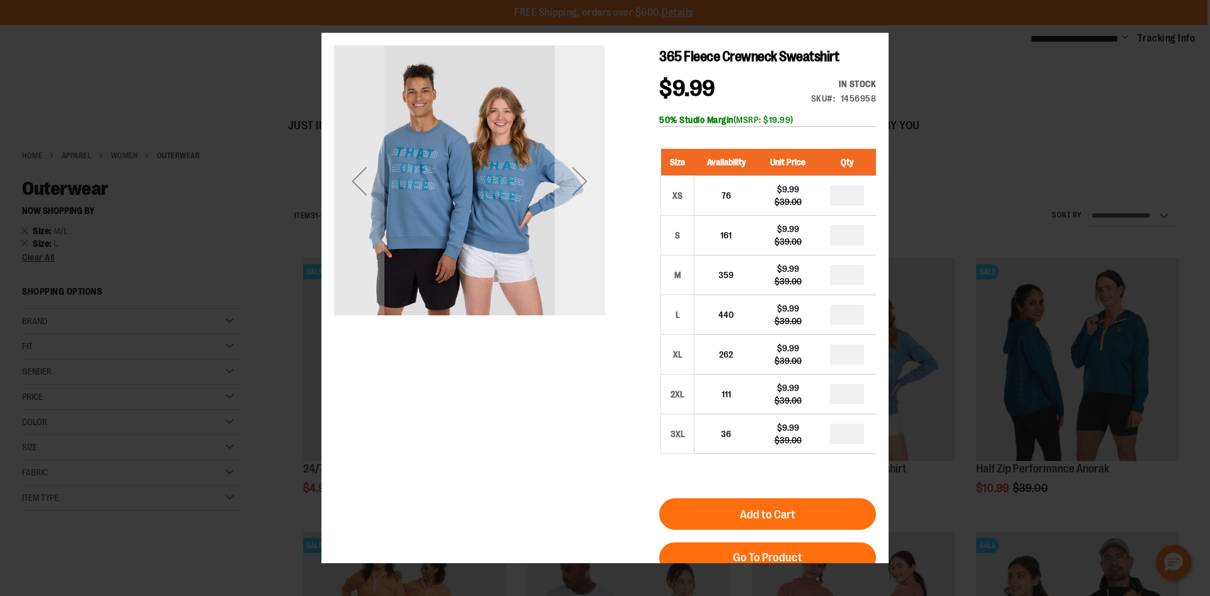
click at [587, 278] on div "Next" at bounding box center [580, 180] width 50 height 271
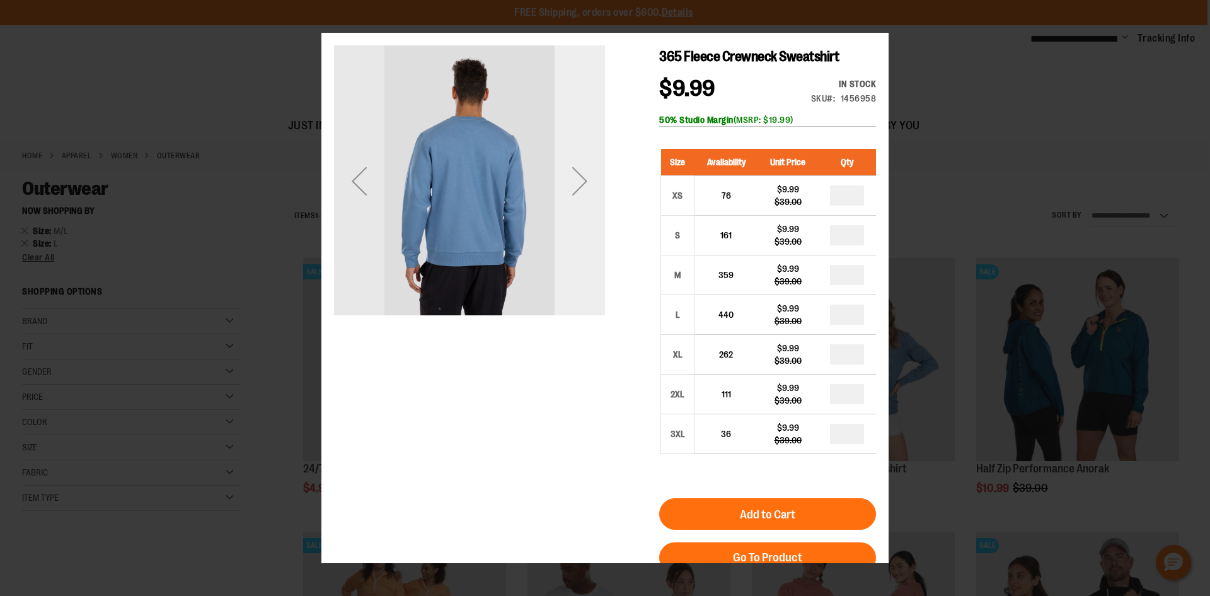
click at [587, 278] on div "Next" at bounding box center [580, 180] width 50 height 271
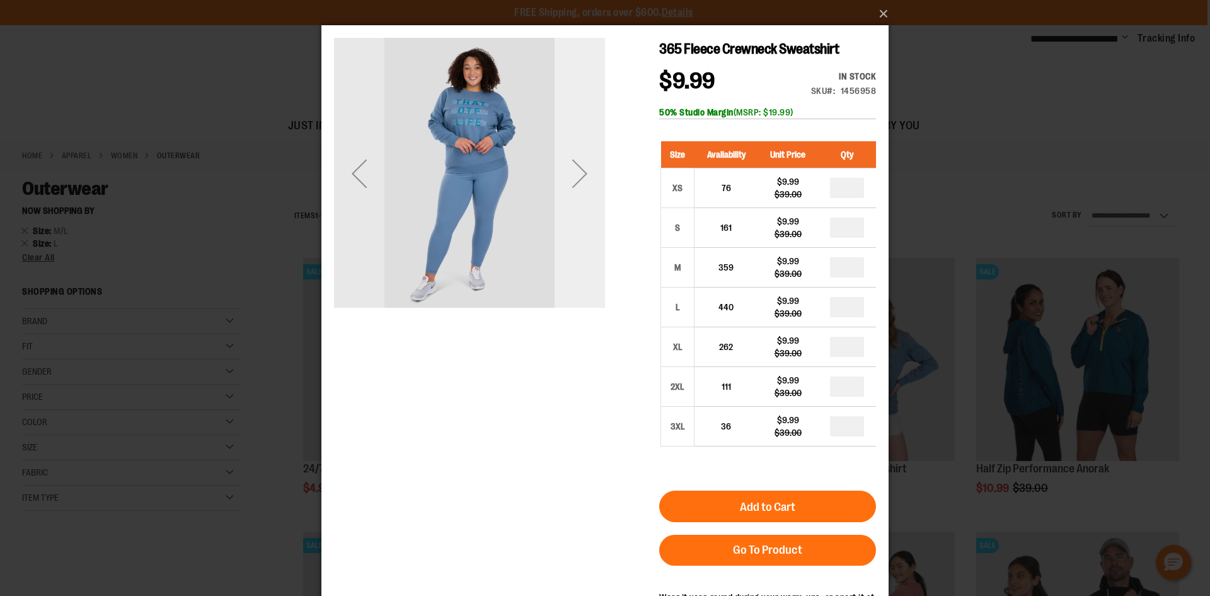
click at [587, 230] on div "Next" at bounding box center [580, 173] width 50 height 271
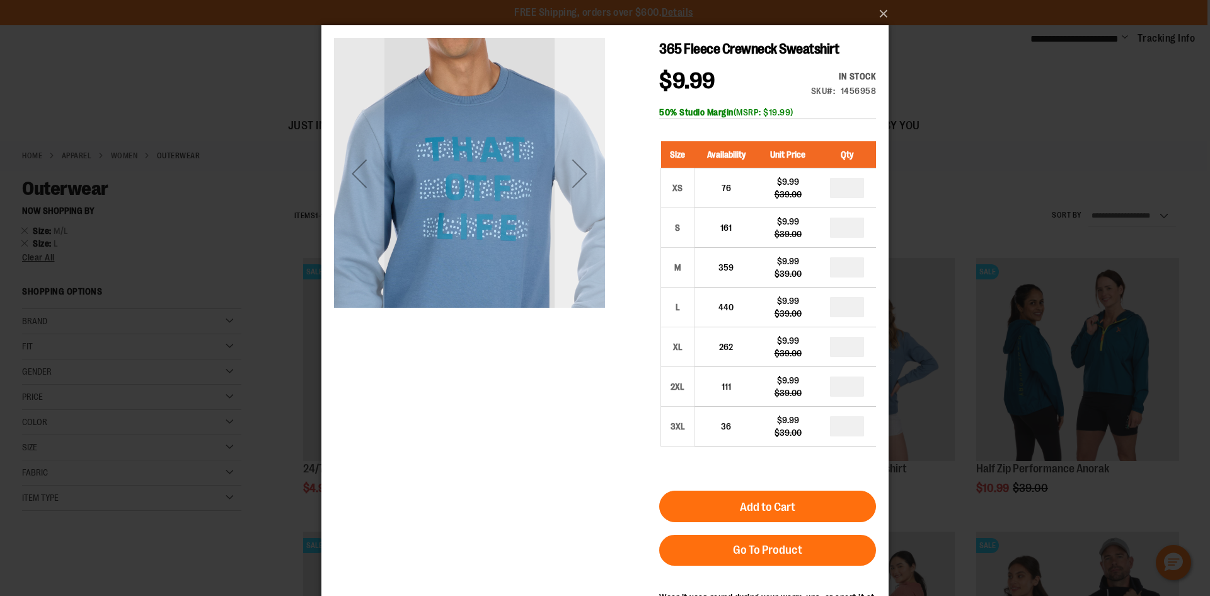
click at [588, 228] on div "Next" at bounding box center [580, 173] width 50 height 271
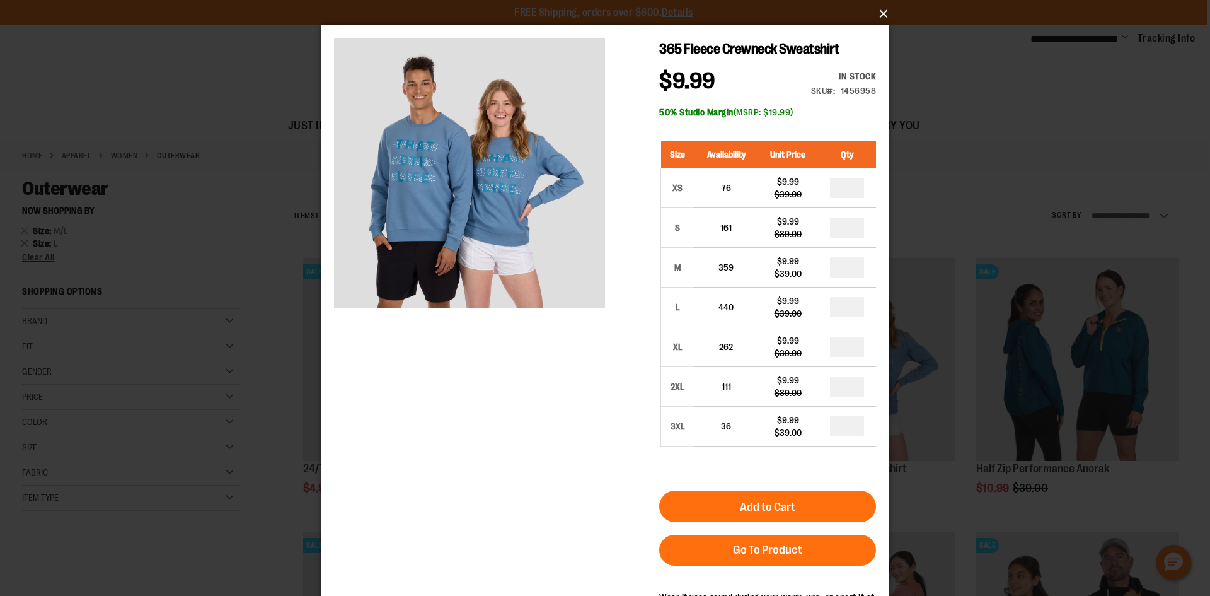
click at [877, 10] on button "×" at bounding box center [608, 14] width 567 height 28
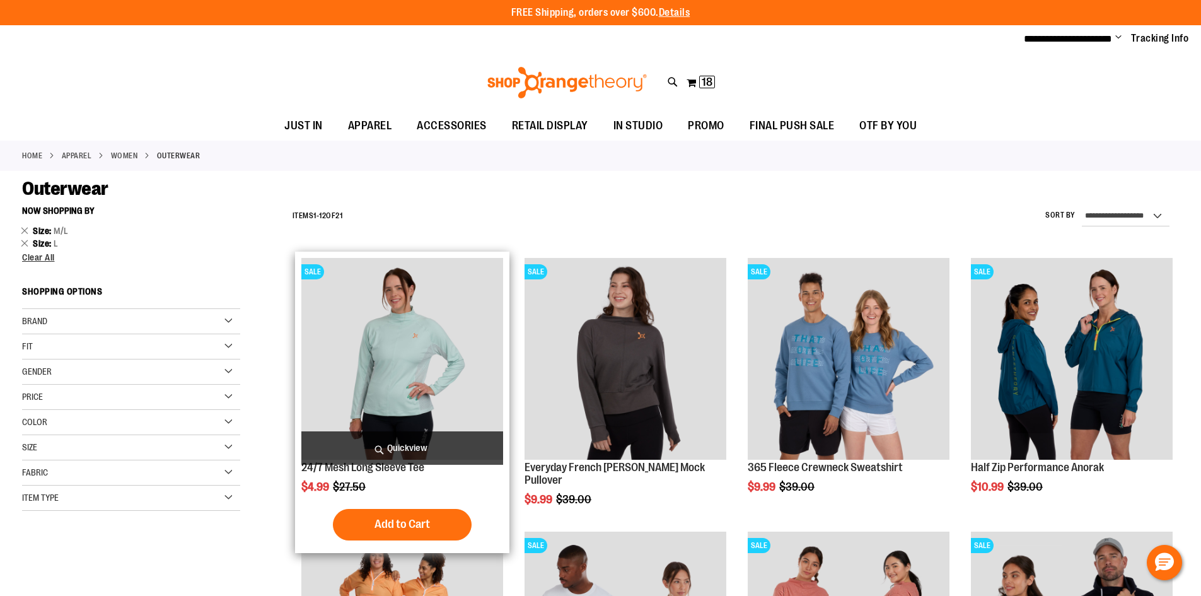
click at [407, 443] on span "Quickview" at bounding box center [402, 447] width 202 height 33
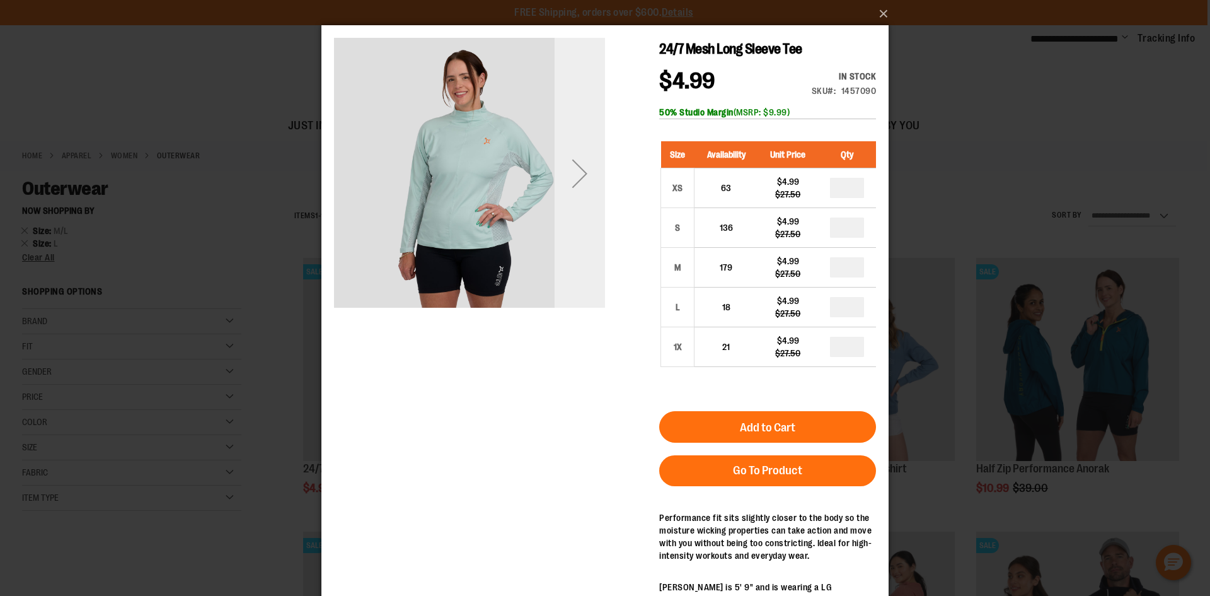
click at [581, 180] on div "Next" at bounding box center [580, 173] width 50 height 50
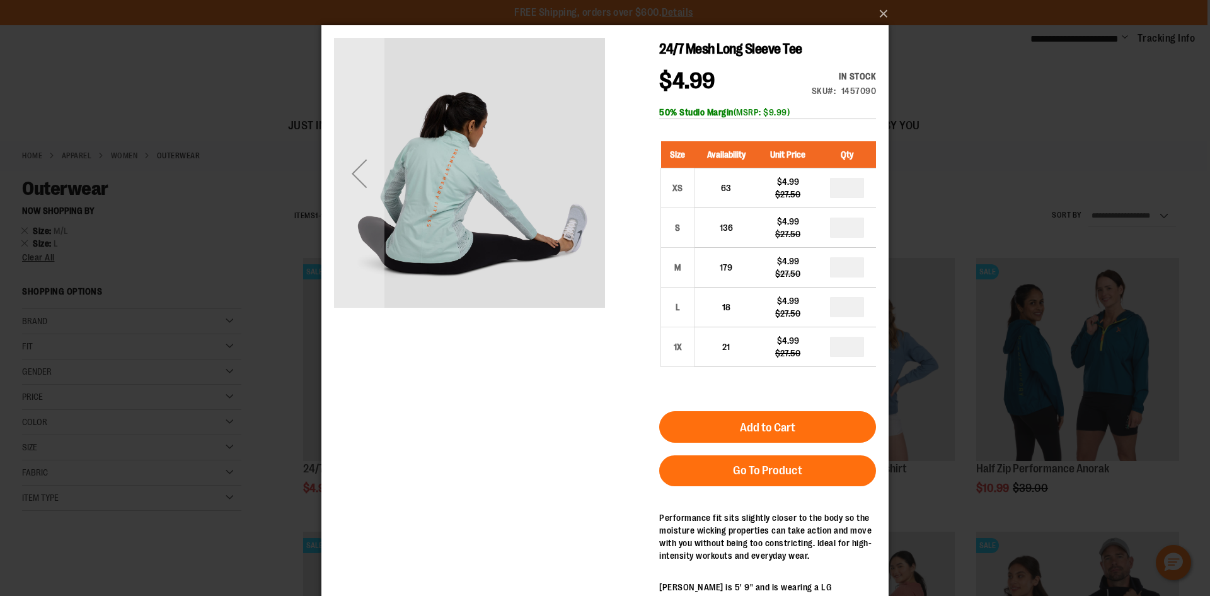
click at [581, 180] on div "carousel" at bounding box center [469, 173] width 271 height 271
click at [628, 272] on div "24/7 Mesh Long Sleeve Tee $4.99 Regular Price $27.50 In stock Only %1 left SKU …" at bounding box center [605, 352] width 542 height 629
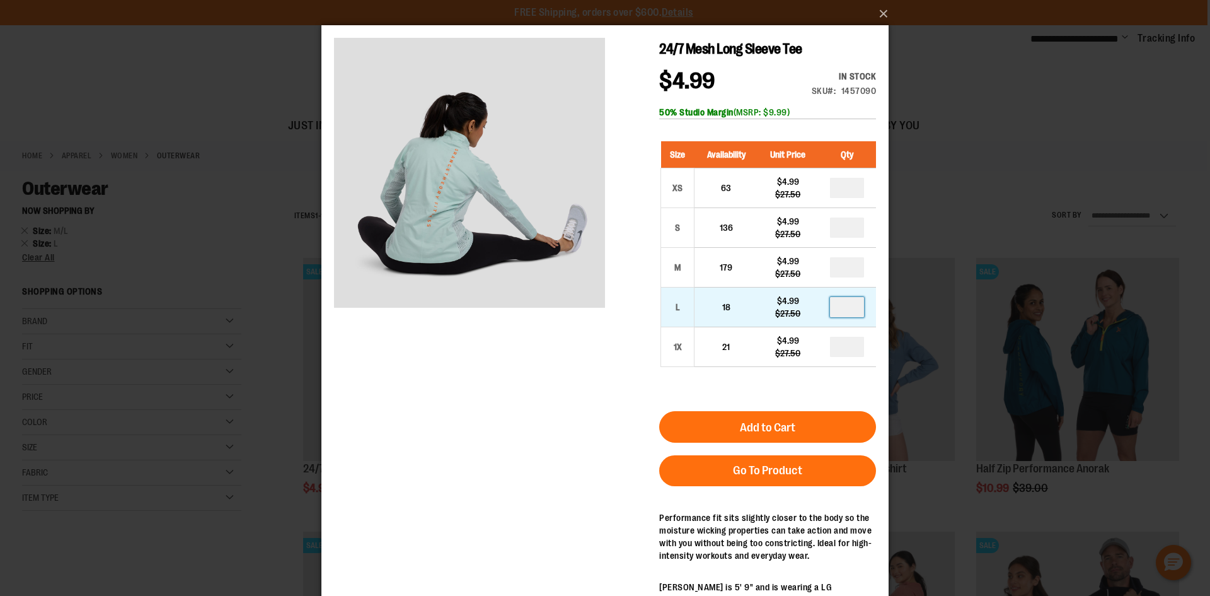
click at [852, 307] on input "number" at bounding box center [847, 307] width 34 height 20
type input "*"
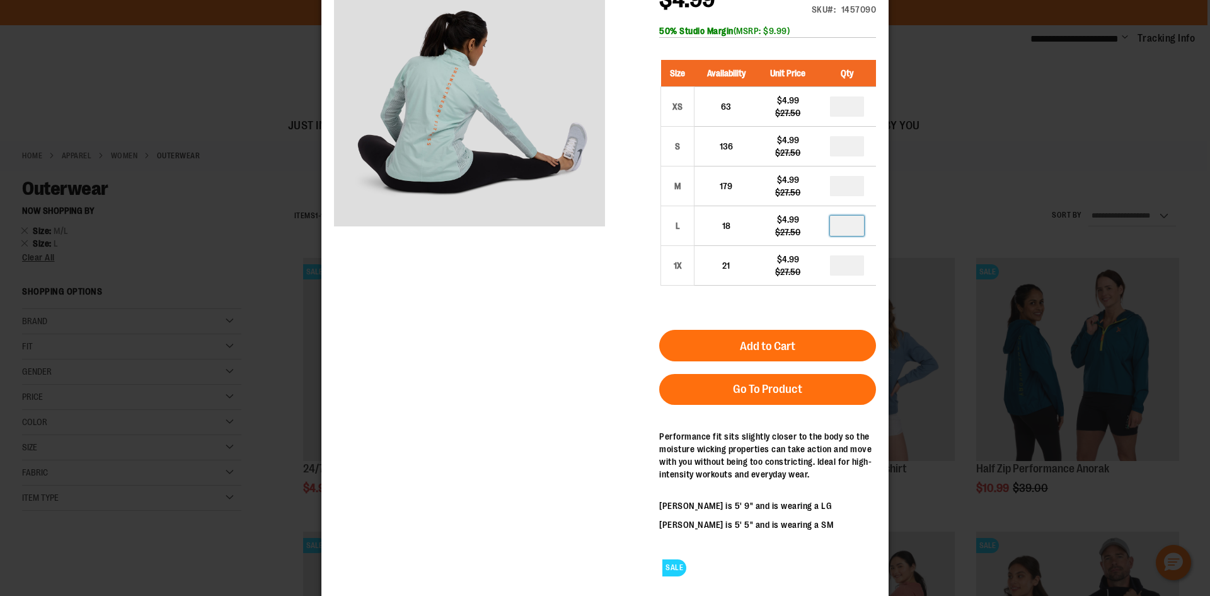
scroll to position [84, 0]
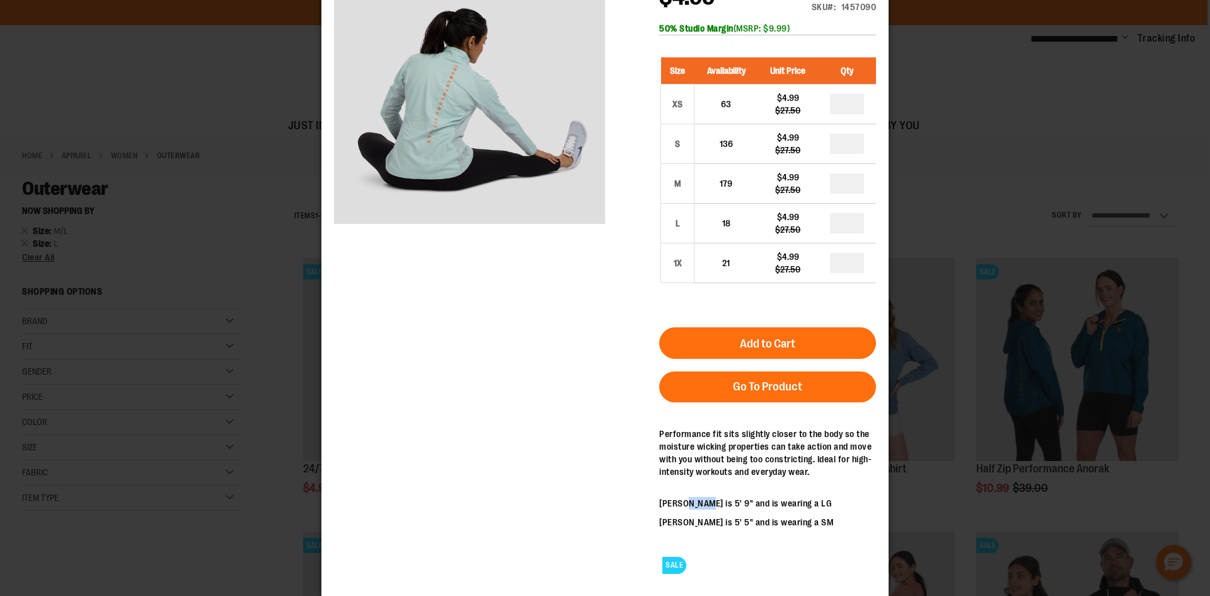
drag, startPoint x: 688, startPoint y: 500, endPoint x: 746, endPoint y: 499, distance: 57.4
click at [743, 499] on p "Chelsea is 5' 9" and is wearing a LG" at bounding box center [767, 503] width 217 height 13
click at [785, 499] on p "Chelsea is 5' 9" and is wearing a LG" at bounding box center [767, 503] width 217 height 13
click at [786, 499] on p "Chelsea is 5' 9" and is wearing a LG" at bounding box center [767, 503] width 217 height 13
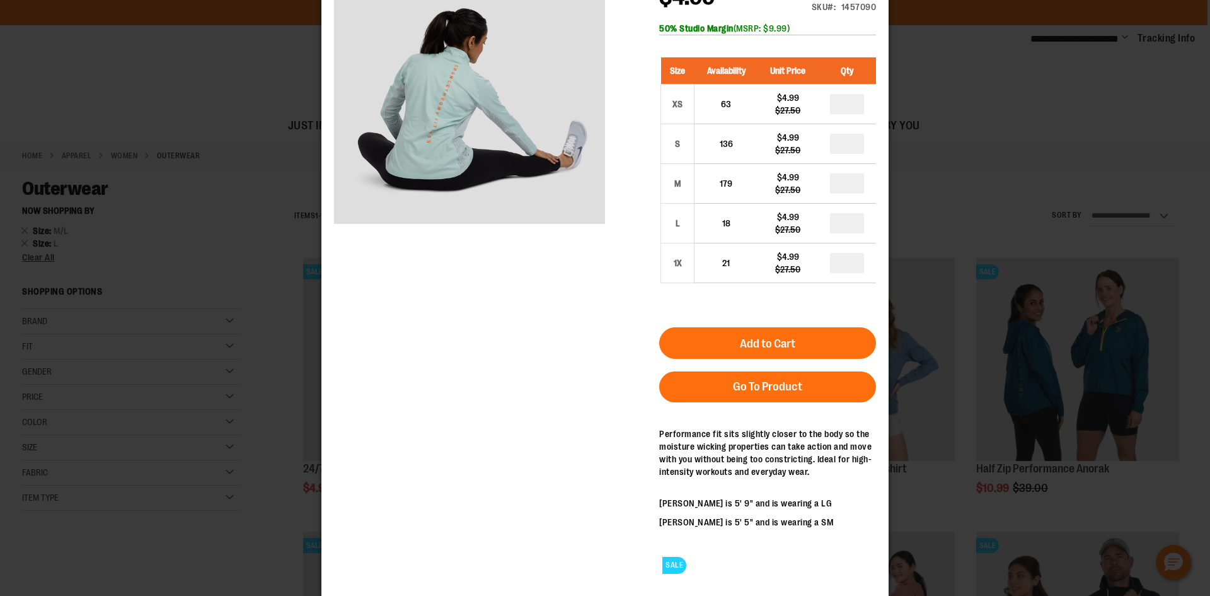
click at [768, 499] on p "Chelsea is 5' 9" and is wearing a LG" at bounding box center [767, 503] width 217 height 13
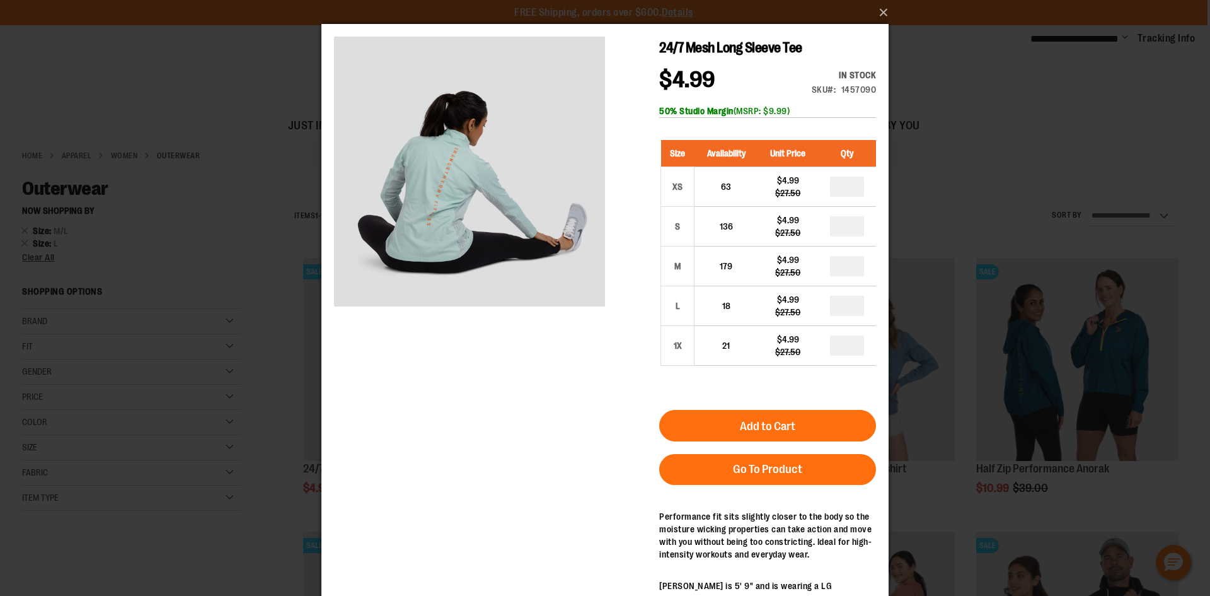
scroll to position [0, 0]
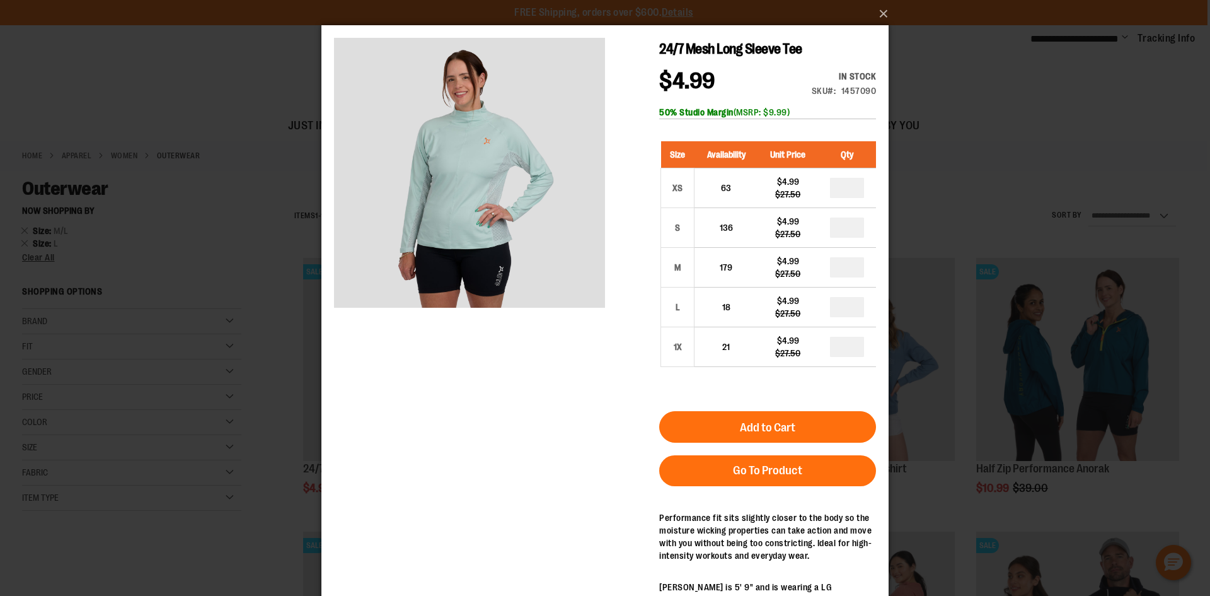
drag, startPoint x: 356, startPoint y: 166, endPoint x: 544, endPoint y: 430, distance: 324.0
click at [544, 430] on div "24/7 Mesh Long Sleeve Tee $4.99 Regular Price $27.50 In stock Only %1 left SKU …" at bounding box center [605, 352] width 542 height 629
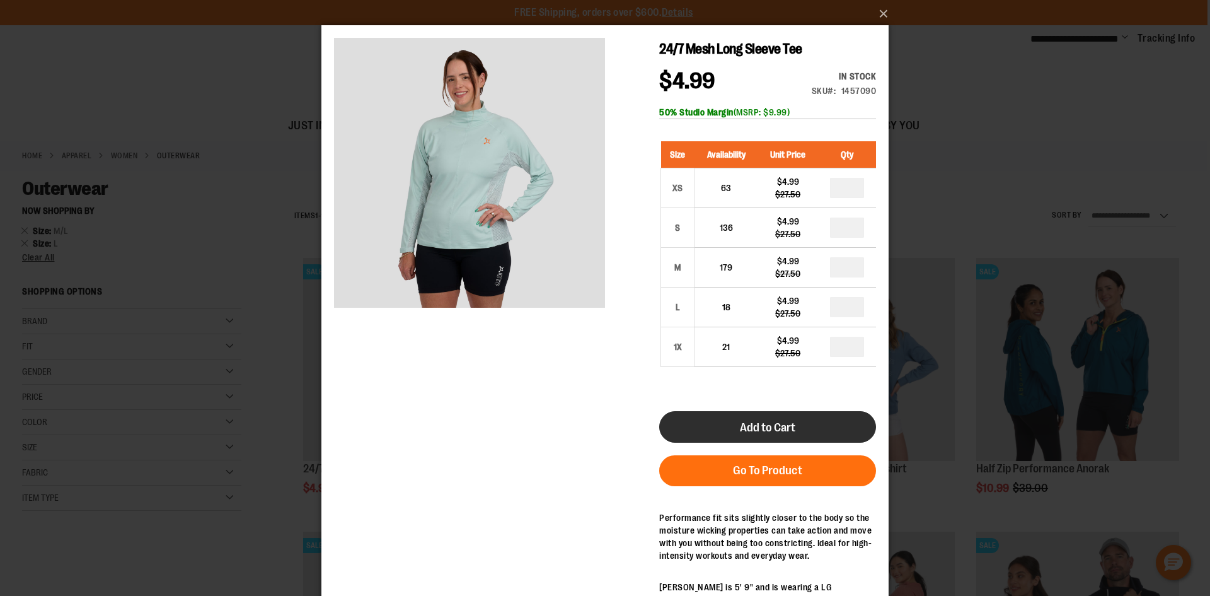
click at [792, 428] on span "Add to Cart" at bounding box center [767, 427] width 55 height 14
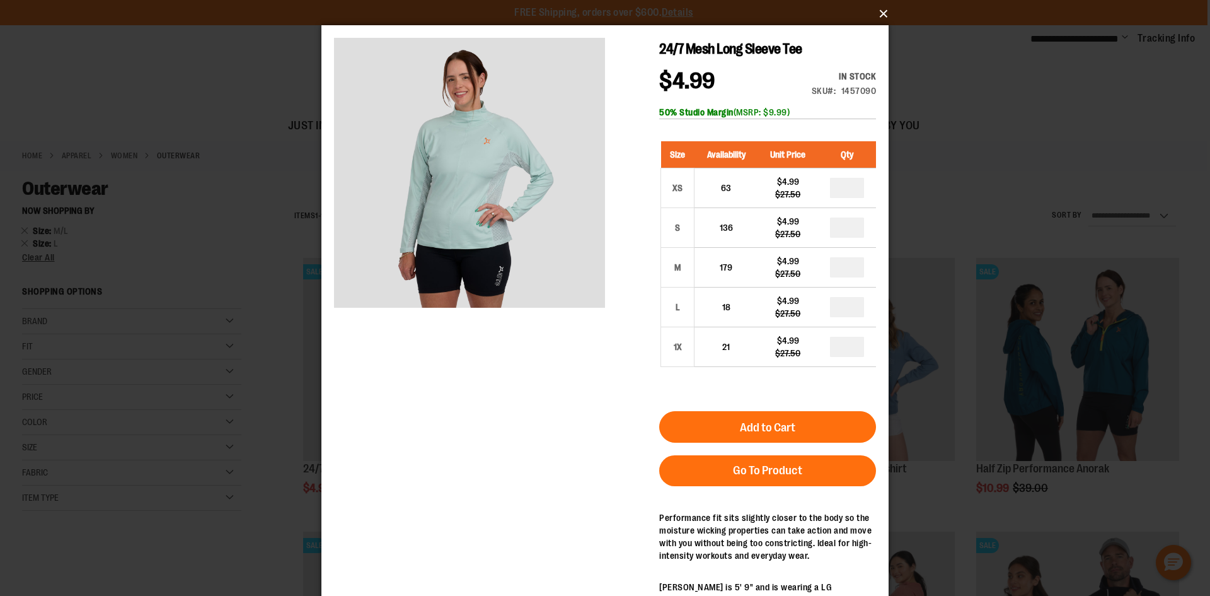
click at [881, 13] on button "×" at bounding box center [608, 14] width 567 height 28
click at [880, 12] on button "×" at bounding box center [608, 14] width 567 height 28
click at [279, 308] on div "×" at bounding box center [605, 298] width 1210 height 596
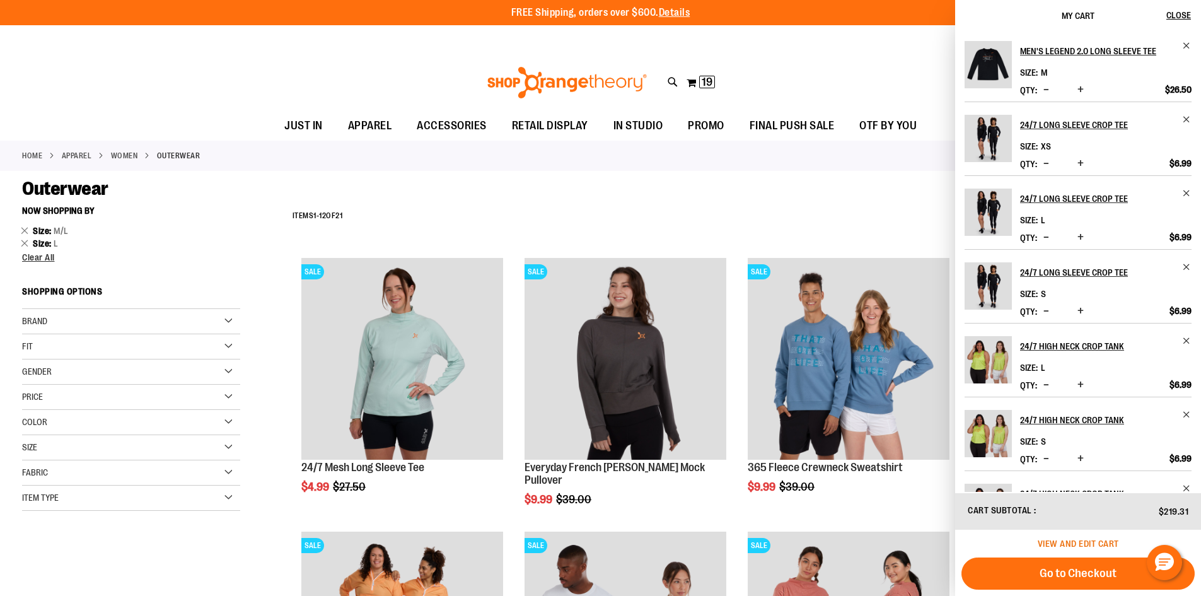
click at [1063, 547] on span "View and edit cart" at bounding box center [1078, 543] width 81 height 10
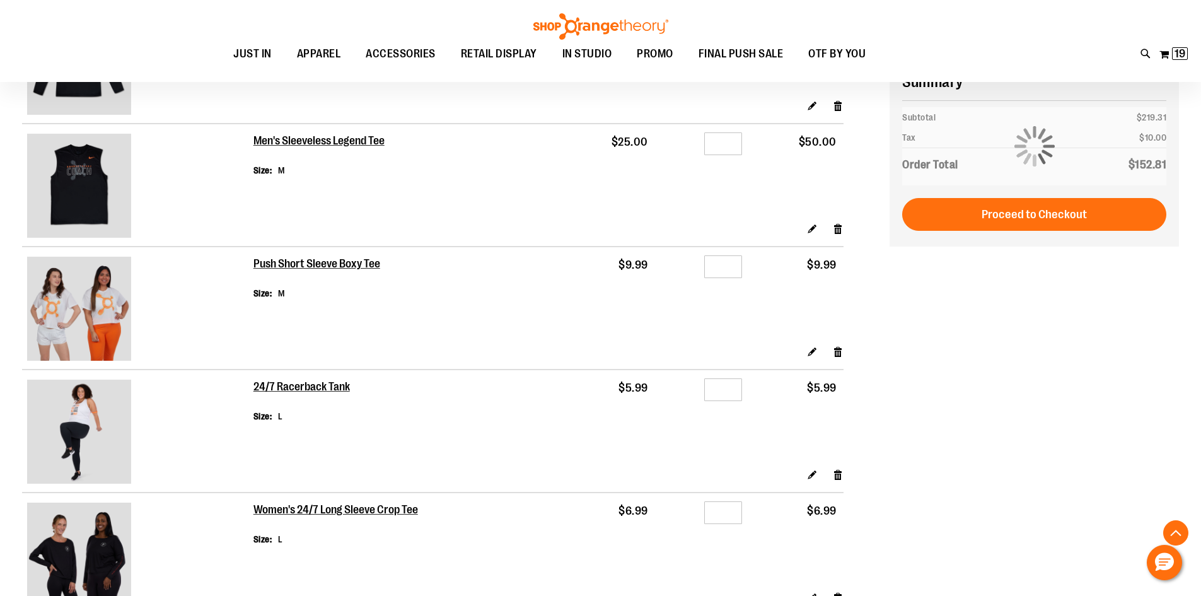
scroll to position [1166, 0]
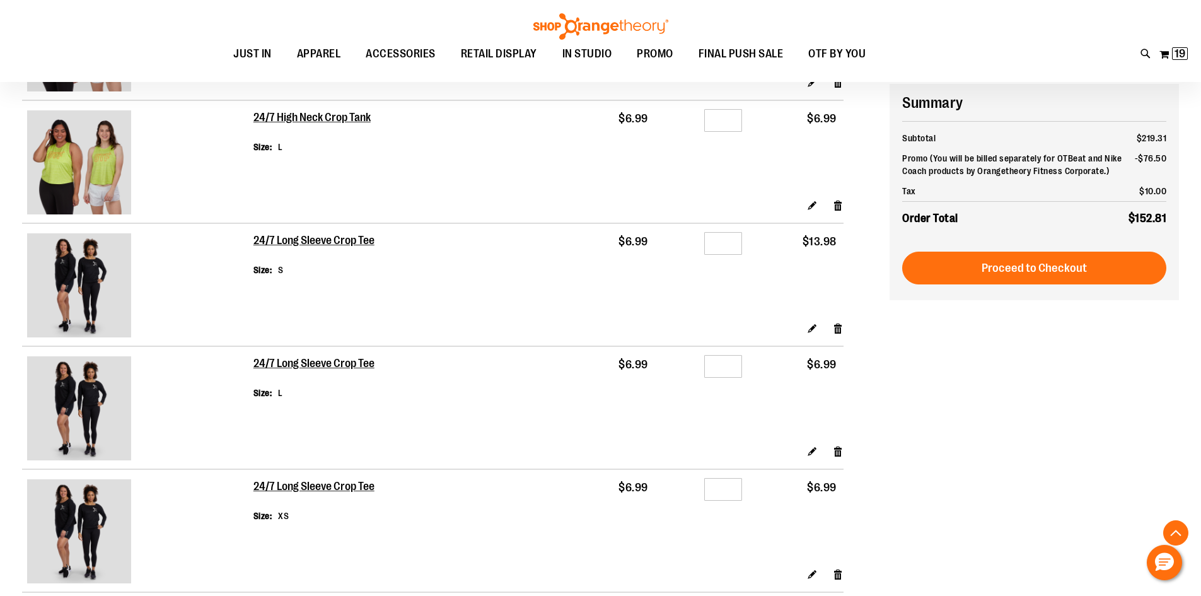
scroll to position [599, 0]
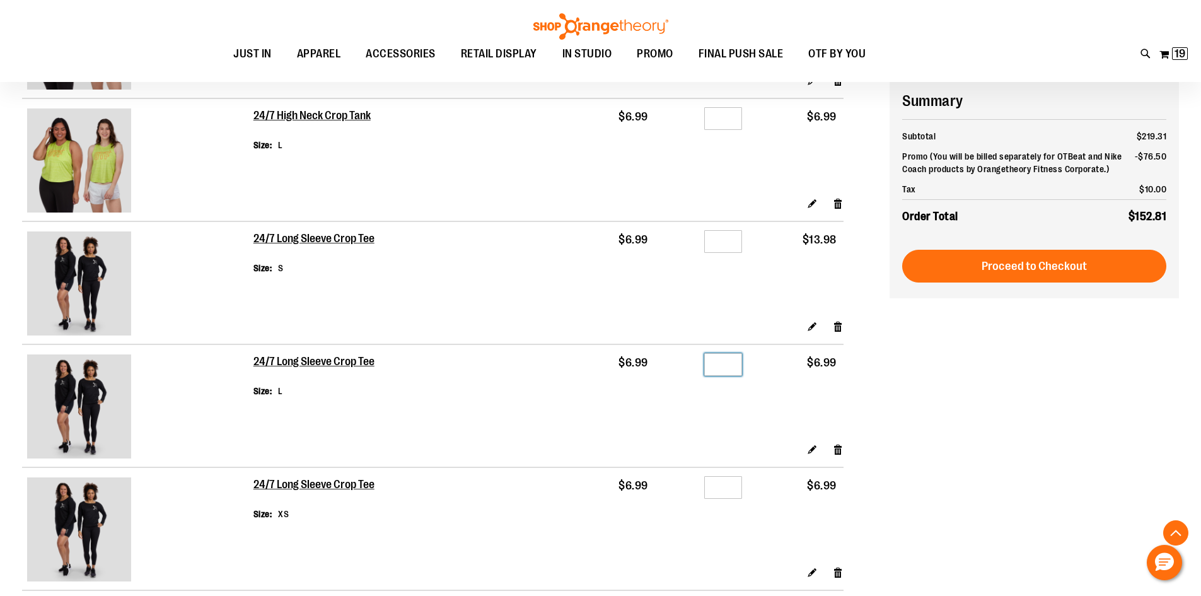
click at [716, 361] on input "*" at bounding box center [723, 364] width 38 height 23
type input "*"
click at [1055, 472] on div "**********" at bounding box center [600, 423] width 1157 height 1953
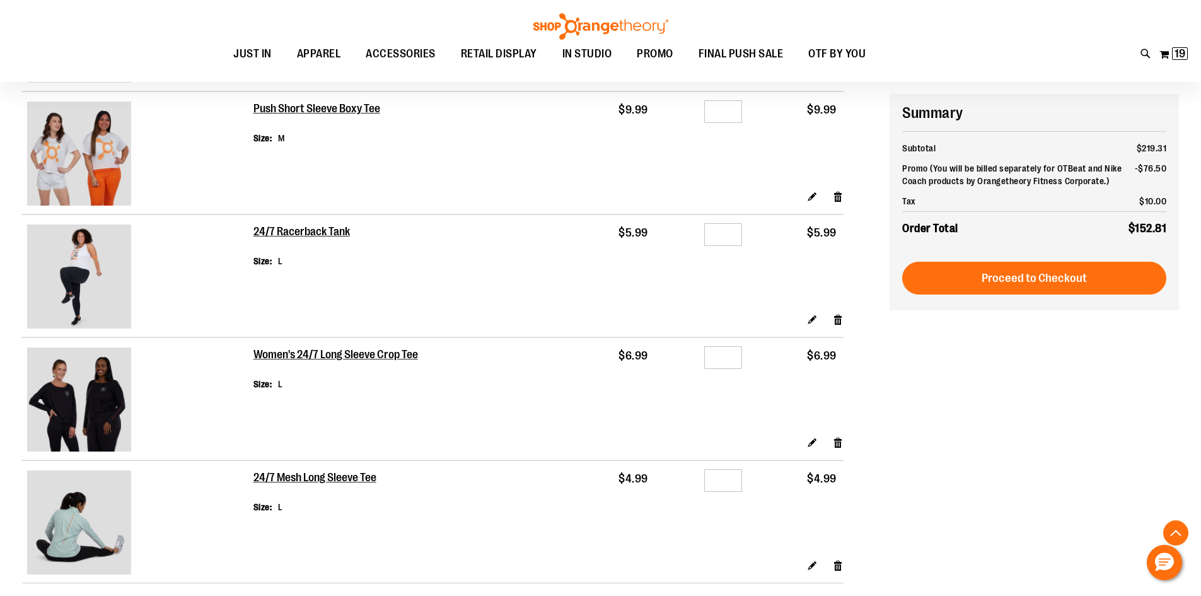
scroll to position [1355, 0]
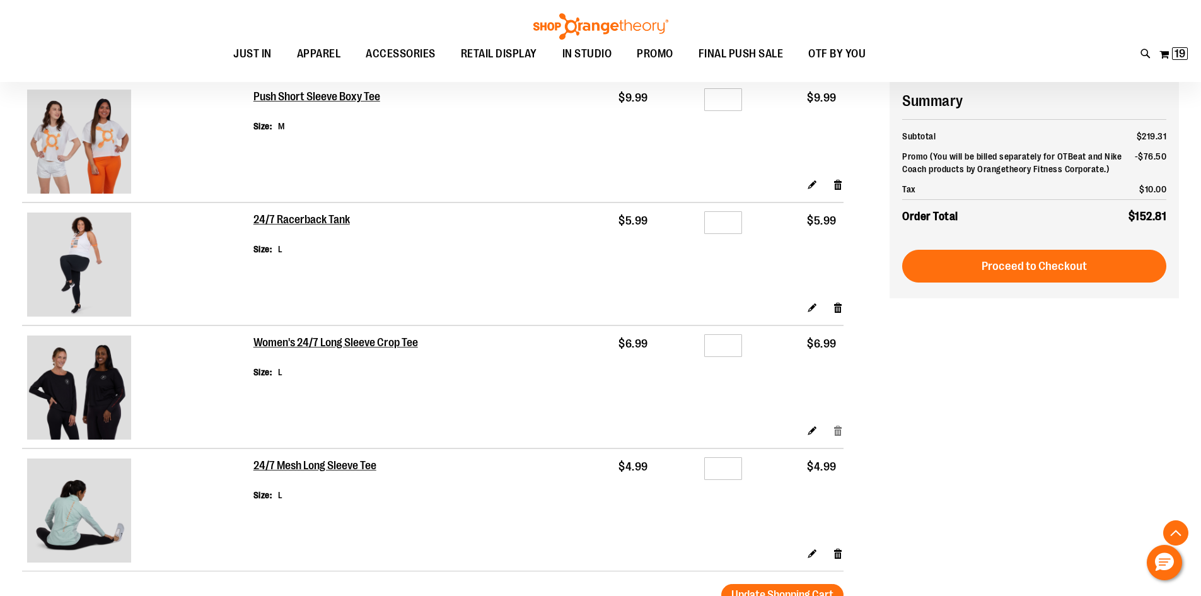
click at [836, 432] on link "Remove item" at bounding box center [838, 430] width 11 height 13
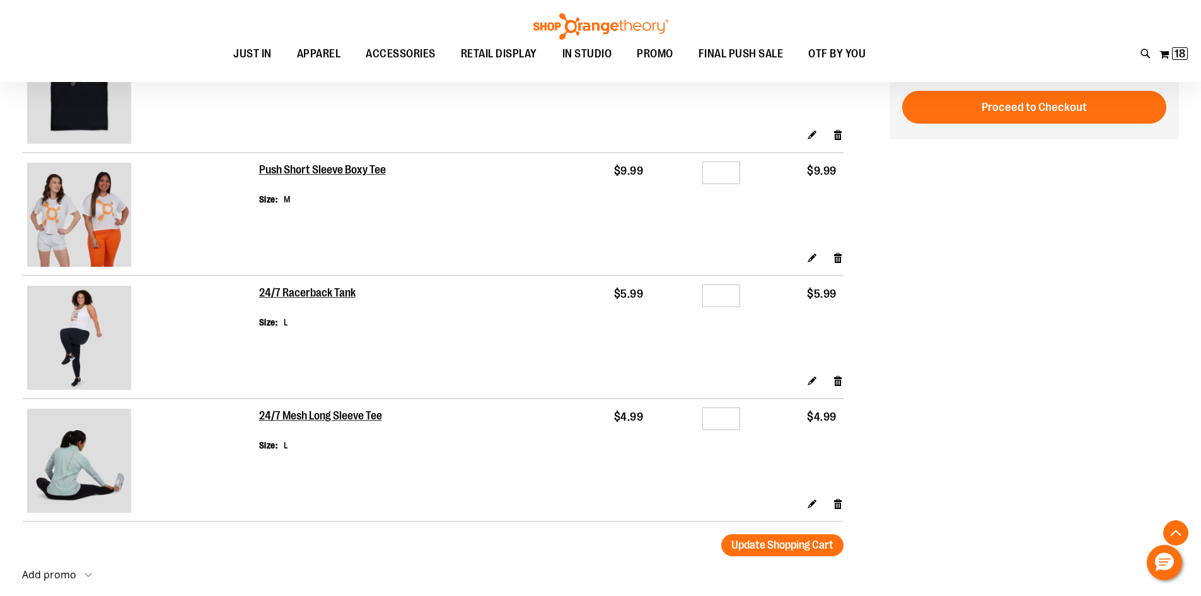
scroll to position [1260, 0]
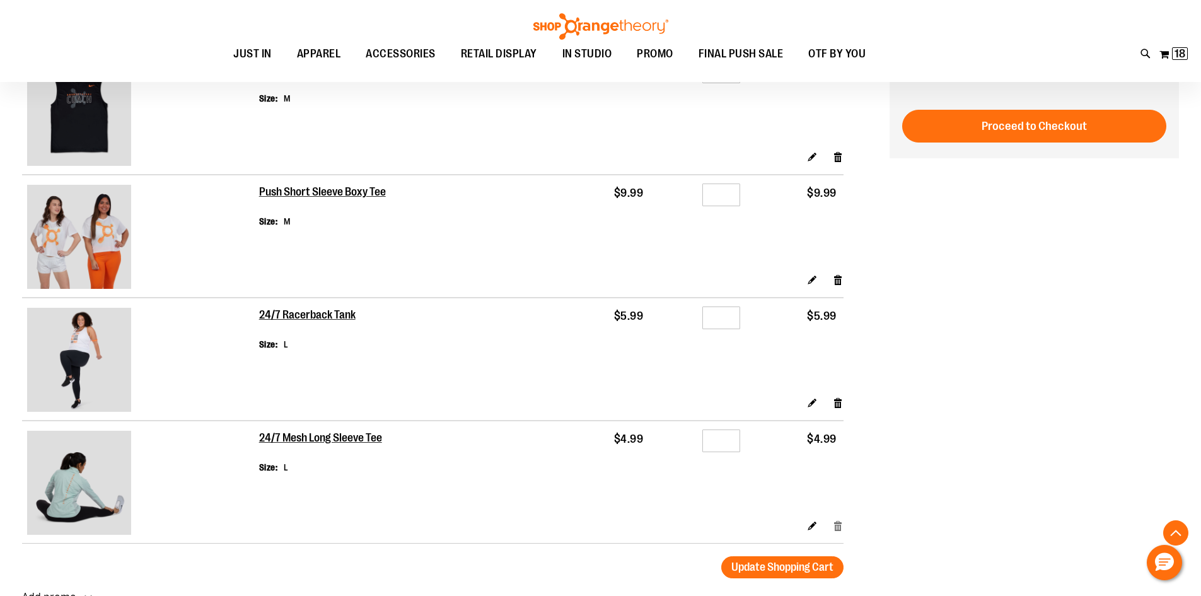
click at [838, 524] on link "Remove item" at bounding box center [838, 525] width 11 height 13
